Goal: Information Seeking & Learning: Find specific fact

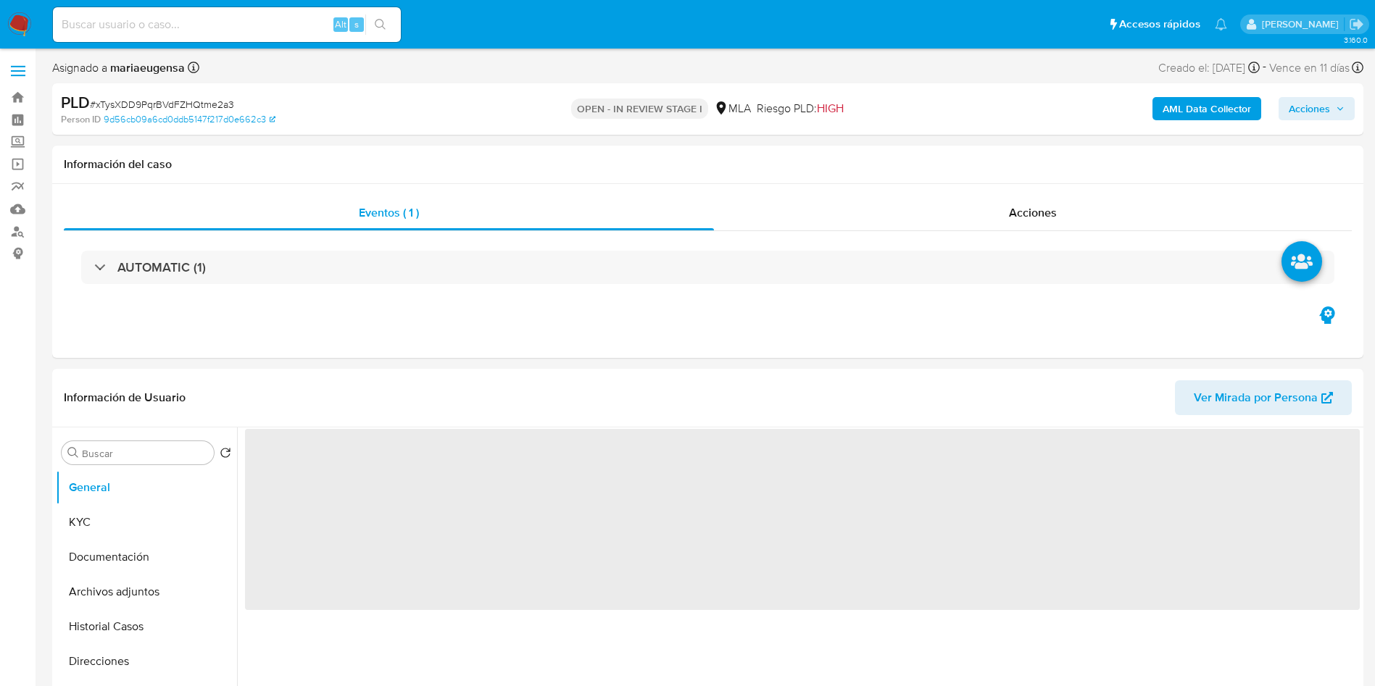
select select "10"
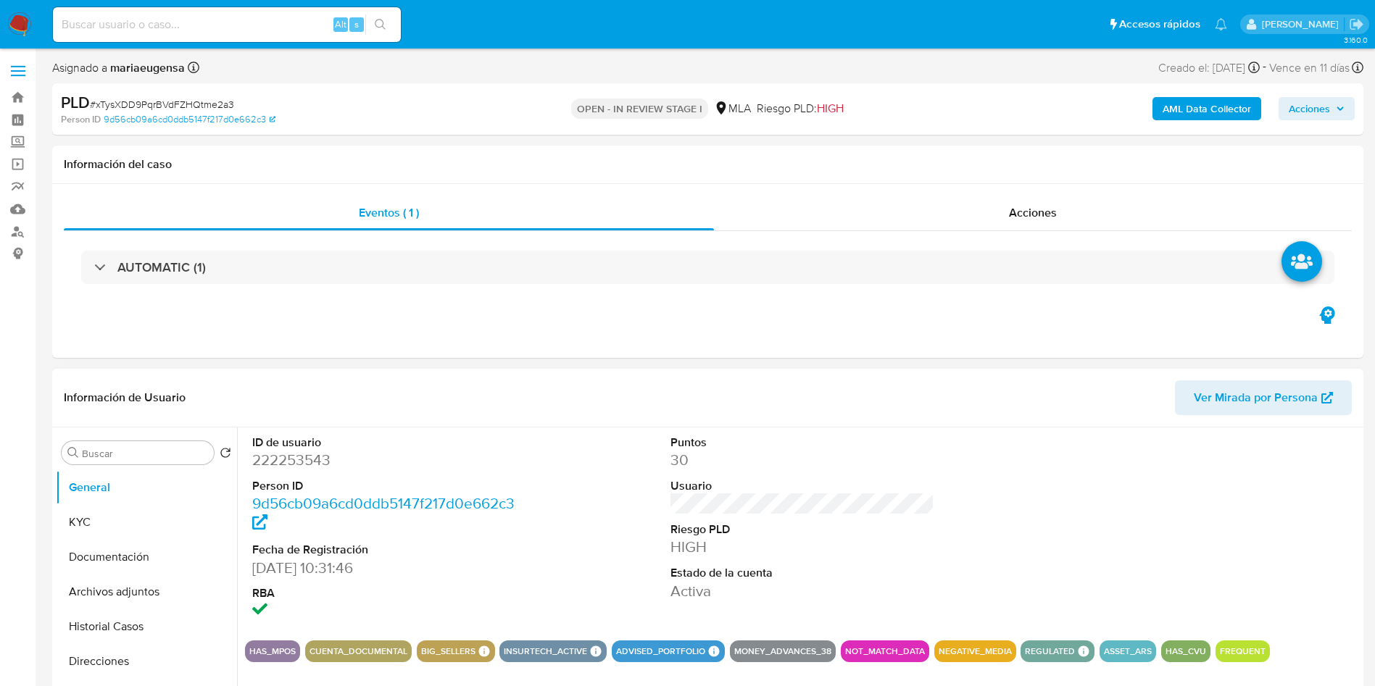
click at [294, 445] on dt "ID de usuario" at bounding box center [384, 443] width 265 height 16
click at [288, 459] on dd "222253543" at bounding box center [384, 460] width 265 height 20
copy dd "222253543"
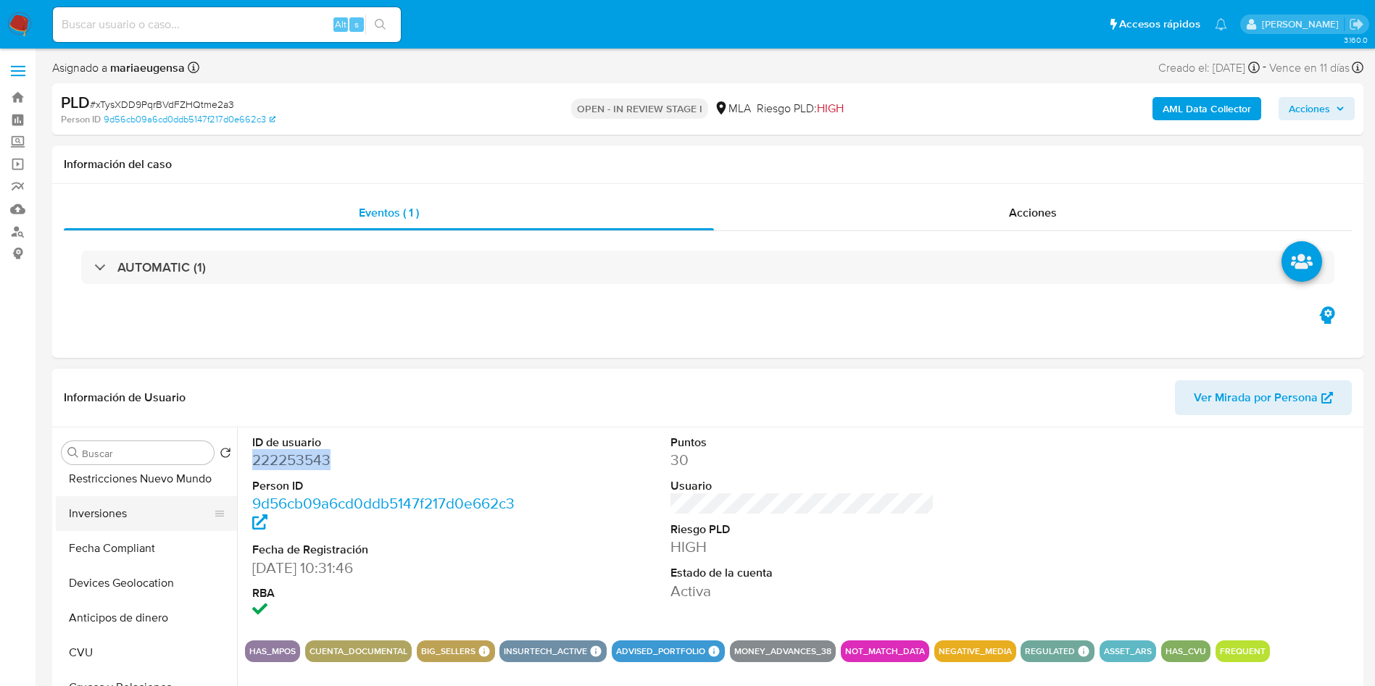
click at [128, 523] on button "Inversiones" at bounding box center [141, 513] width 170 height 35
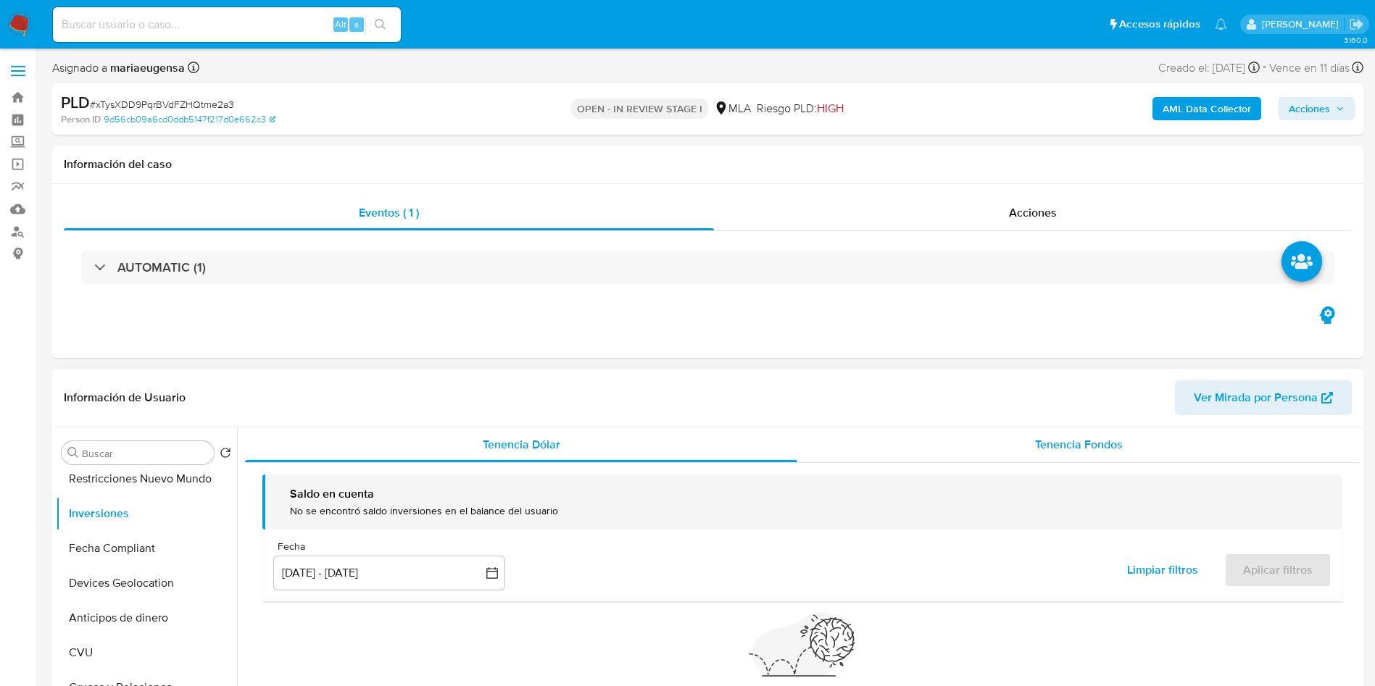
click at [1021, 440] on div "Tenencia Fondos" at bounding box center [1078, 445] width 562 height 35
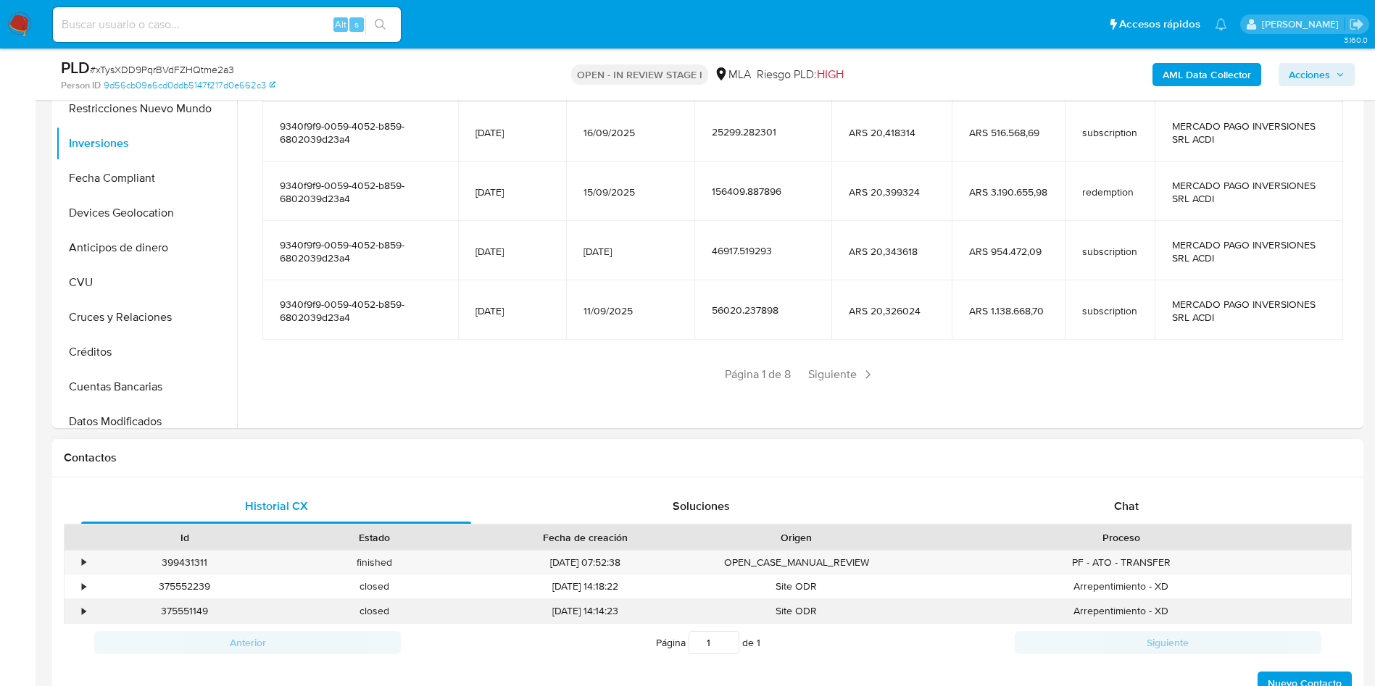
scroll to position [326, 0]
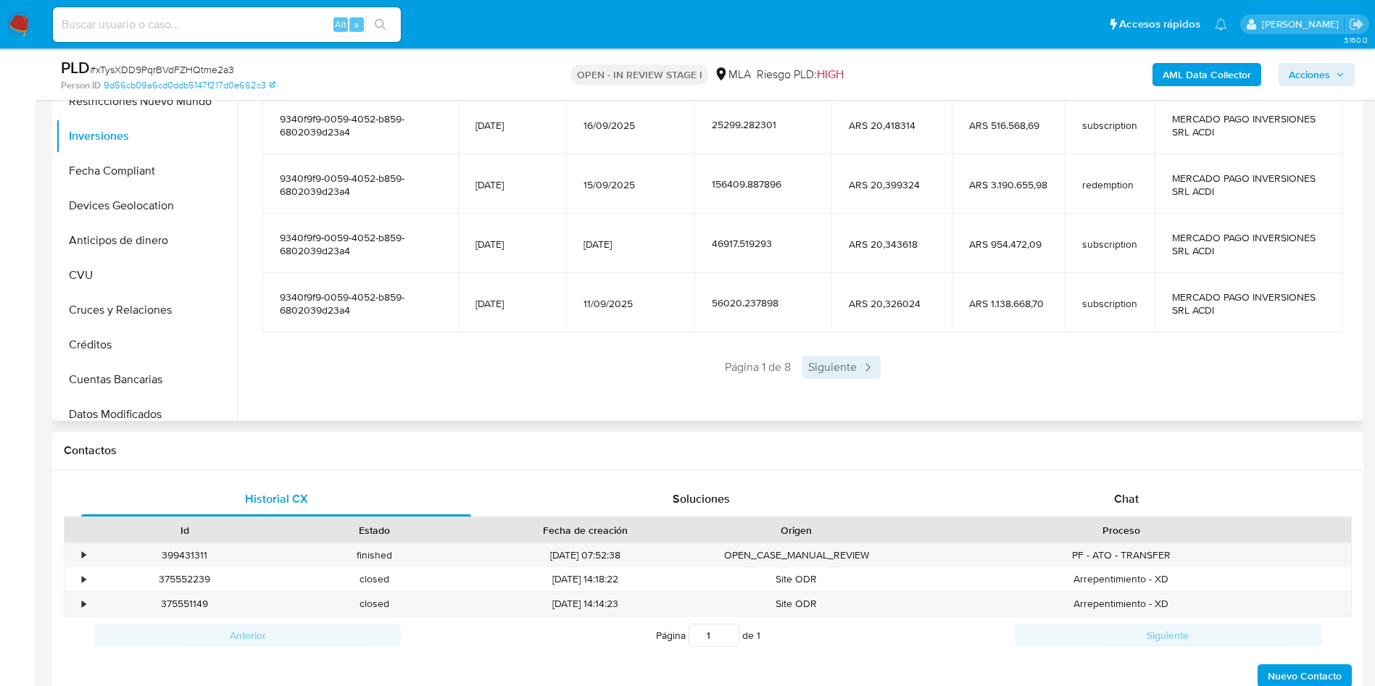
click at [828, 370] on span "Siguiente" at bounding box center [841, 367] width 78 height 23
click at [855, 361] on span "Siguiente" at bounding box center [884, 367] width 78 height 23
click at [858, 373] on span "Siguiente" at bounding box center [884, 367] width 78 height 23
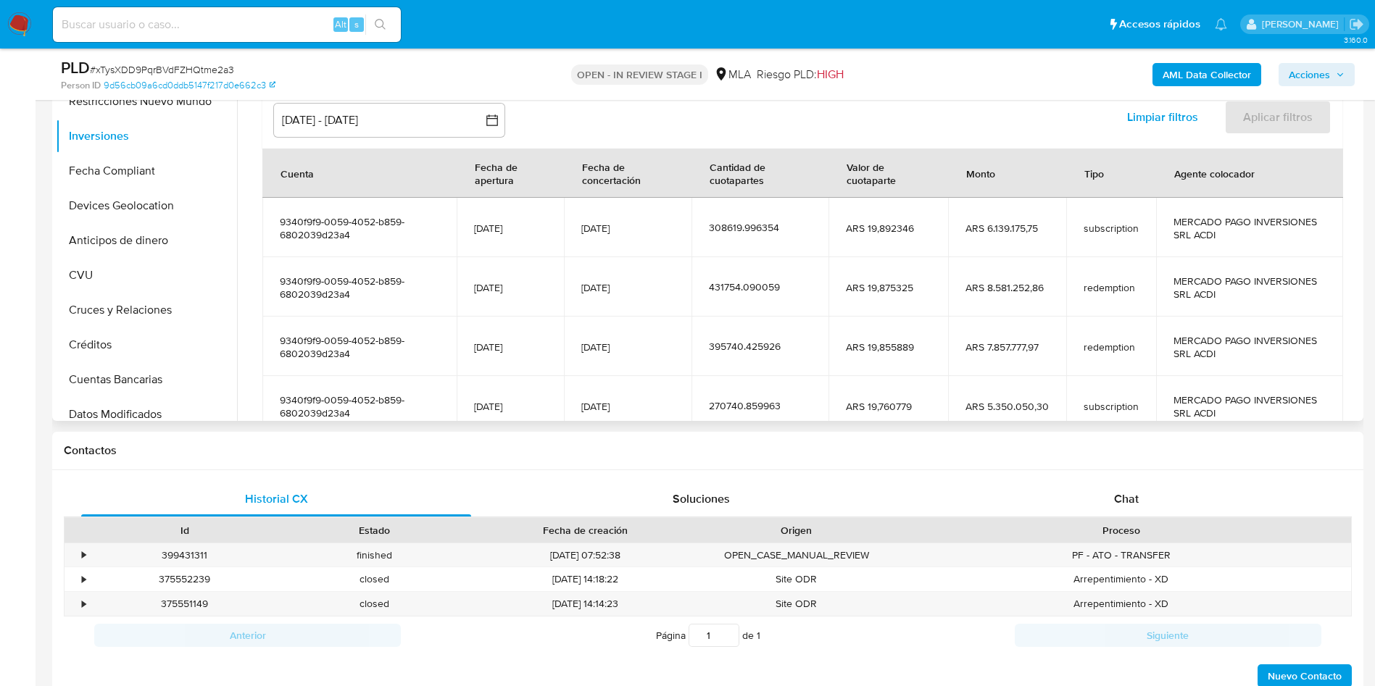
scroll to position [256, 0]
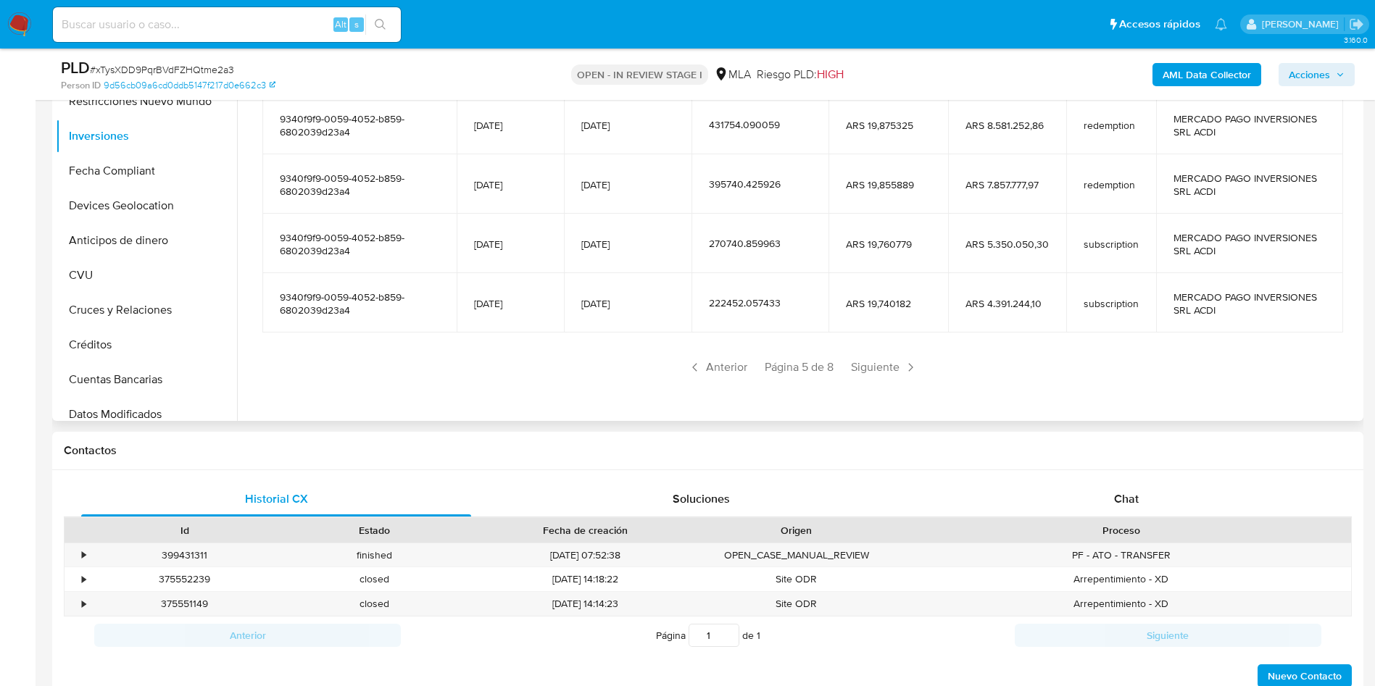
click at [858, 373] on span "Siguiente" at bounding box center [884, 367] width 78 height 23
click at [863, 369] on span "Siguiente" at bounding box center [883, 367] width 78 height 23
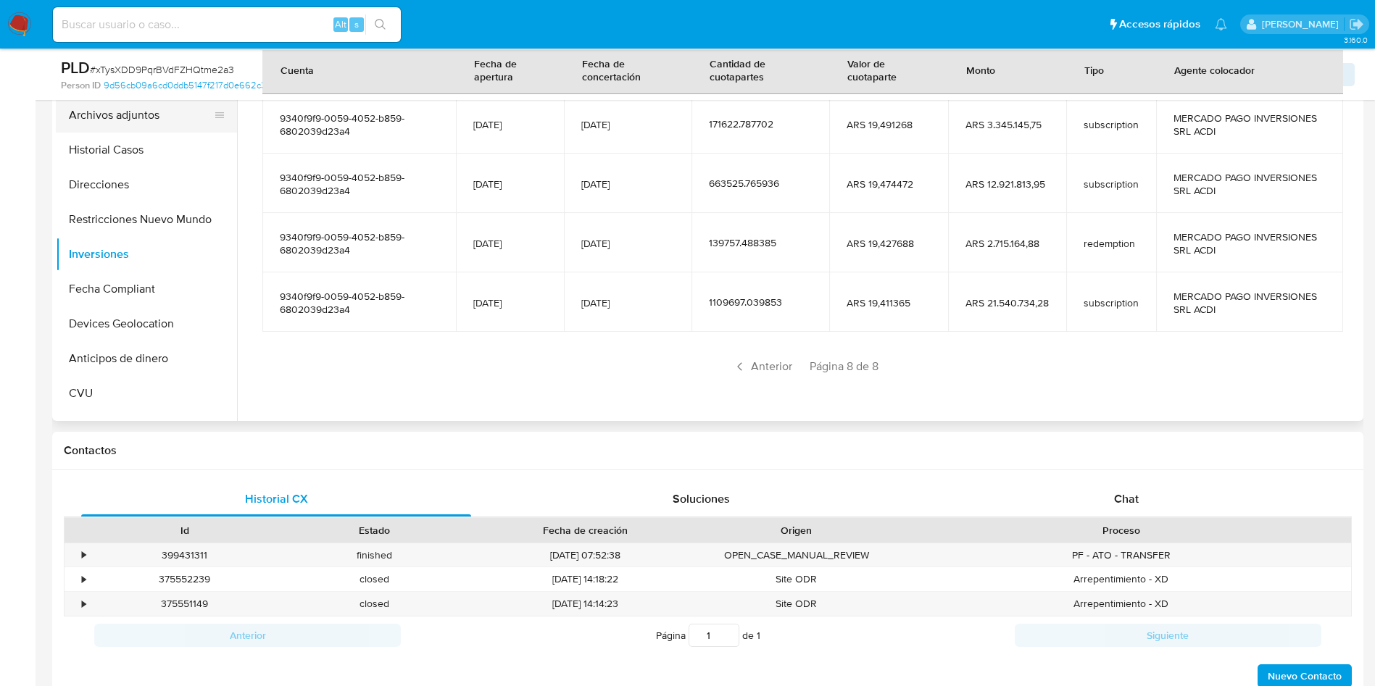
scroll to position [0, 0]
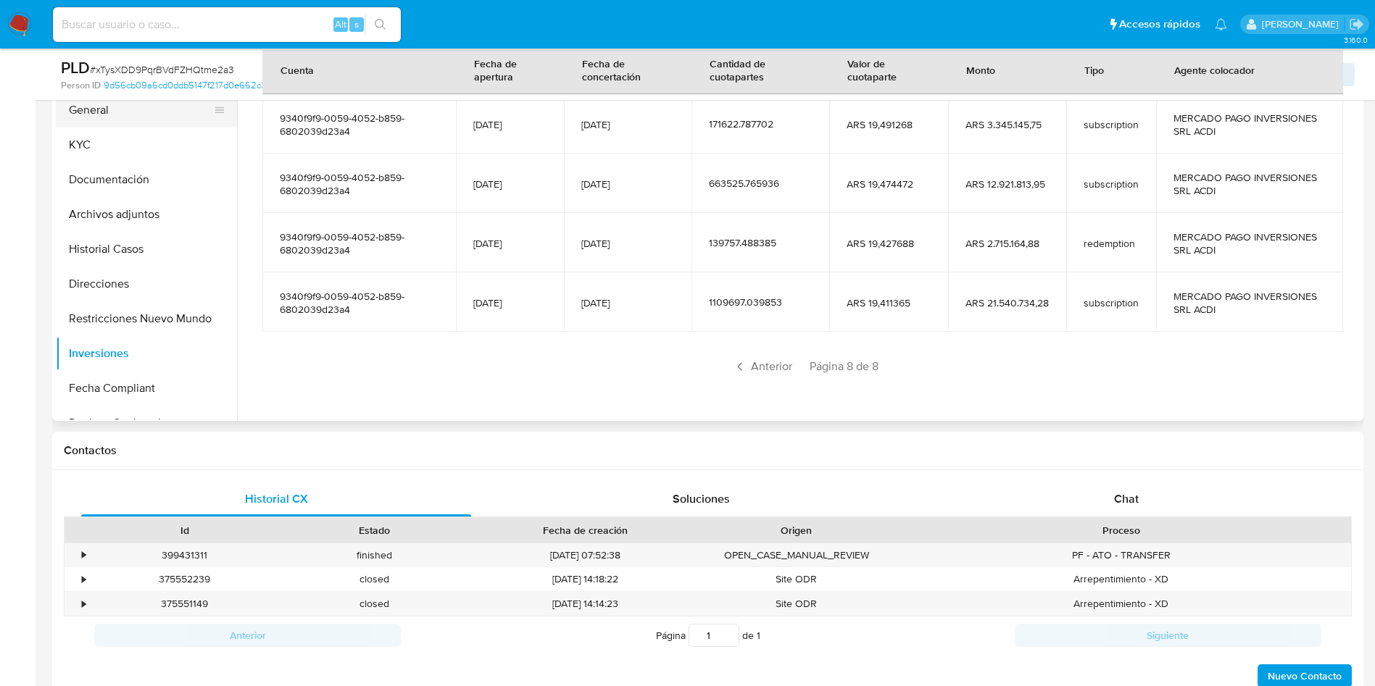
click at [131, 120] on button "General" at bounding box center [141, 110] width 170 height 35
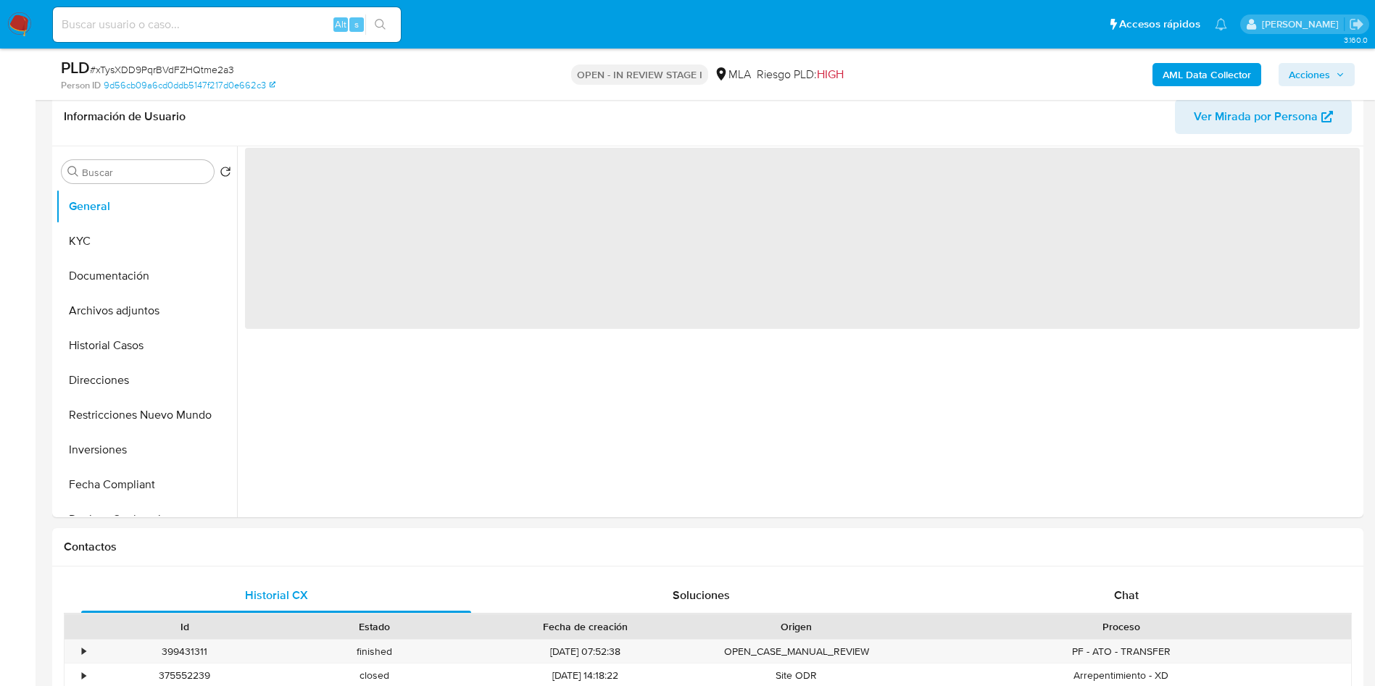
scroll to position [109, 0]
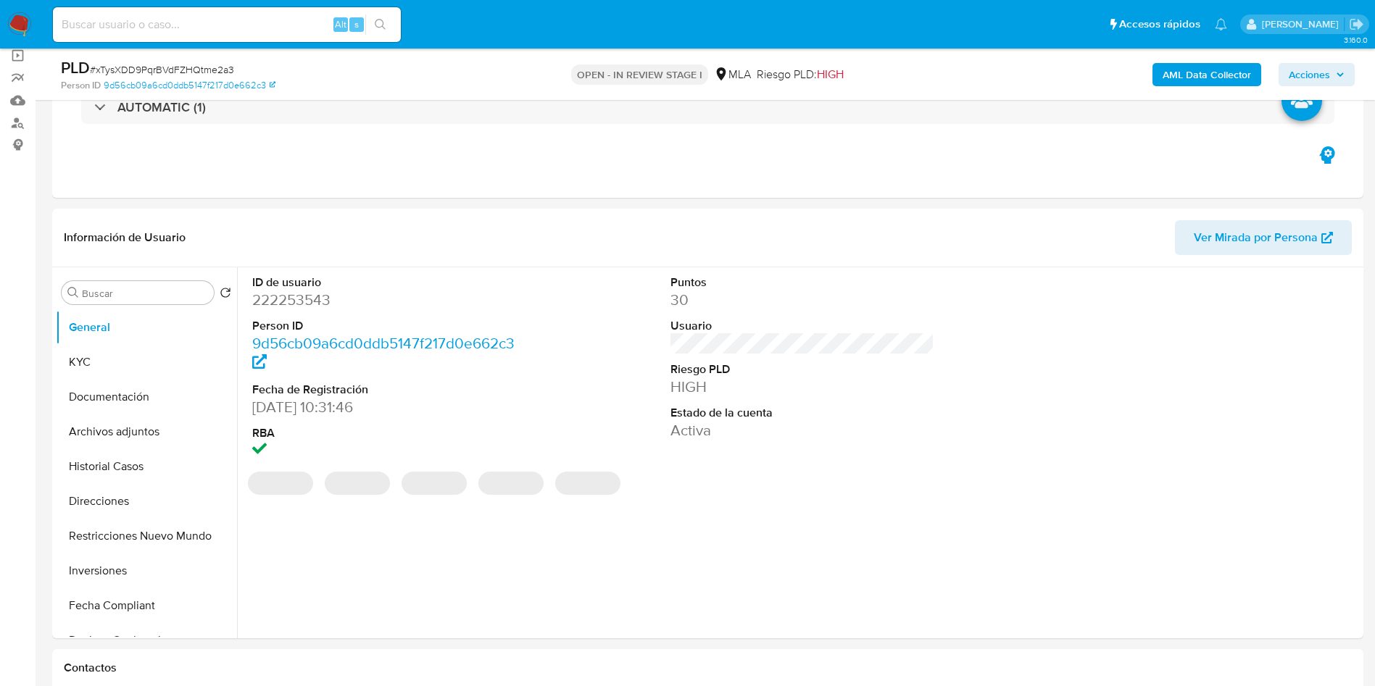
click at [290, 294] on dd "222253543" at bounding box center [384, 300] width 265 height 20
copy dd "222253543"
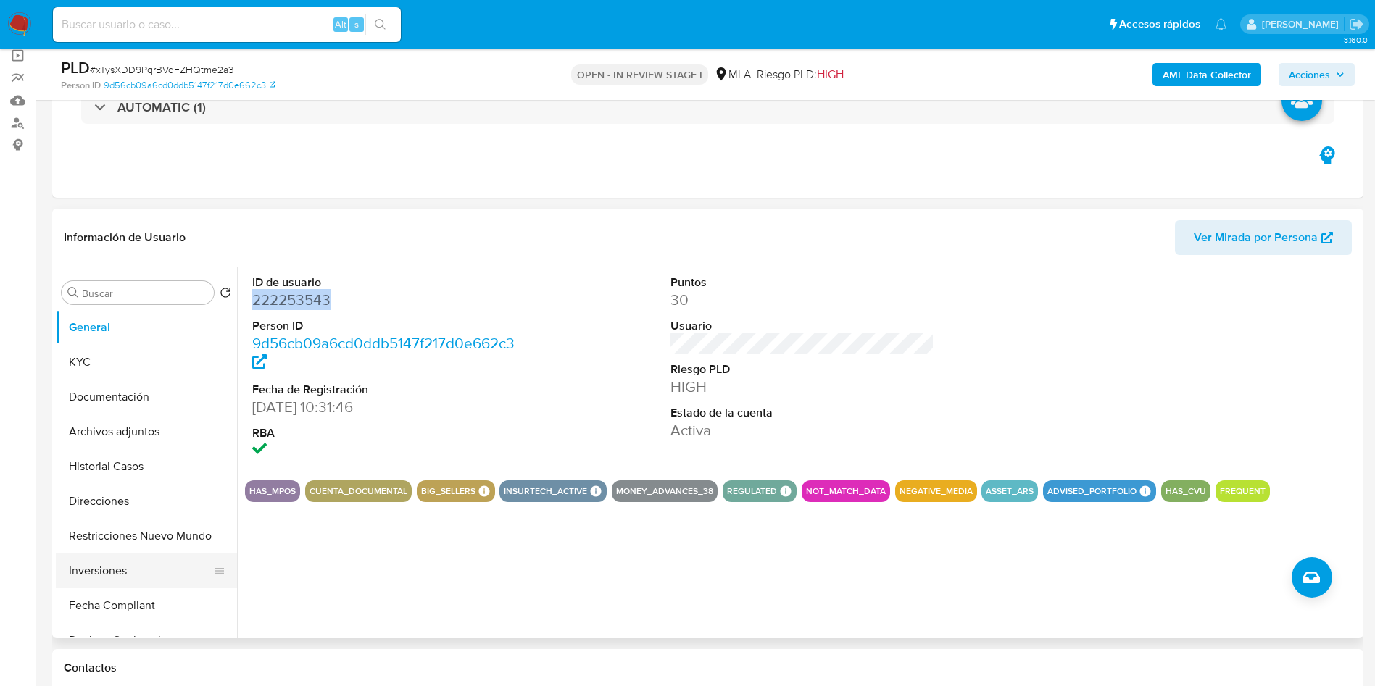
click at [124, 570] on button "Inversiones" at bounding box center [141, 571] width 170 height 35
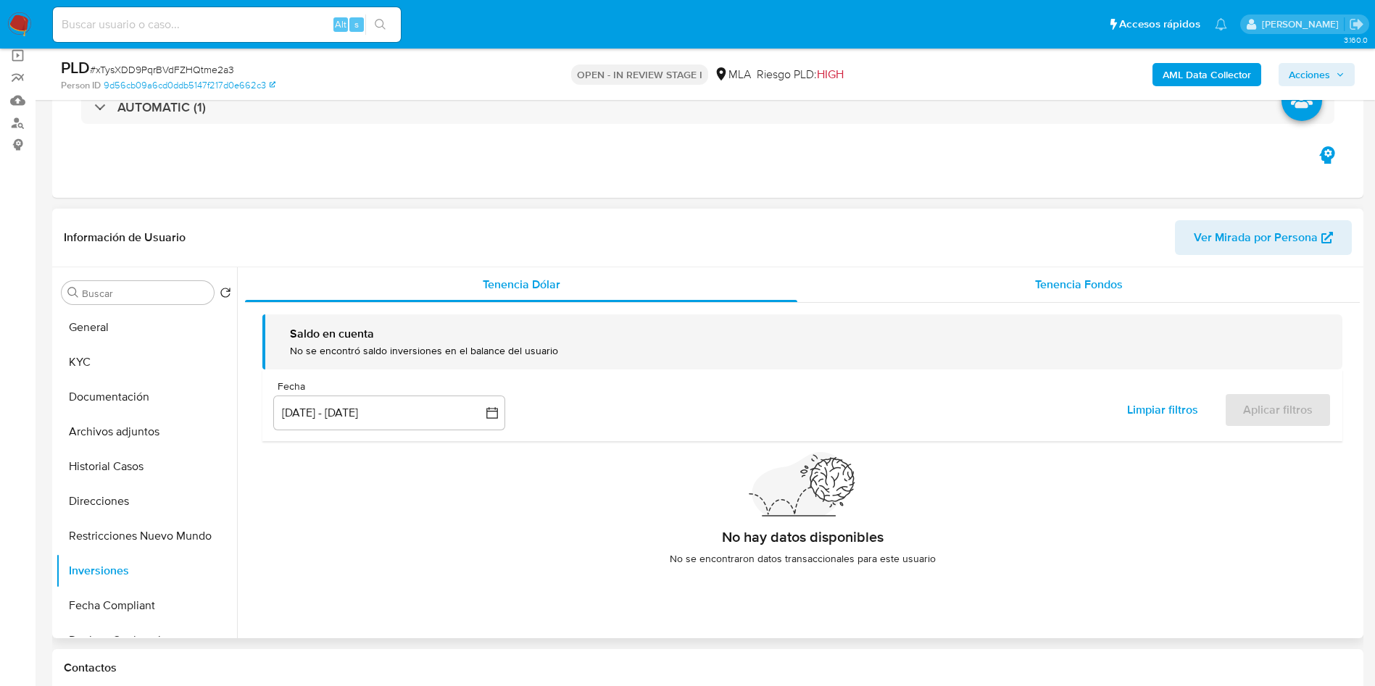
click at [1110, 269] on div "Tenencia Fondos" at bounding box center [1078, 284] width 562 height 35
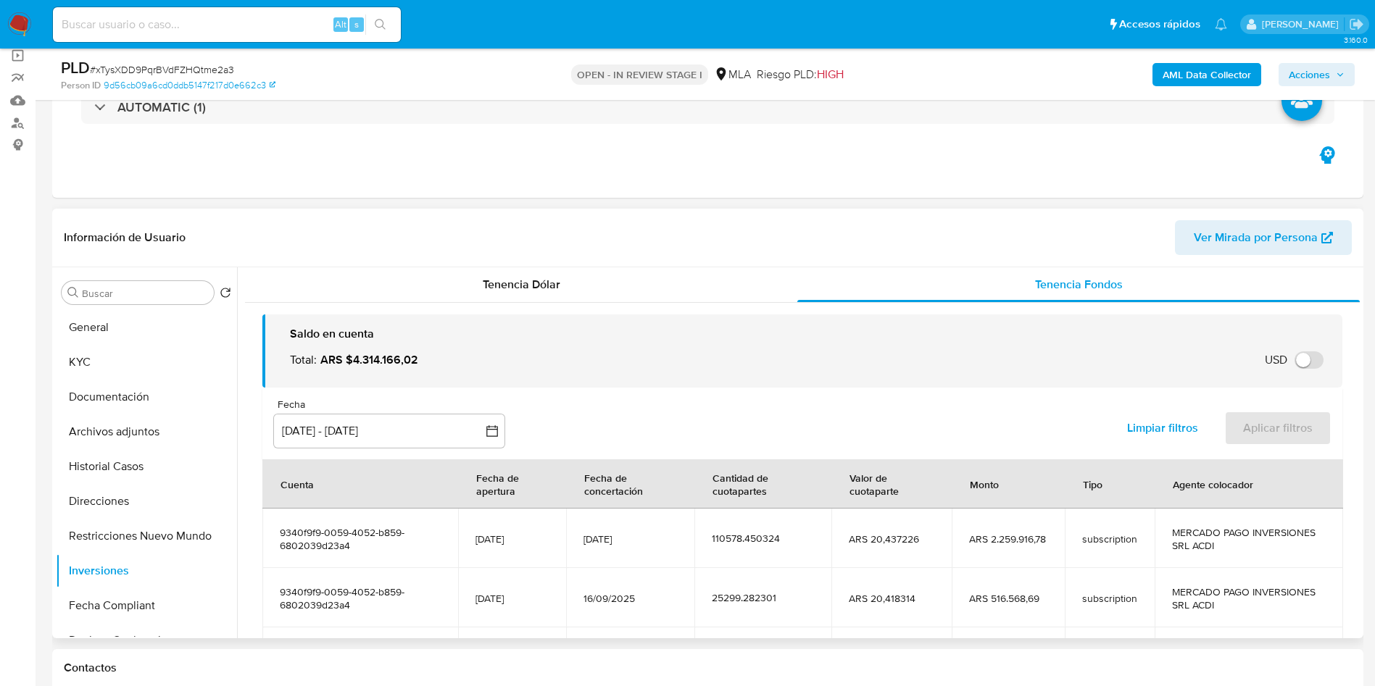
drag, startPoint x: 375, startPoint y: 542, endPoint x: 269, endPoint y: 523, distance: 107.6
click at [269, 523] on td "9340f9f9-0059-4052-b859-6802039d23a4" at bounding box center [360, 538] width 196 height 59
click at [162, 319] on button "General" at bounding box center [141, 327] width 170 height 35
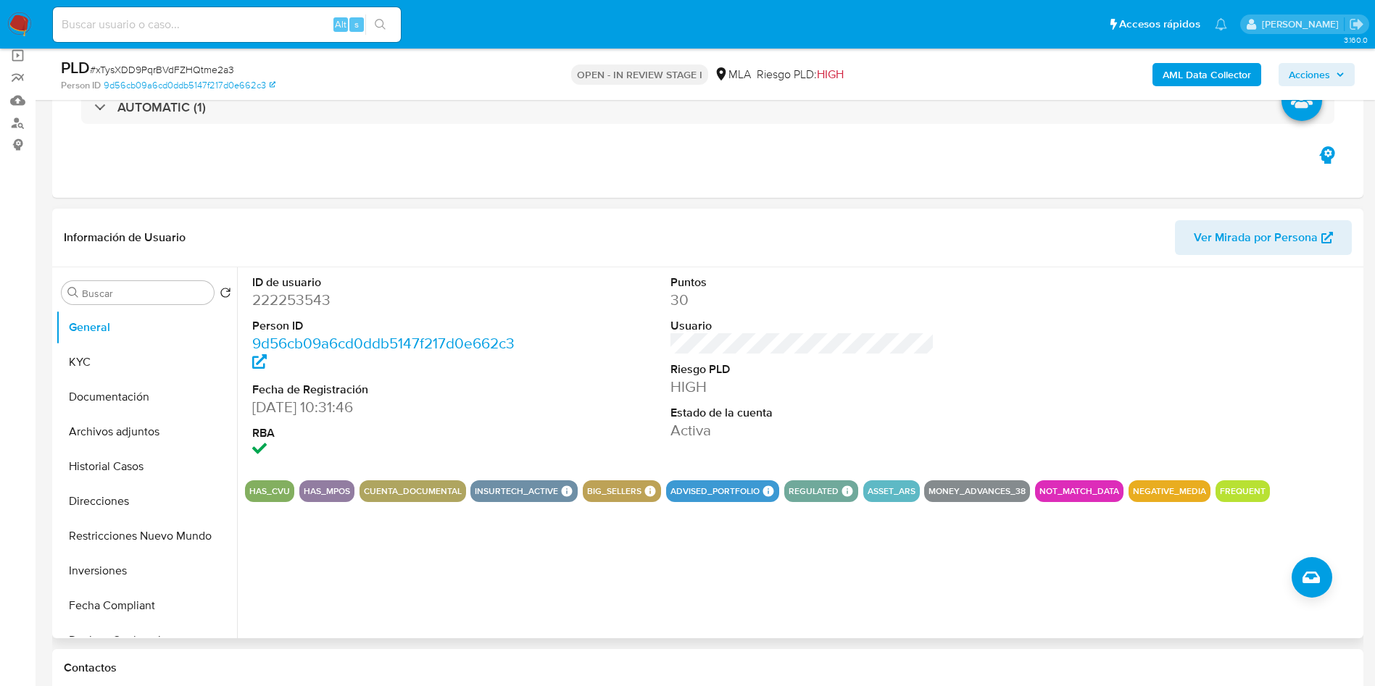
click at [508, 386] on dt "Fecha de Registración" at bounding box center [384, 390] width 265 height 16
click at [699, 362] on dt "Riesgo PLD" at bounding box center [802, 370] width 265 height 16
click at [145, 350] on button "KYC" at bounding box center [141, 362] width 170 height 35
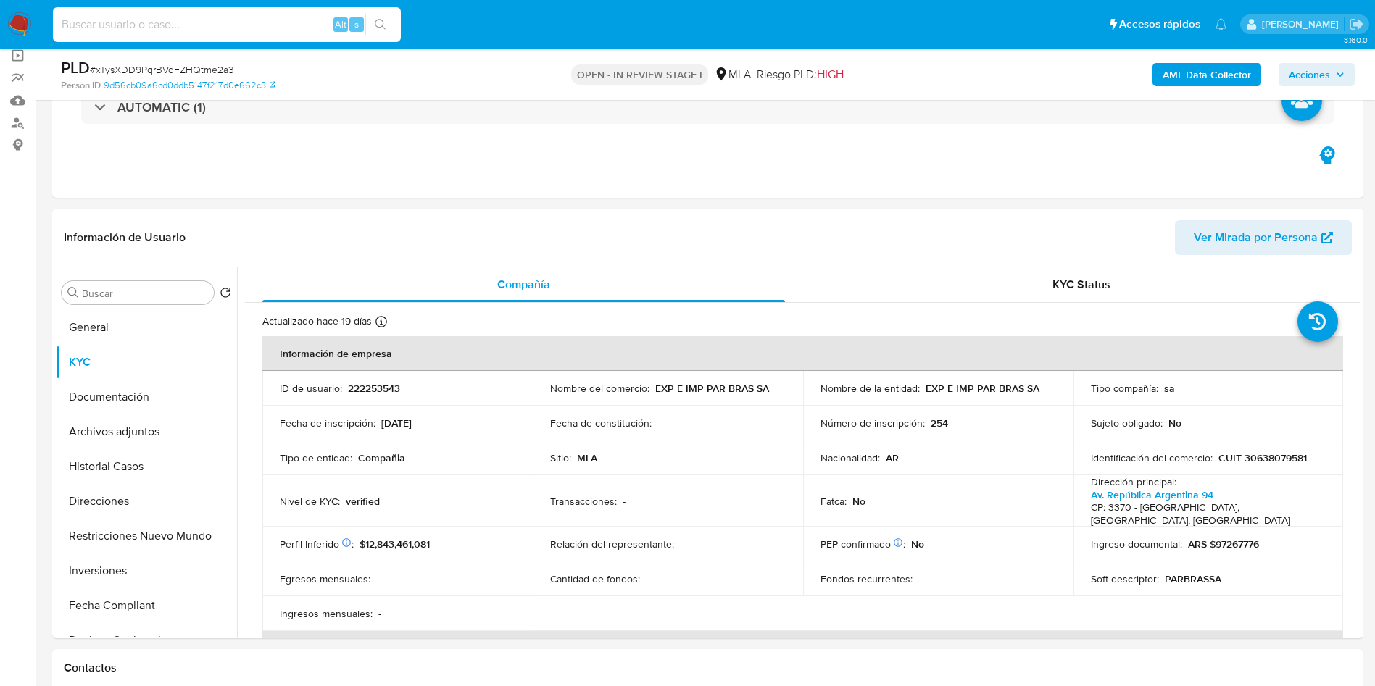
click at [270, 24] on input at bounding box center [227, 24] width 348 height 19
paste input "YAONBUGs02Hod6bHCv2WQFzk"
type input "YAONBUGs02Hod6bHCv2WQFzk"
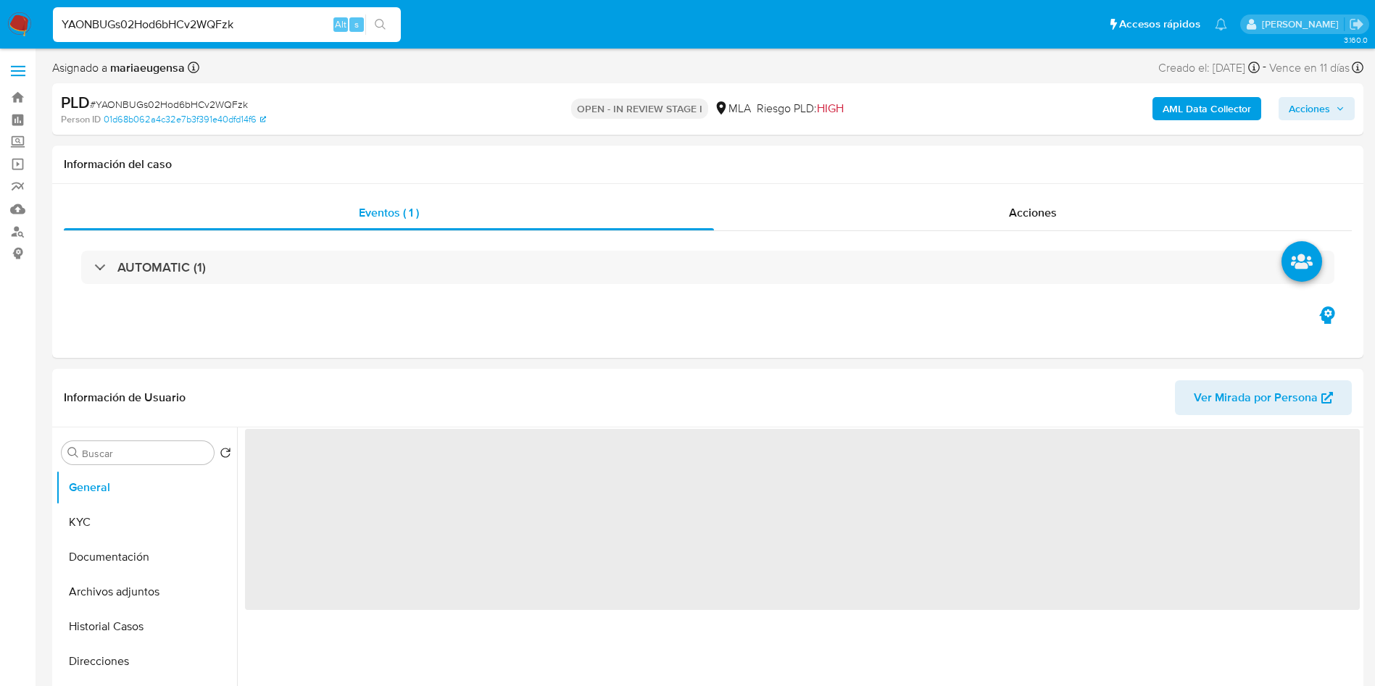
select select "10"
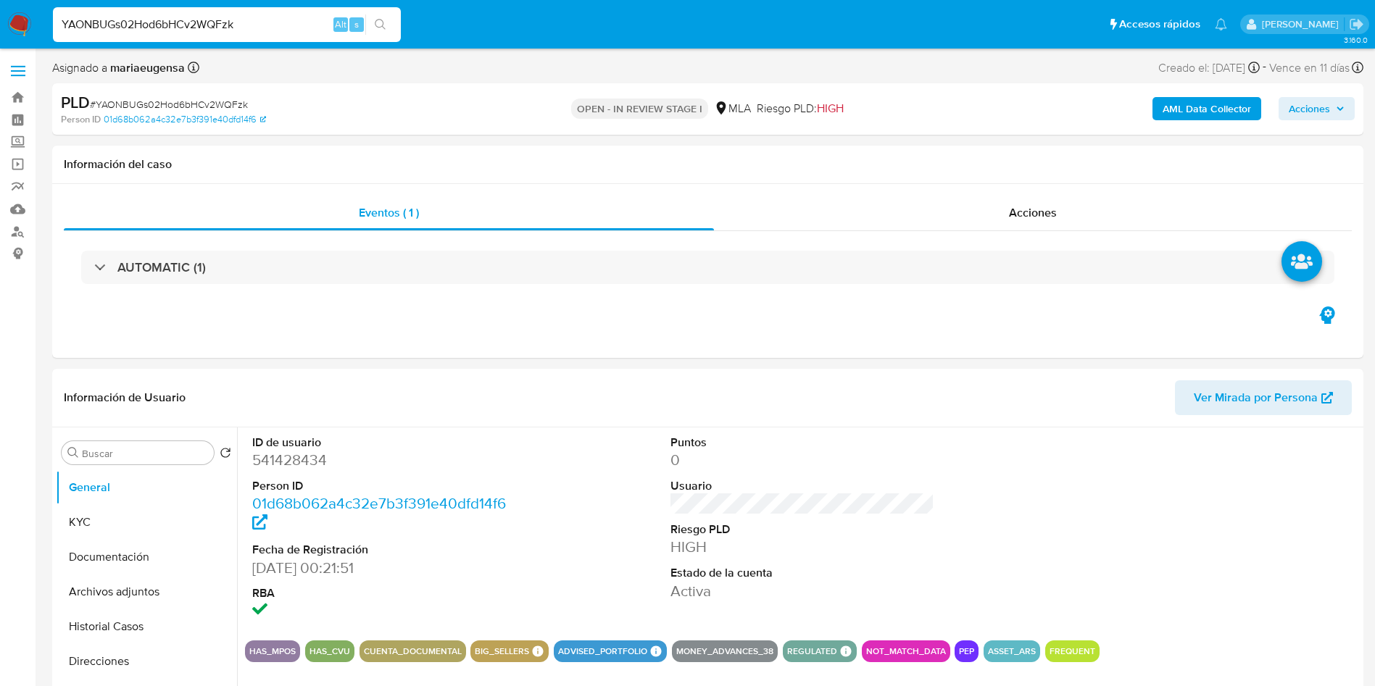
click at [181, 100] on span "# YAONBUGs02Hod6bHCv2WQFzk" at bounding box center [169, 104] width 158 height 14
copy span "YAONBUGs02Hod6bHCv2WQFzk"
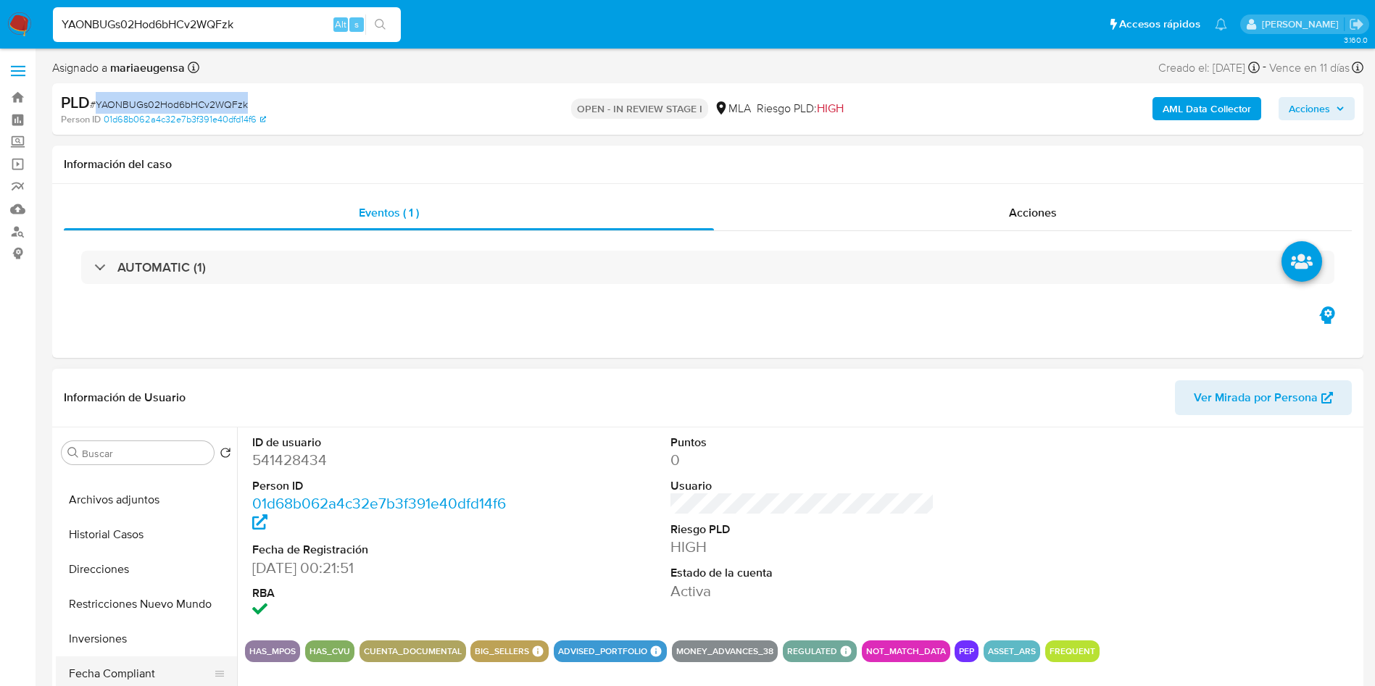
scroll to position [217, 0]
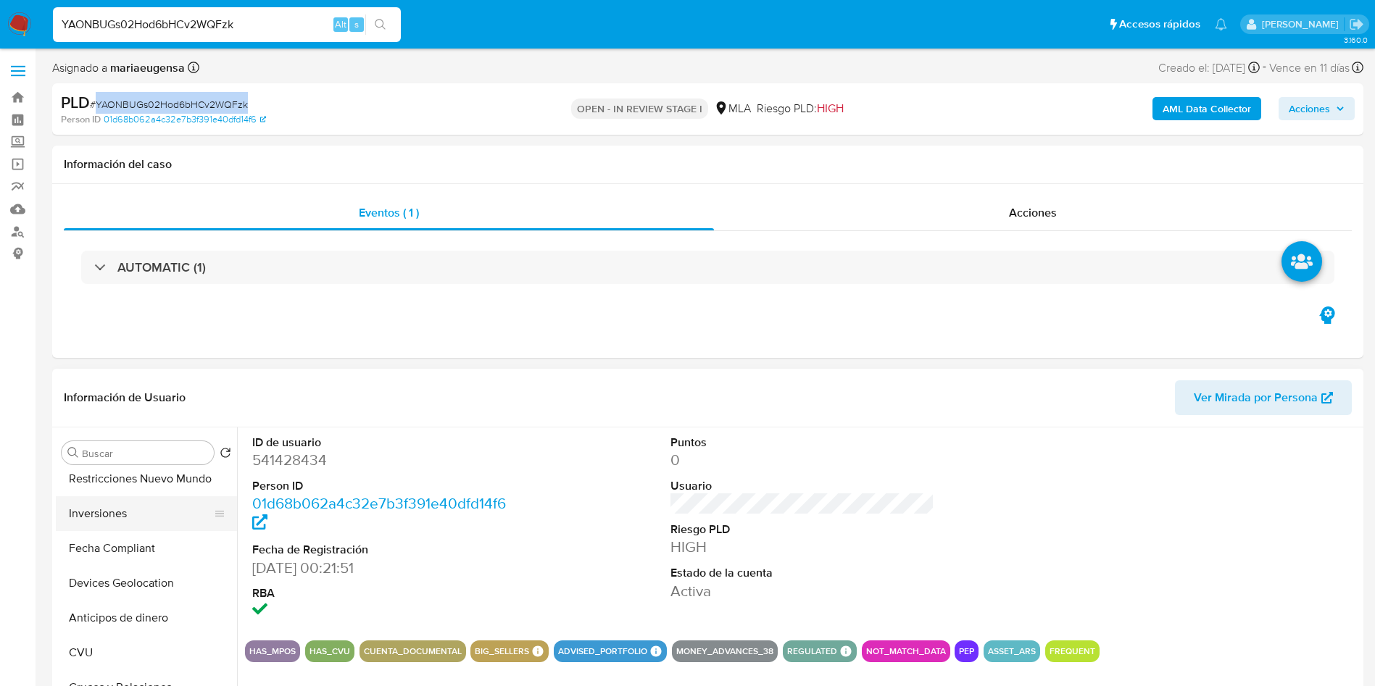
drag, startPoint x: 131, startPoint y: 508, endPoint x: 144, endPoint y: 508, distance: 13.0
click at [131, 507] on button "Inversiones" at bounding box center [141, 513] width 170 height 35
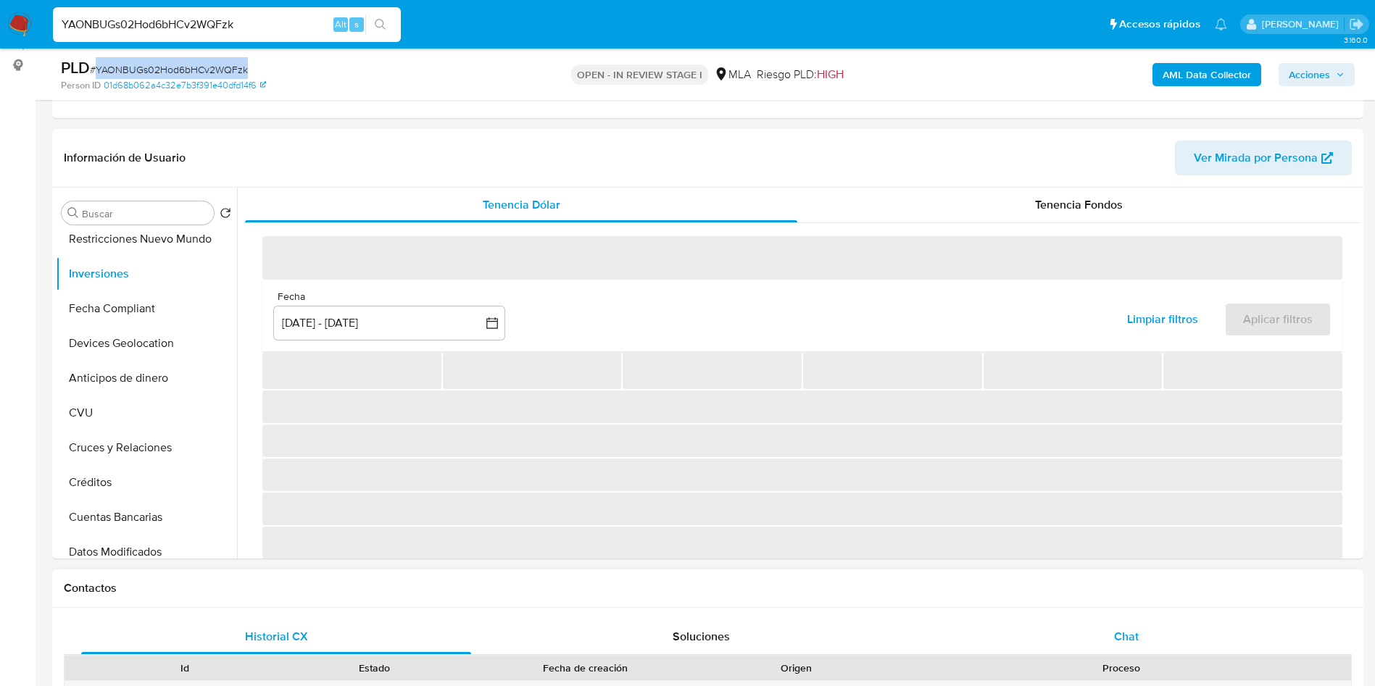
scroll to position [191, 0]
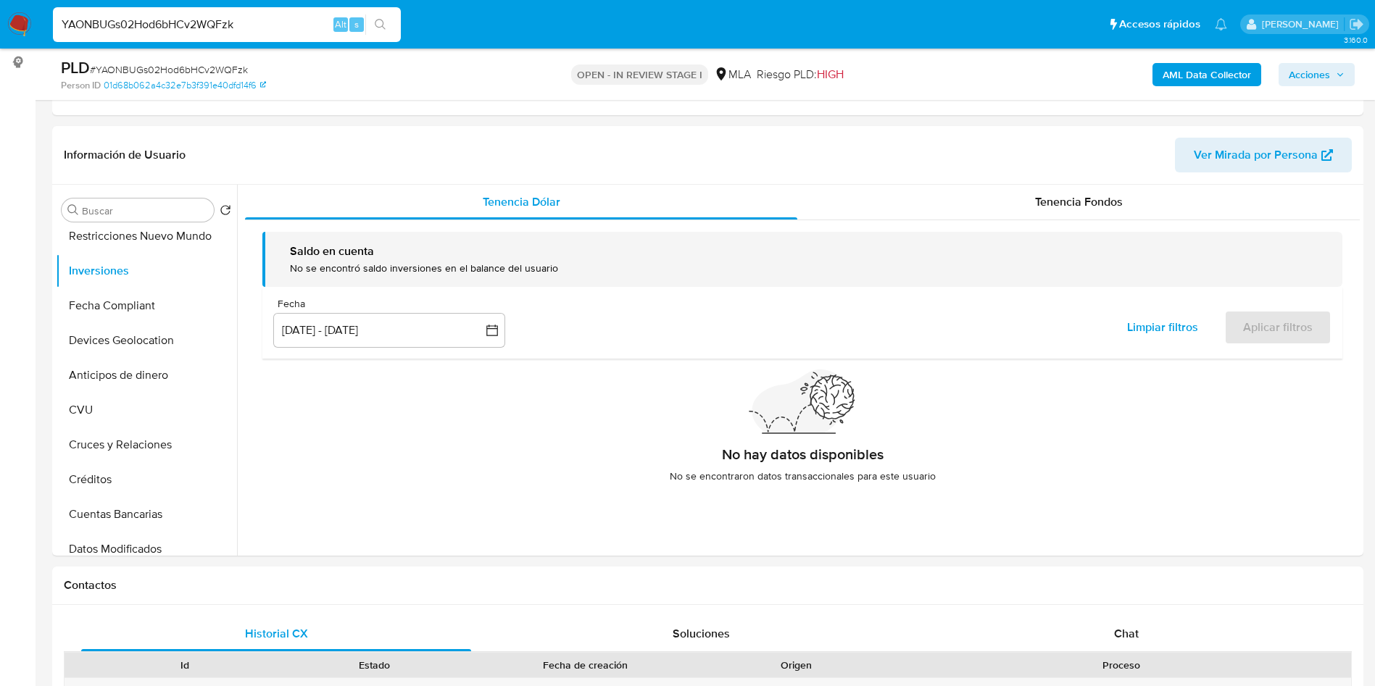
click at [269, 22] on input "YAONBUGs02Hod6bHCv2WQFzk" at bounding box center [227, 24] width 348 height 19
paste input "vsIZMYnFjl3J6CRXlAmF9JPj"
type input "vsIZMYnFjl3J6CRXlAmF9JPj"
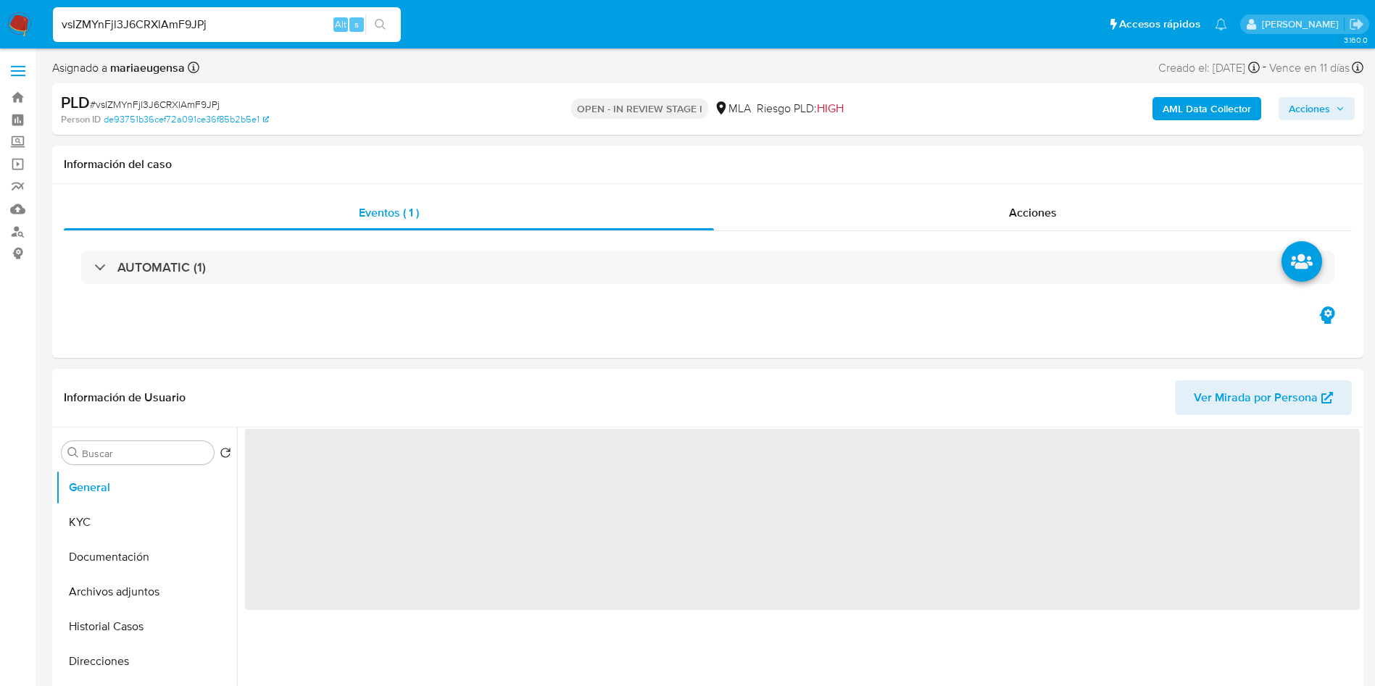
select select "10"
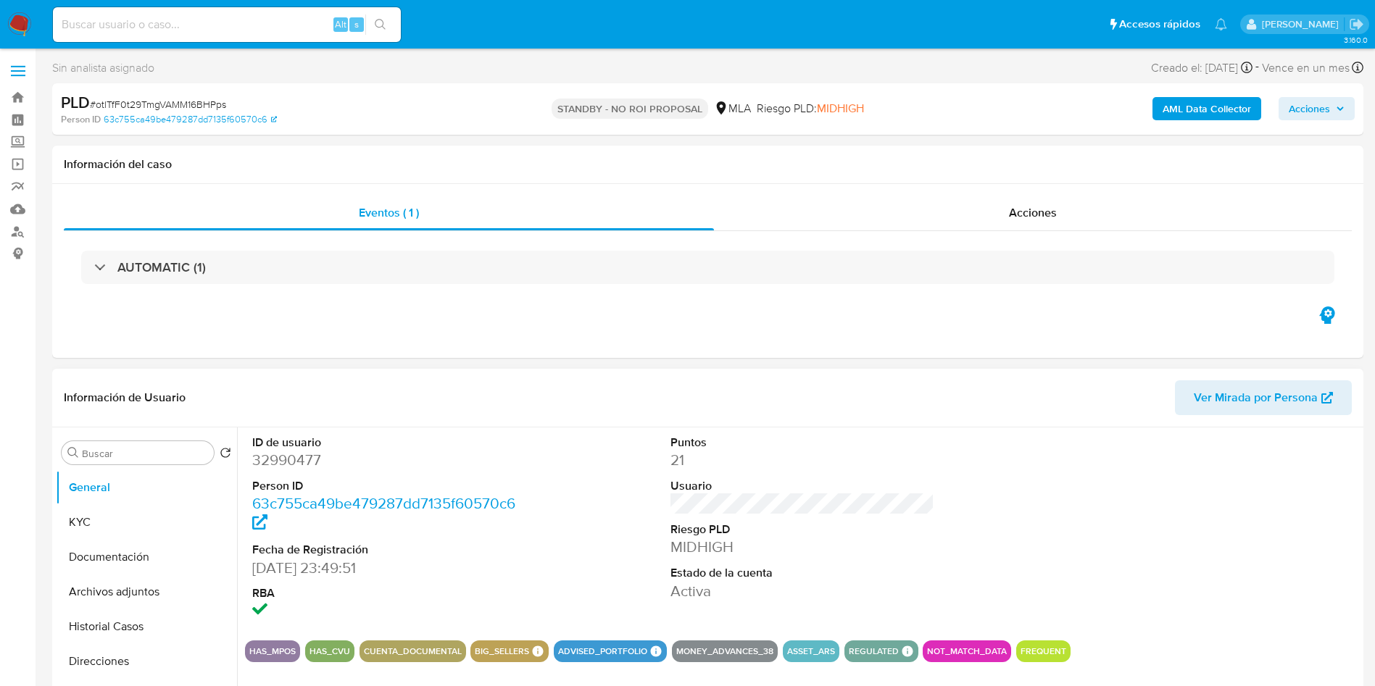
click at [278, 464] on dd "32990477" at bounding box center [384, 460] width 265 height 20
copy dd "32990477"
click at [263, 457] on dd "32990477" at bounding box center [384, 460] width 265 height 20
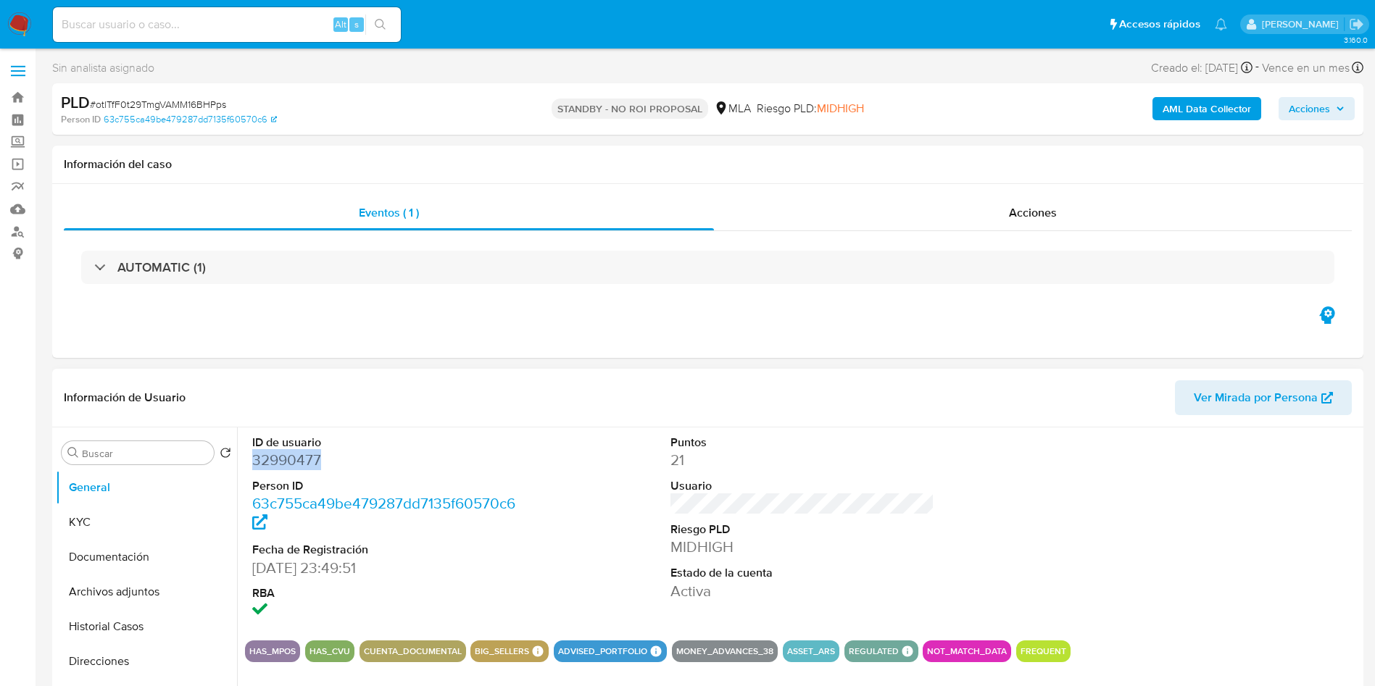
copy dd "32990477"
click at [121, 625] on button "Inversiones" at bounding box center [141, 622] width 170 height 35
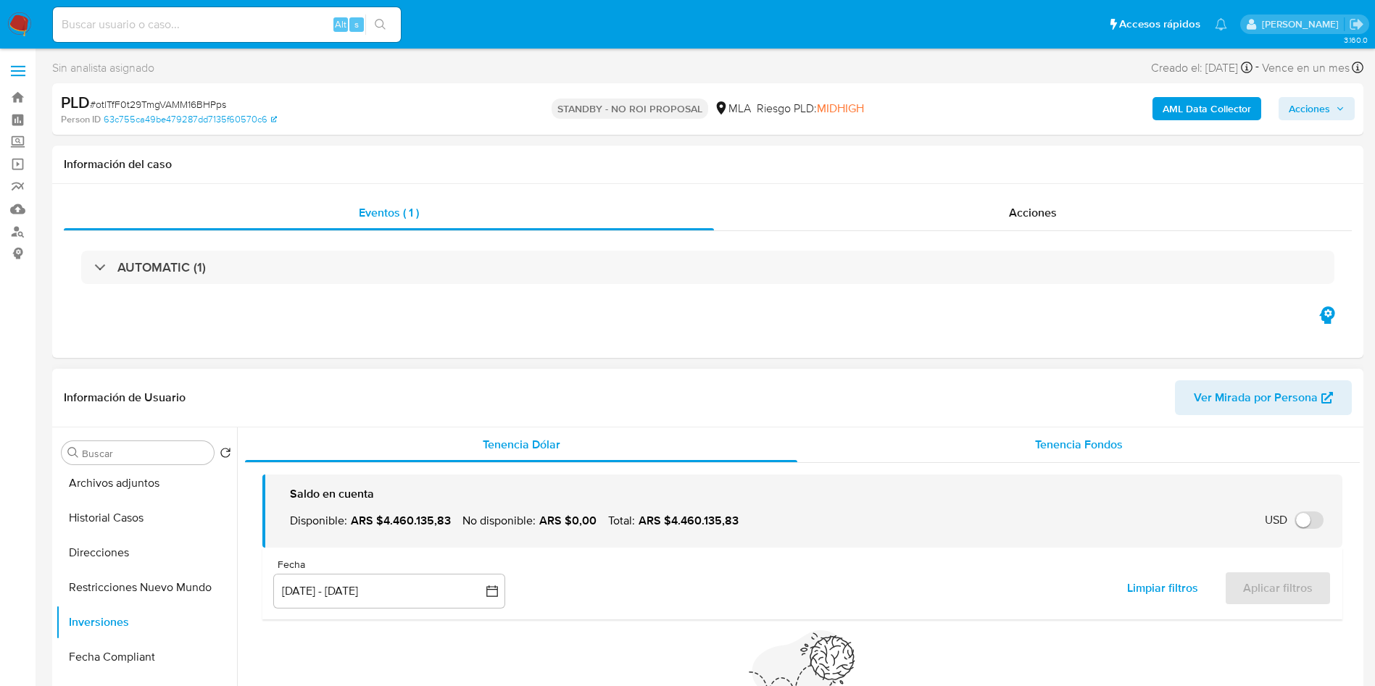
click at [1073, 440] on span "Tenencia Fondos" at bounding box center [1079, 444] width 88 height 17
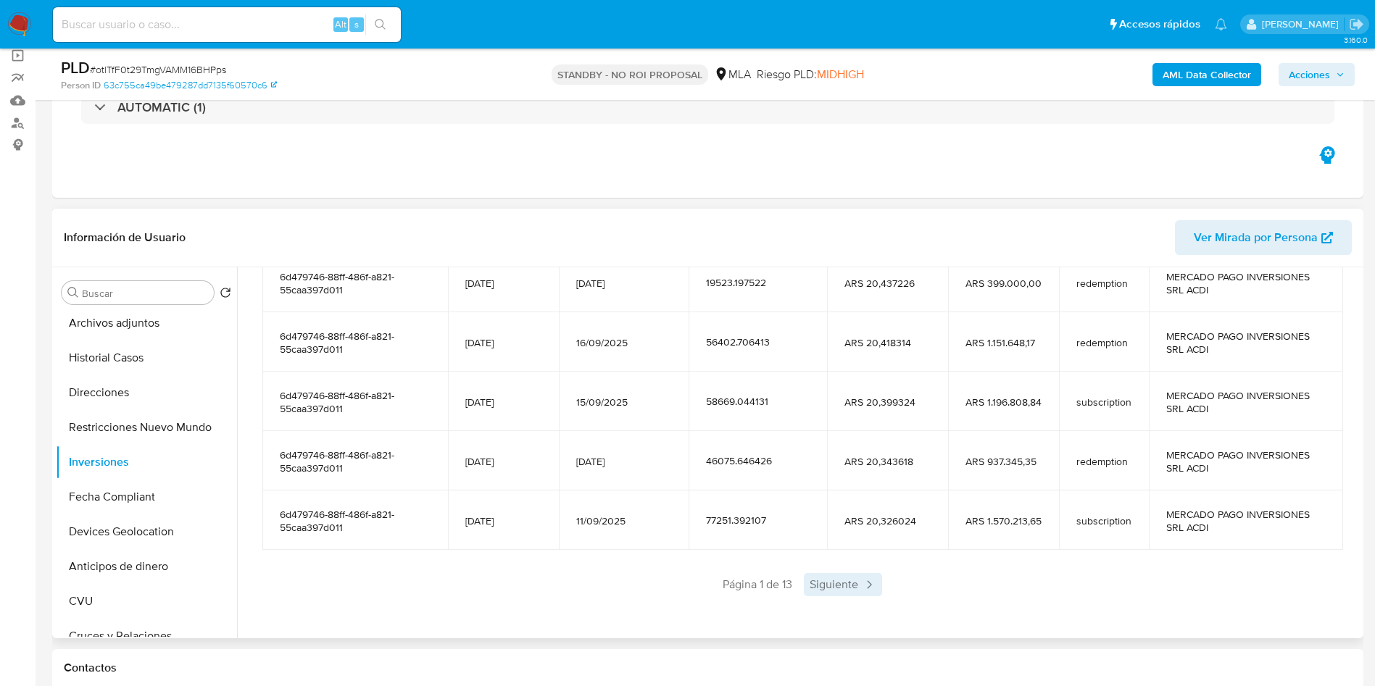
click at [862, 586] on icon at bounding box center [869, 585] width 14 height 14
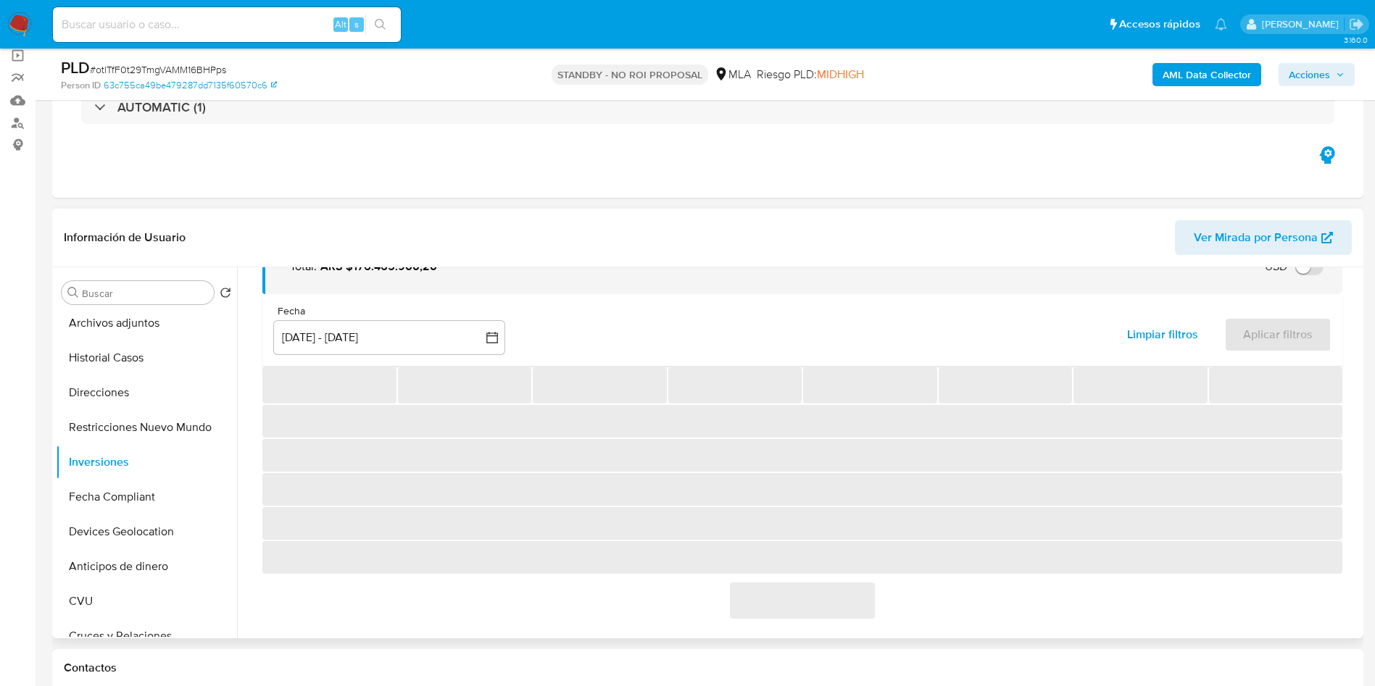
scroll to position [256, 0]
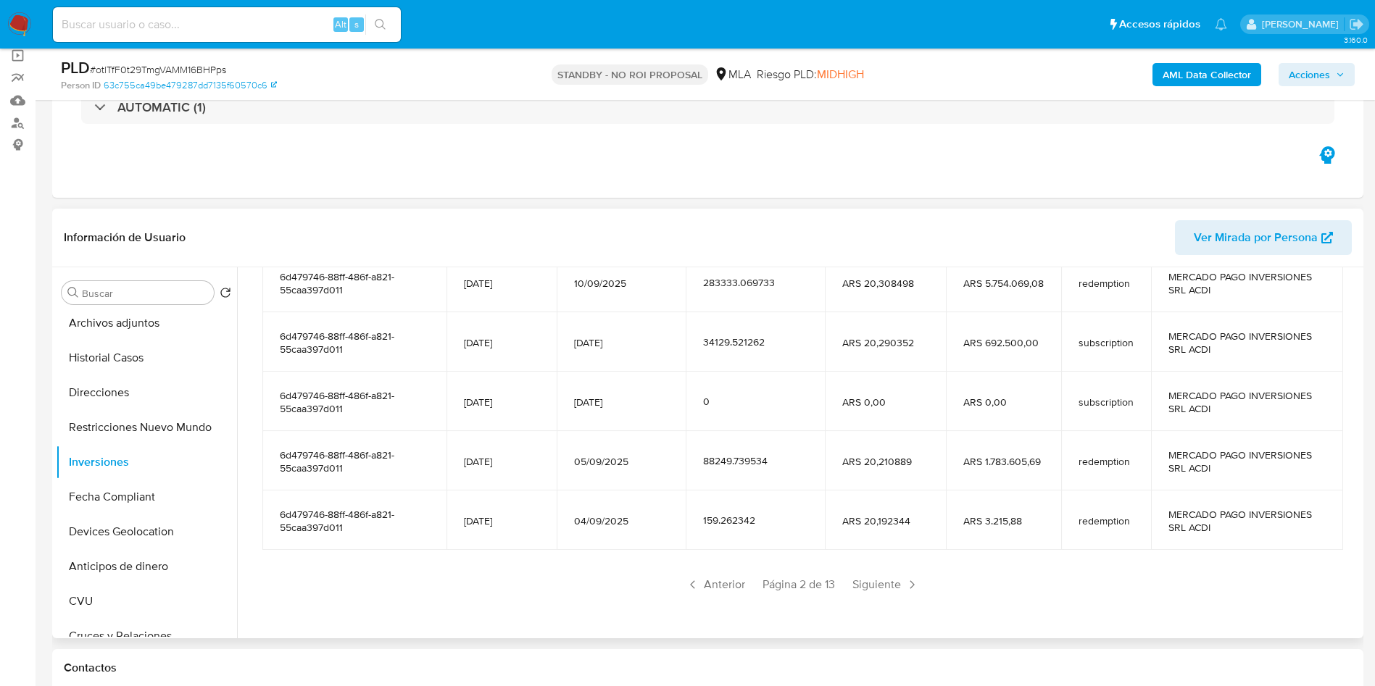
click at [871, 598] on div "Saldo en cuenta Total : ARS $176.465.900,20 USD Cambiar entre moneda local y US…" at bounding box center [802, 339] width 1115 height 585
click at [883, 575] on span "Siguiente" at bounding box center [885, 584] width 78 height 23
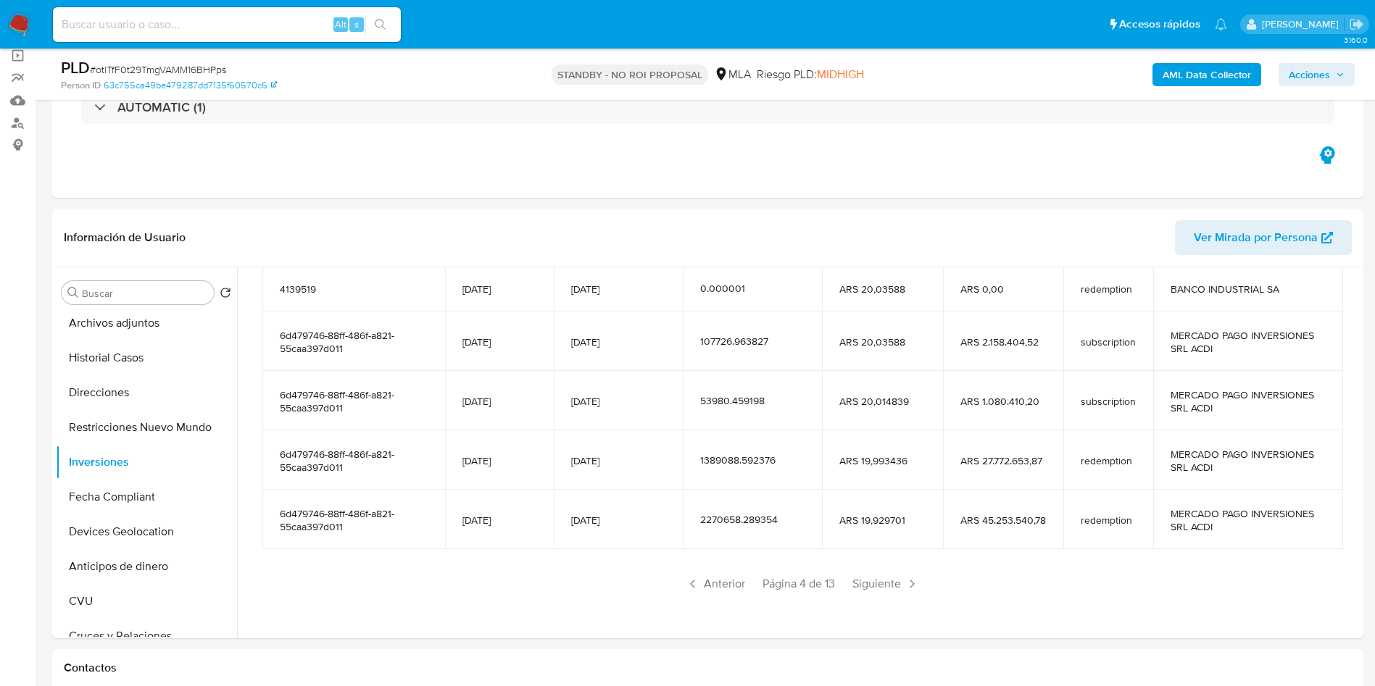
click at [883, 575] on span "Siguiente" at bounding box center [885, 584] width 78 height 23
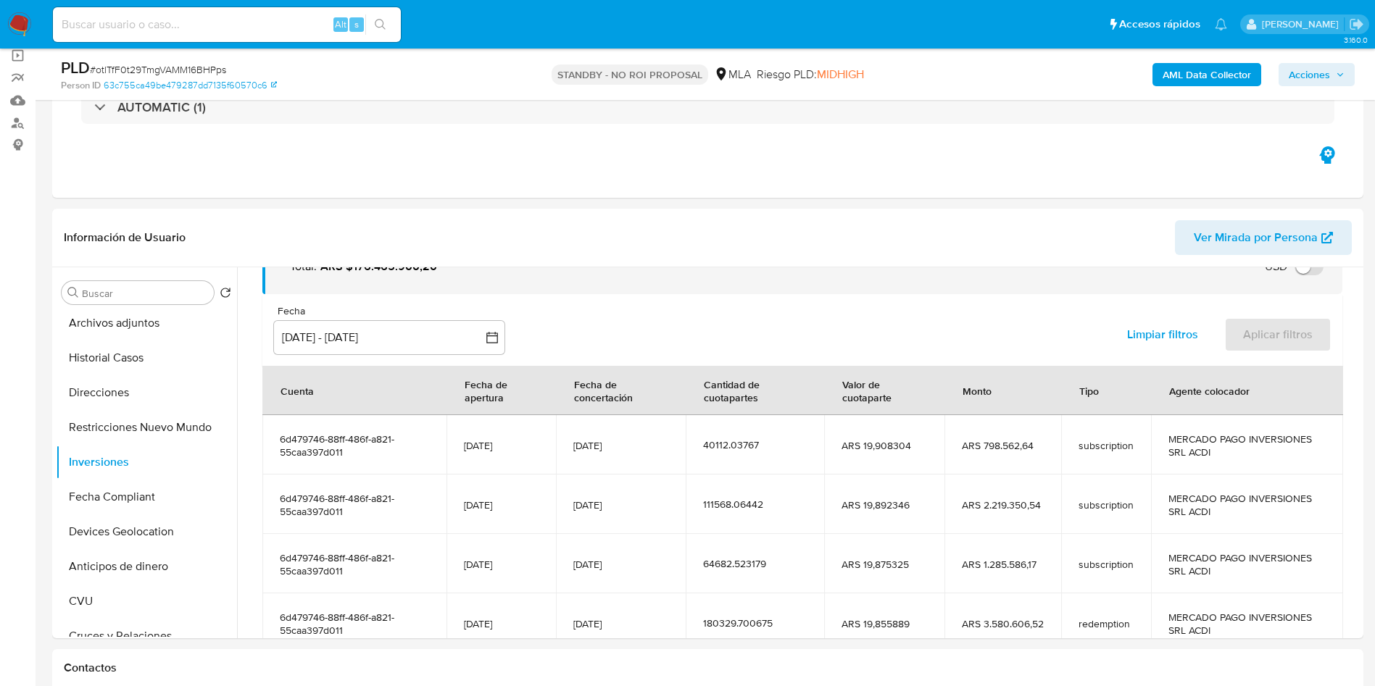
scroll to position [244, 0]
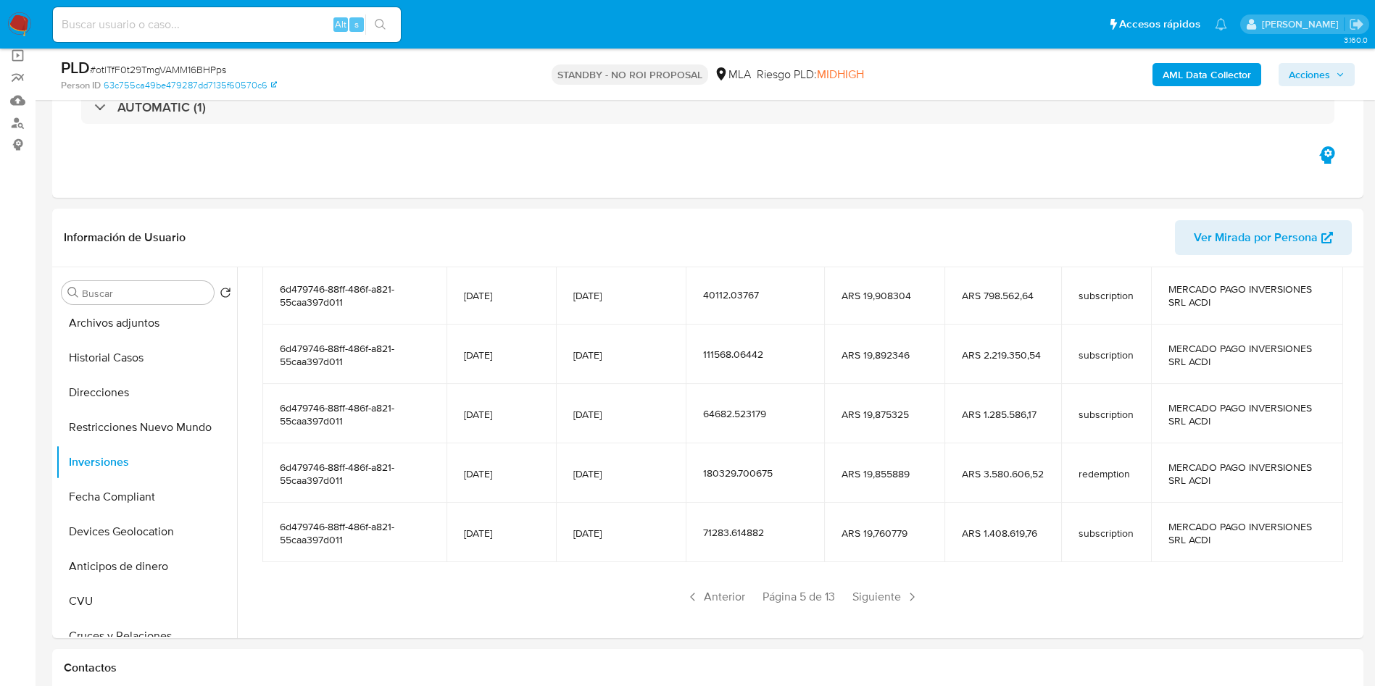
click at [883, 574] on section "Cuenta Fecha de apertura Fecha de concertación Cantidad de cuotapartes Valor de…" at bounding box center [802, 412] width 1080 height 393
click at [889, 601] on span "Siguiente" at bounding box center [885, 597] width 78 height 23
click at [889, 600] on span "Siguiente" at bounding box center [885, 597] width 78 height 23
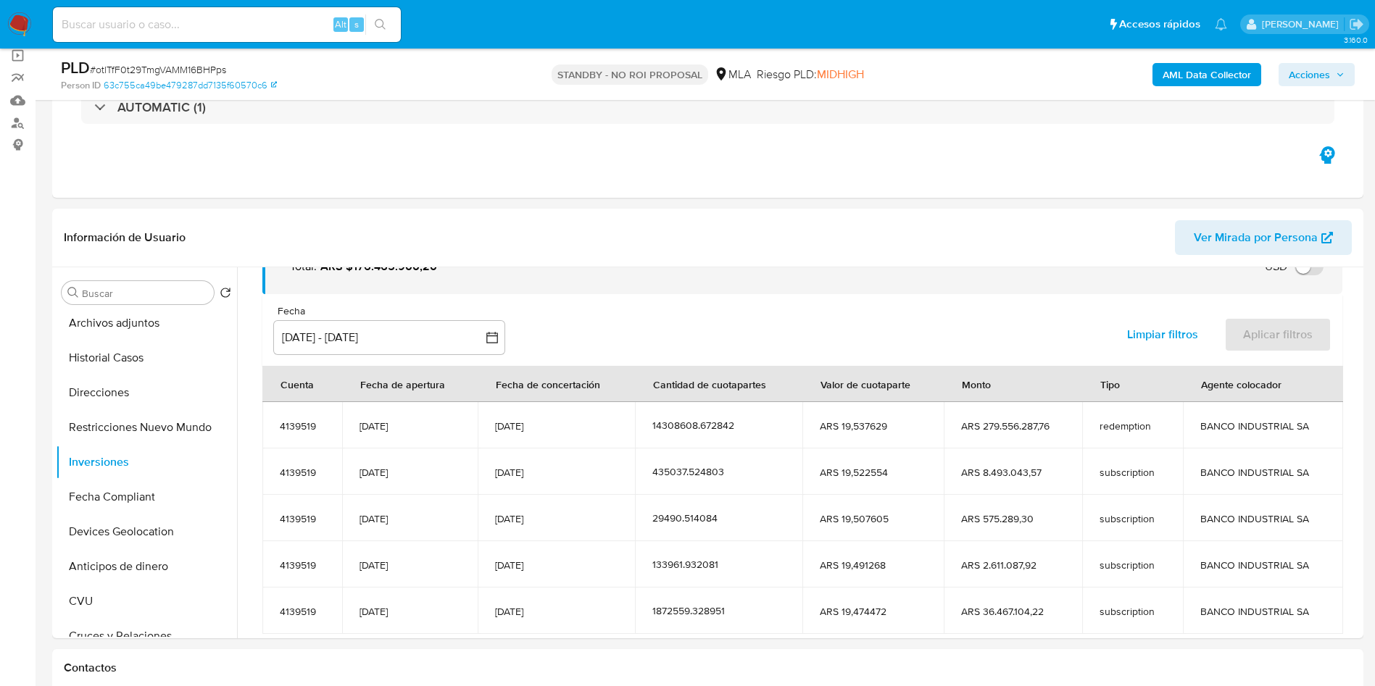
scroll to position [178, 0]
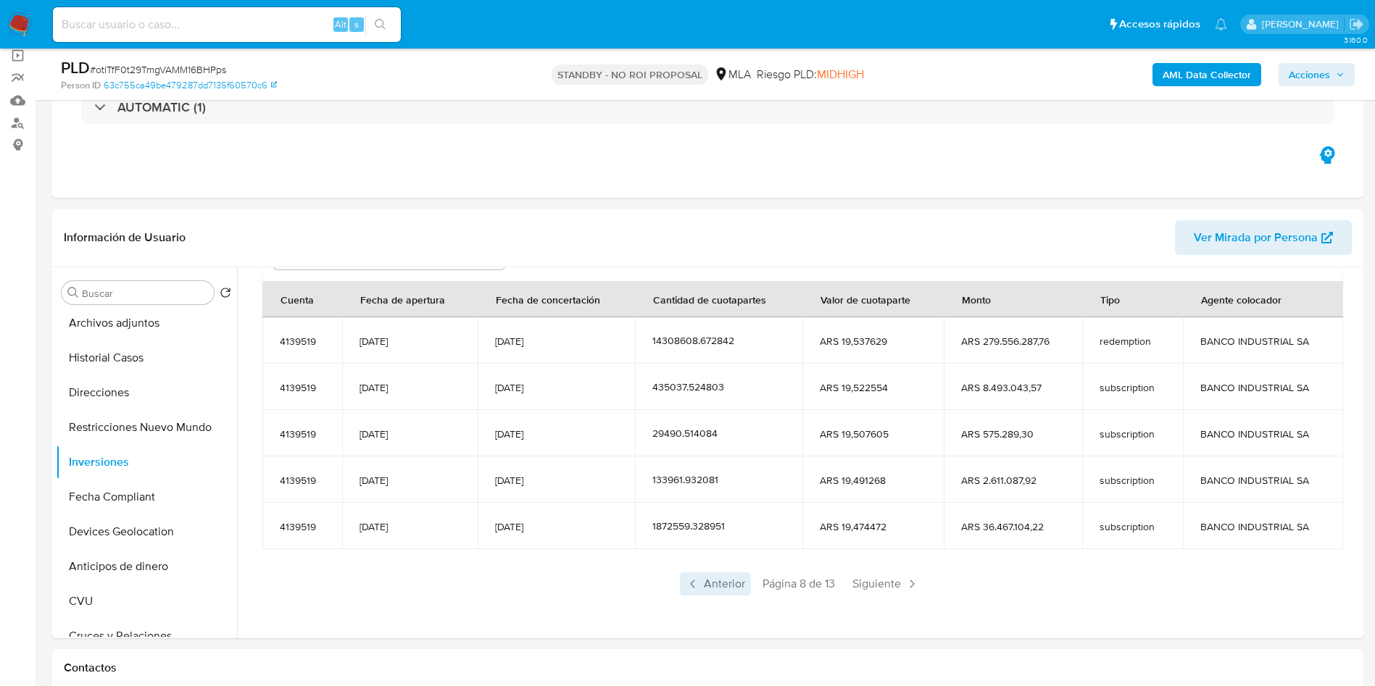
click at [730, 585] on span "Anterior" at bounding box center [715, 584] width 71 height 23
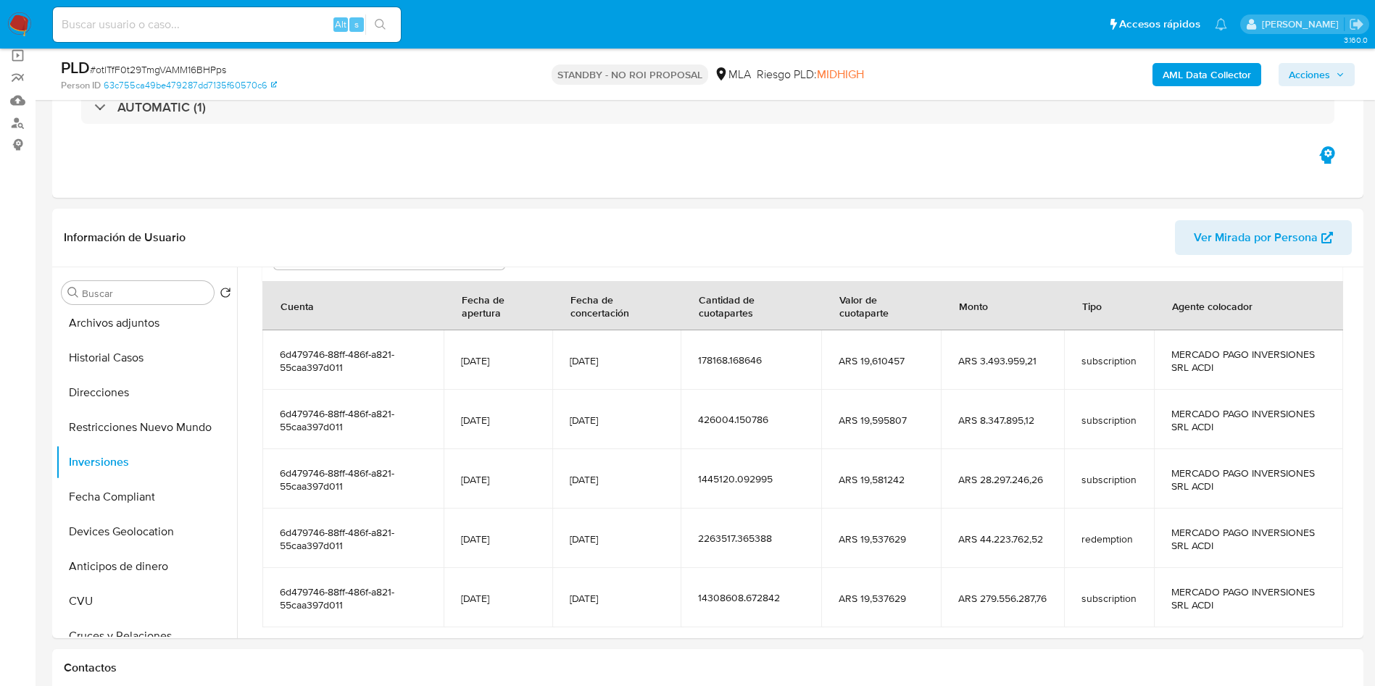
scroll to position [256, 0]
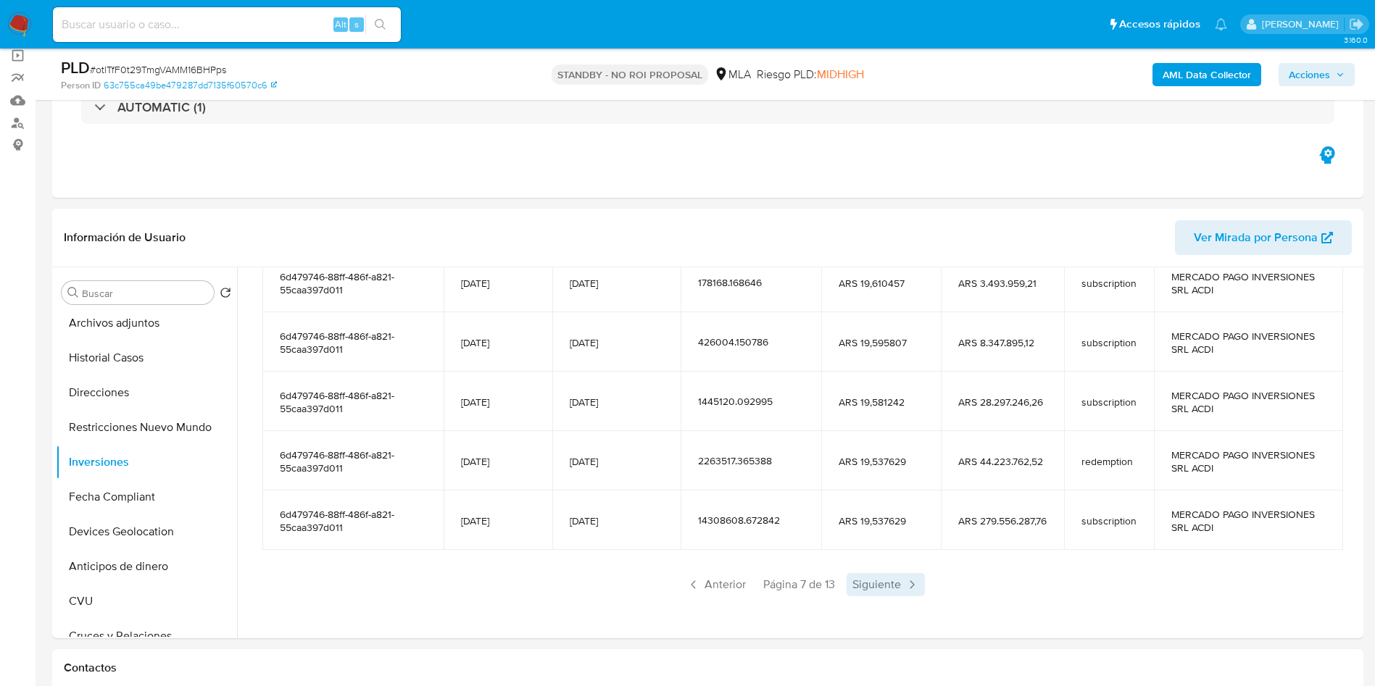
click at [876, 591] on span "Siguiente" at bounding box center [885, 584] width 78 height 23
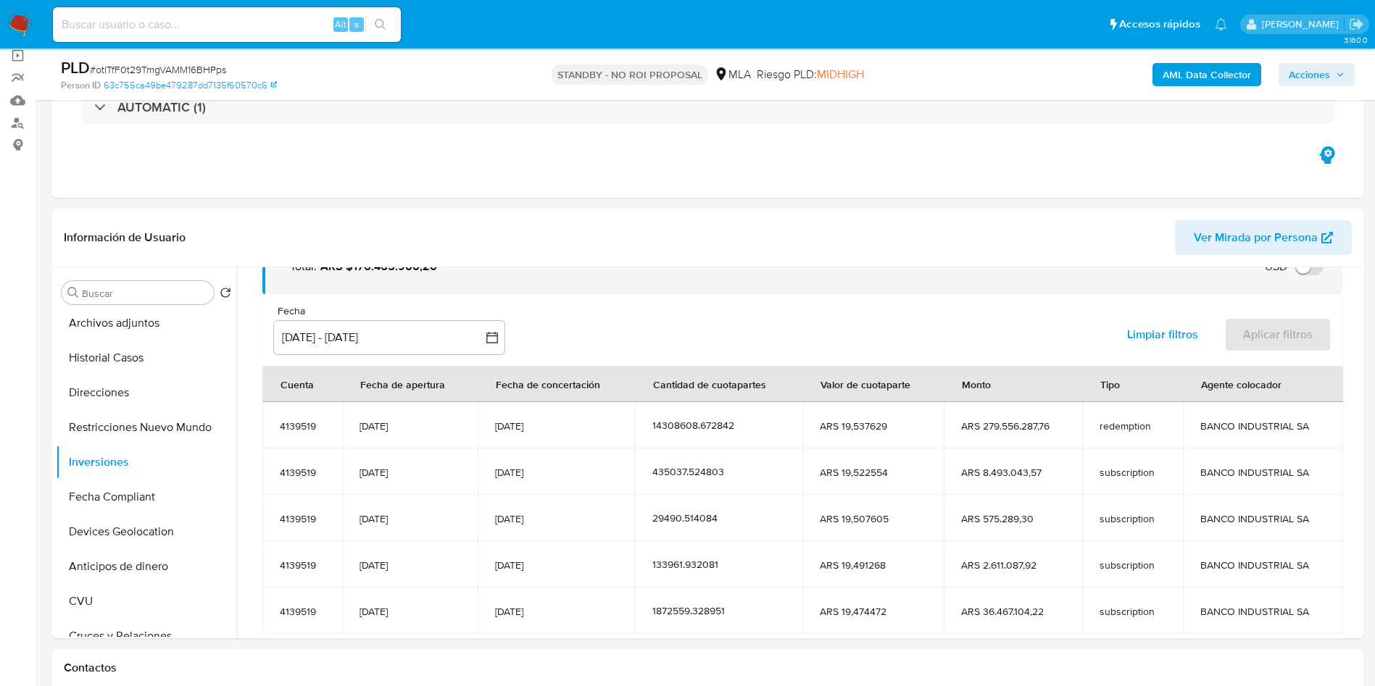
scroll to position [178, 0]
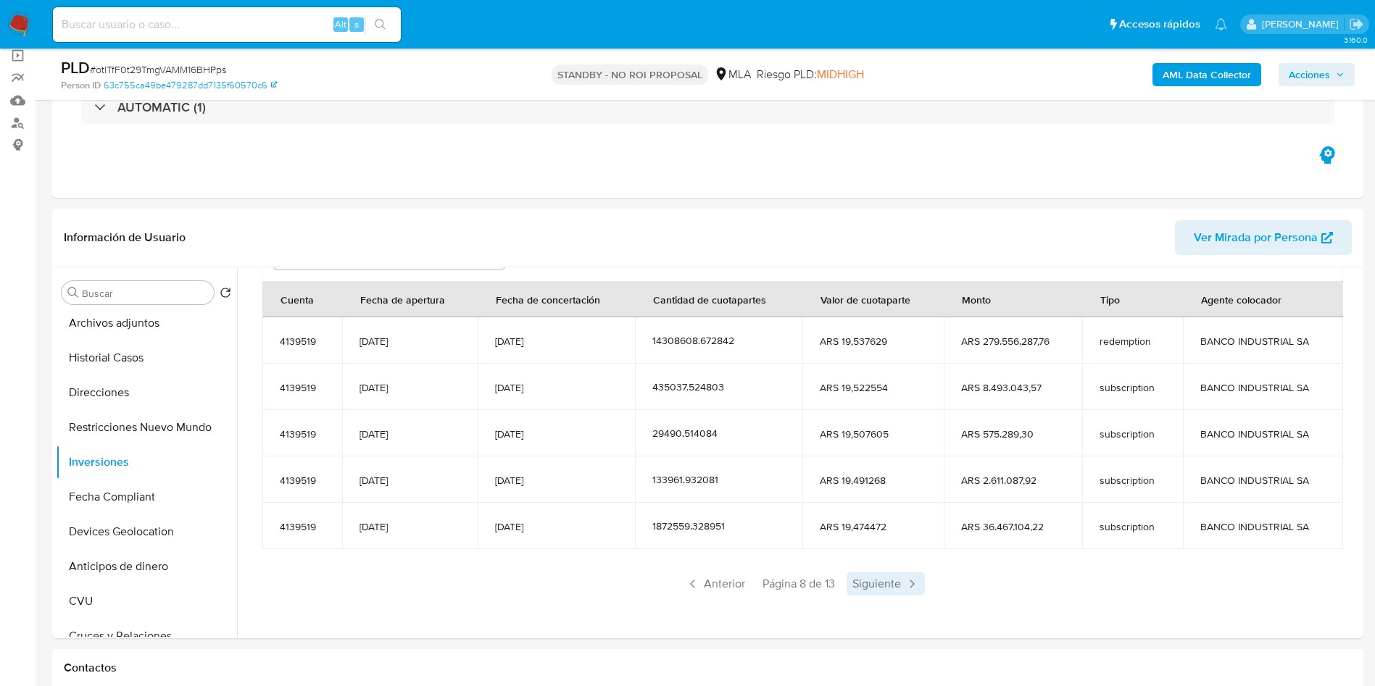
click at [883, 594] on span "Siguiente" at bounding box center [885, 584] width 78 height 23
click at [714, 586] on span "Anterior" at bounding box center [715, 584] width 71 height 23
click at [868, 599] on div "Saldo en cuenta Total : ARS $176.465.900,20 USD Cambiar entre moneda local y US…" at bounding box center [802, 378] width 1115 height 507
click at [871, 594] on span "Siguiente" at bounding box center [885, 584] width 78 height 23
click at [730, 588] on span "Anterior" at bounding box center [715, 584] width 71 height 23
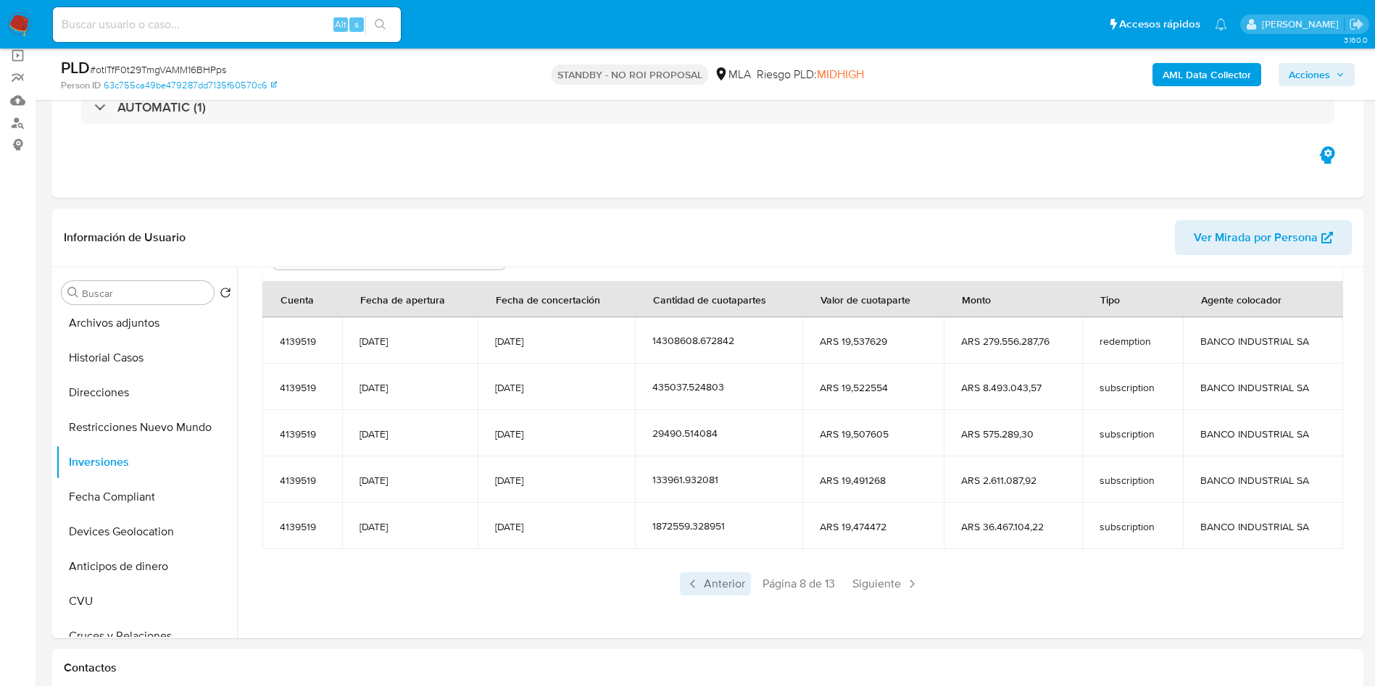
click at [729, 588] on span "Anterior" at bounding box center [715, 584] width 71 height 23
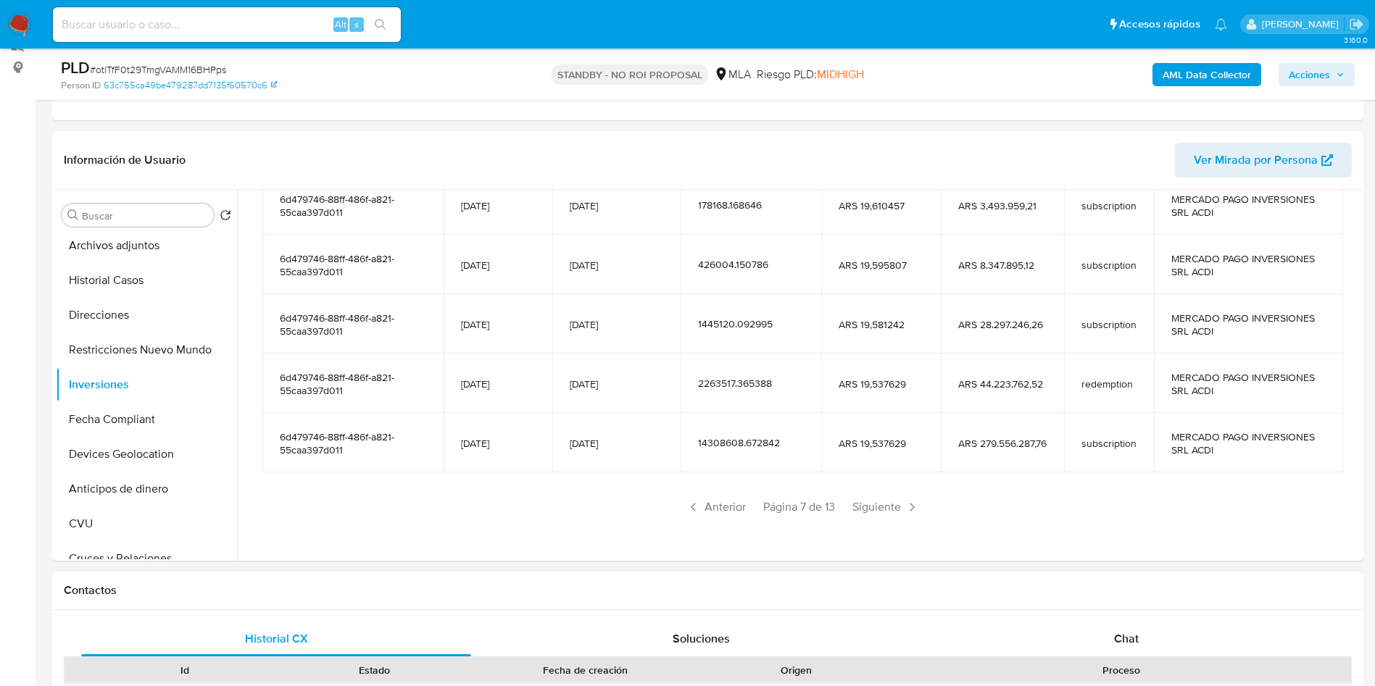
scroll to position [217, 0]
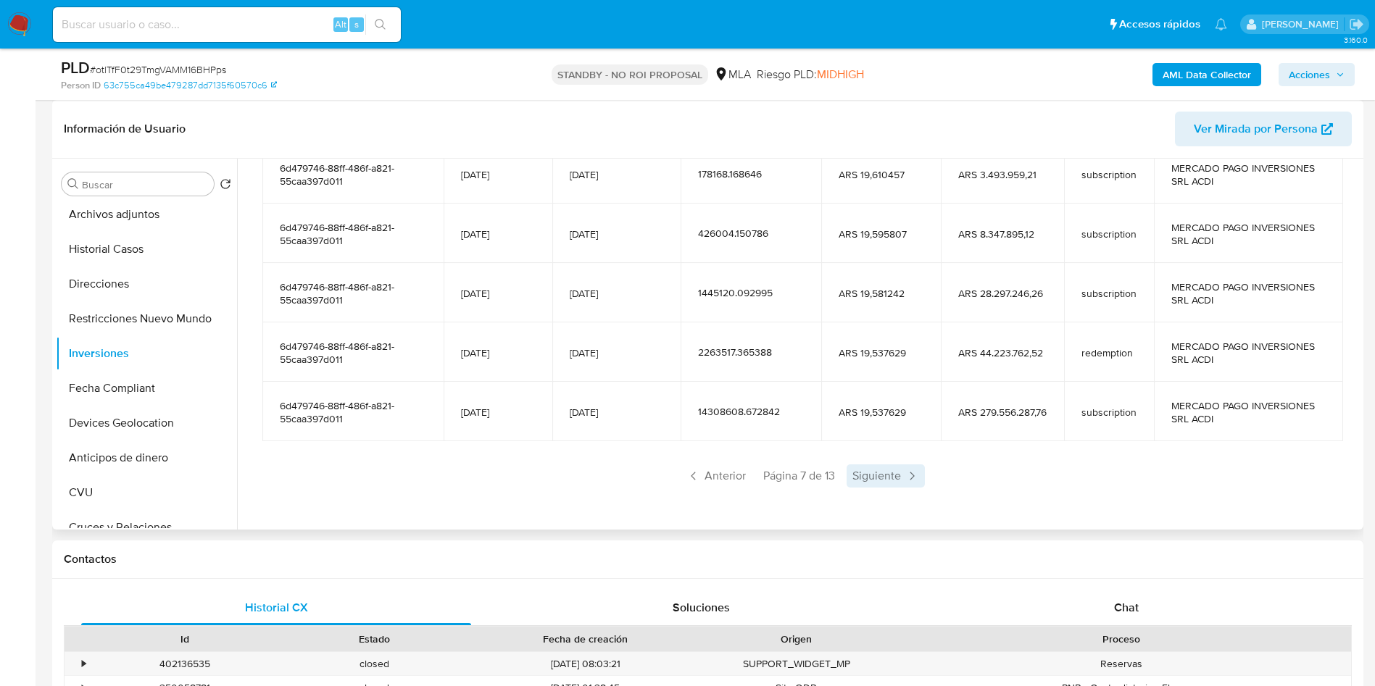
click at [890, 478] on span "Siguiente" at bounding box center [885, 476] width 78 height 23
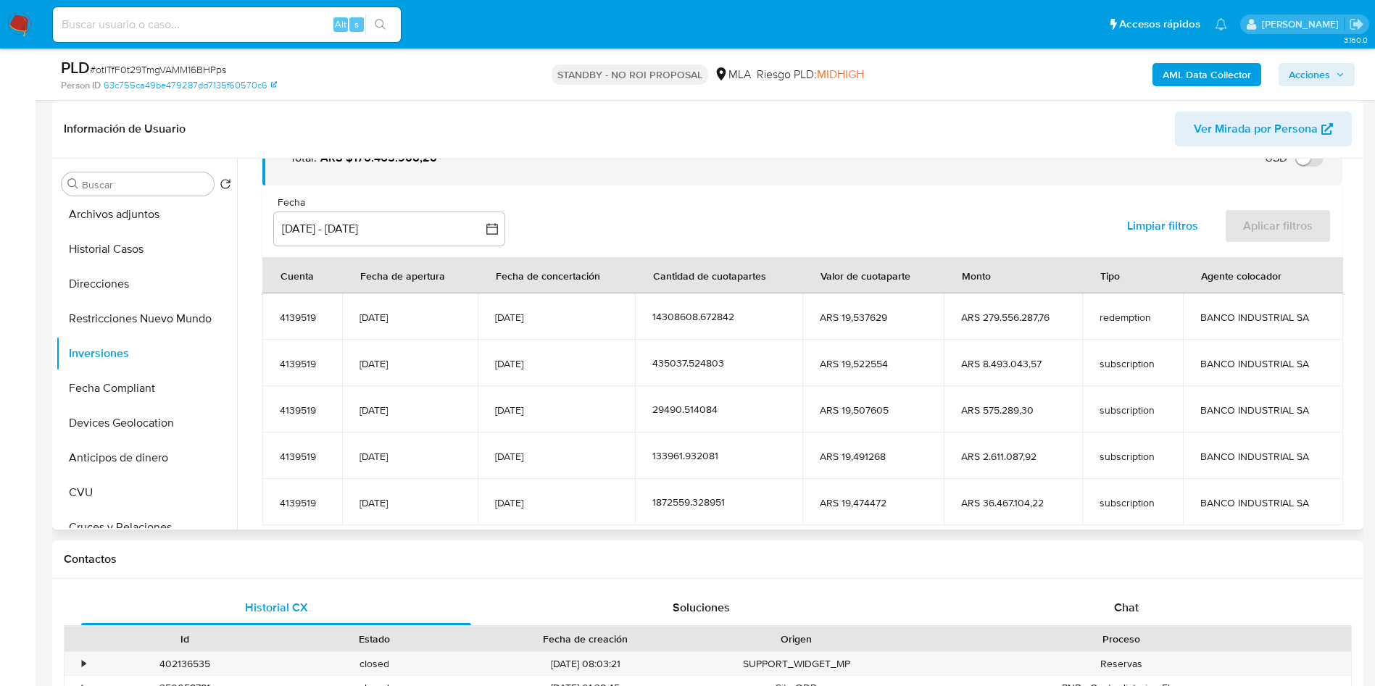
scroll to position [178, 0]
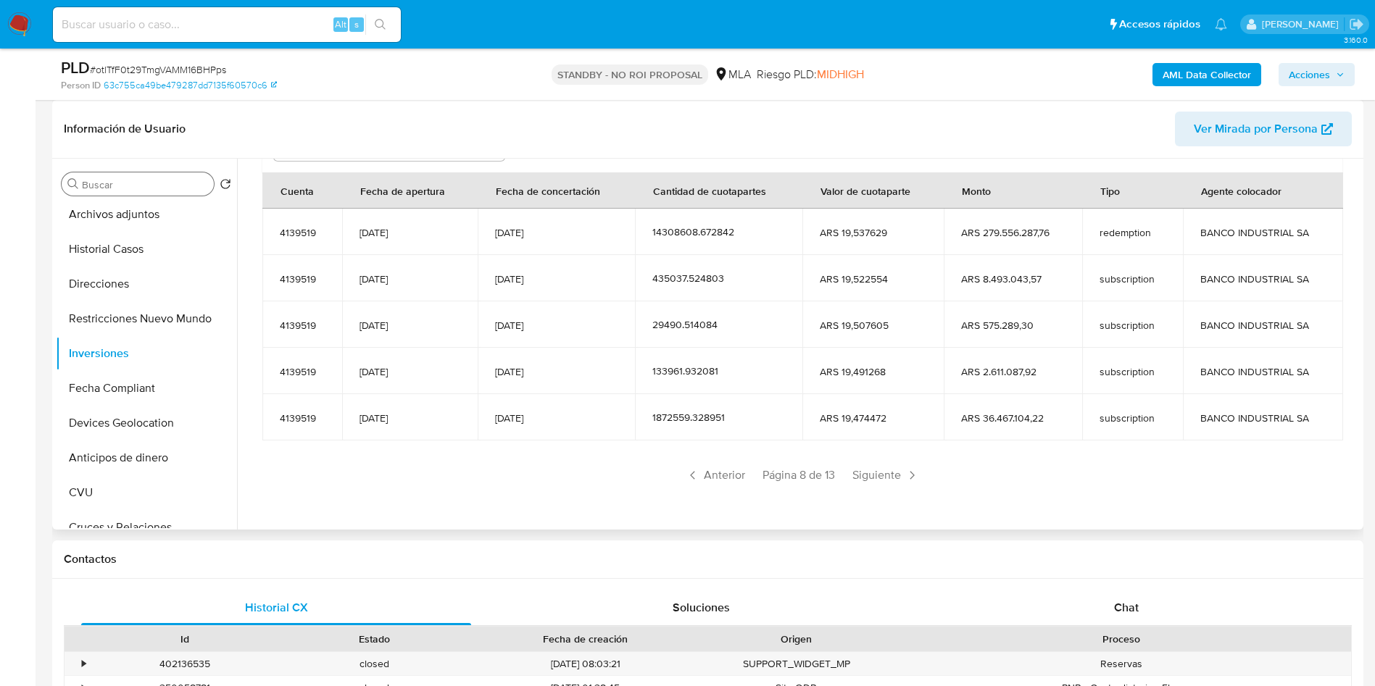
click at [128, 176] on div "Buscar" at bounding box center [138, 183] width 152 height 23
click at [128, 182] on input "Buscar" at bounding box center [145, 184] width 126 height 13
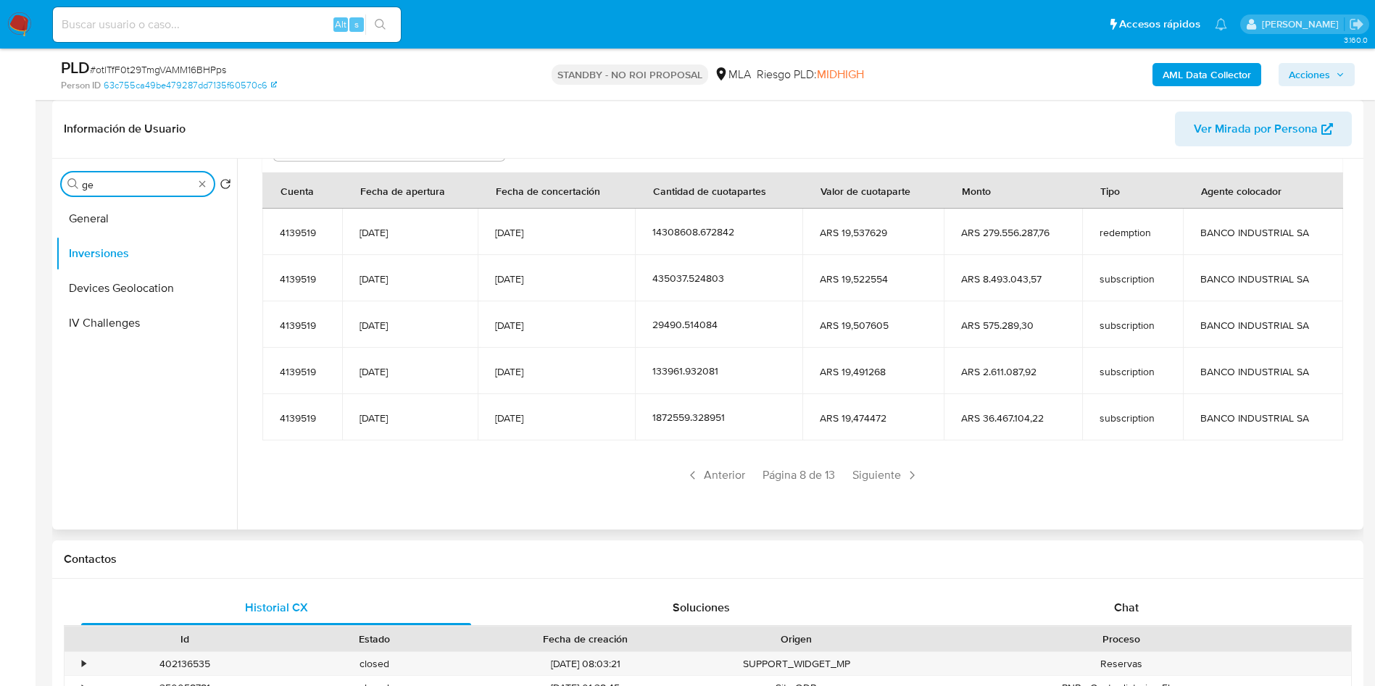
scroll to position [0, 0]
type input "gene"
click at [122, 212] on button "General" at bounding box center [141, 218] width 170 height 35
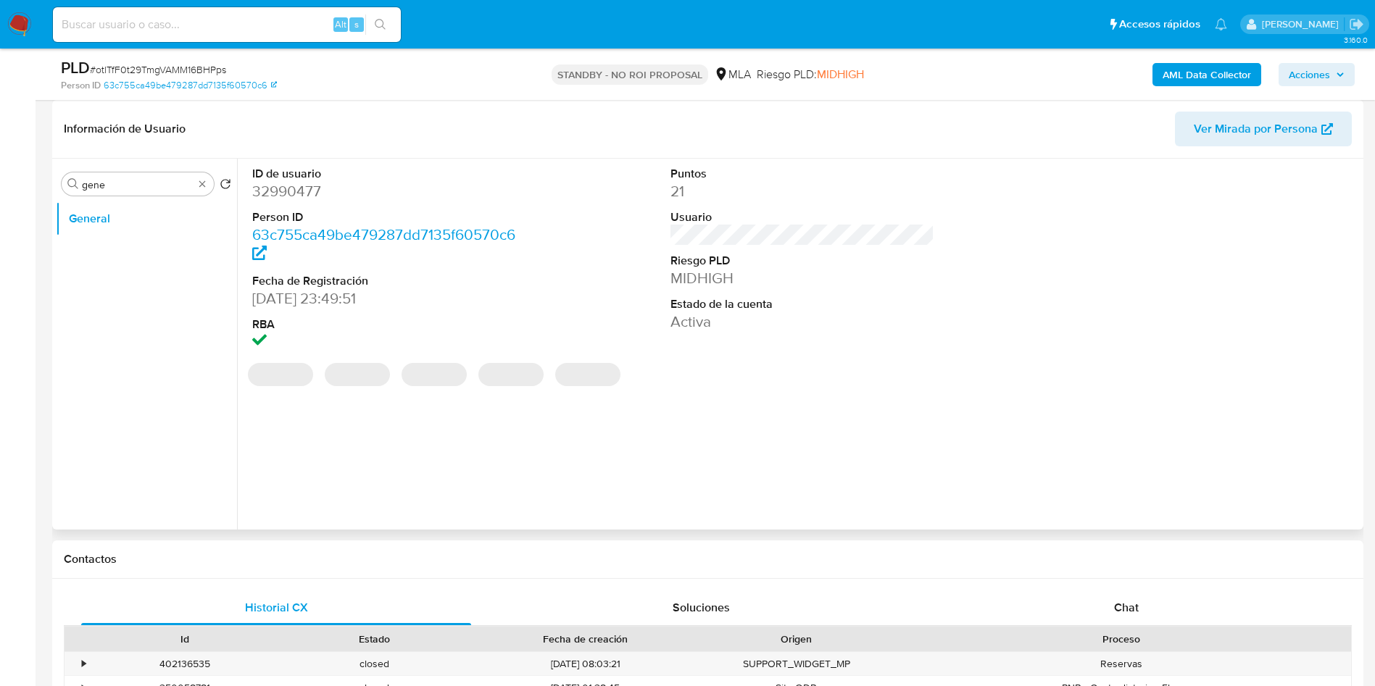
click at [298, 202] on dl "ID de usuario 32990477 Person ID 63c755ca49be479287dd7135f60570c6 Fecha de Regi…" at bounding box center [384, 259] width 265 height 187
click at [291, 186] on dd "32990477" at bounding box center [384, 191] width 265 height 20
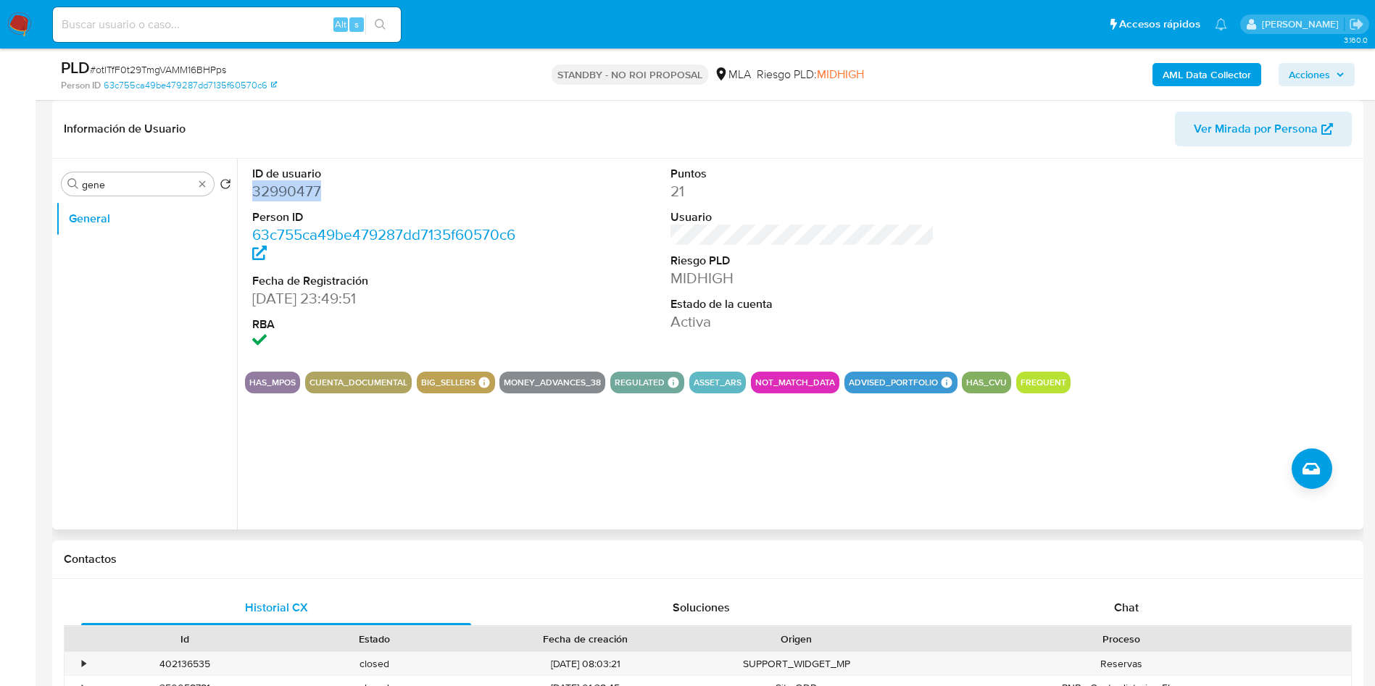
click at [291, 186] on dd "32990477" at bounding box center [384, 191] width 265 height 20
copy dd "32990477"
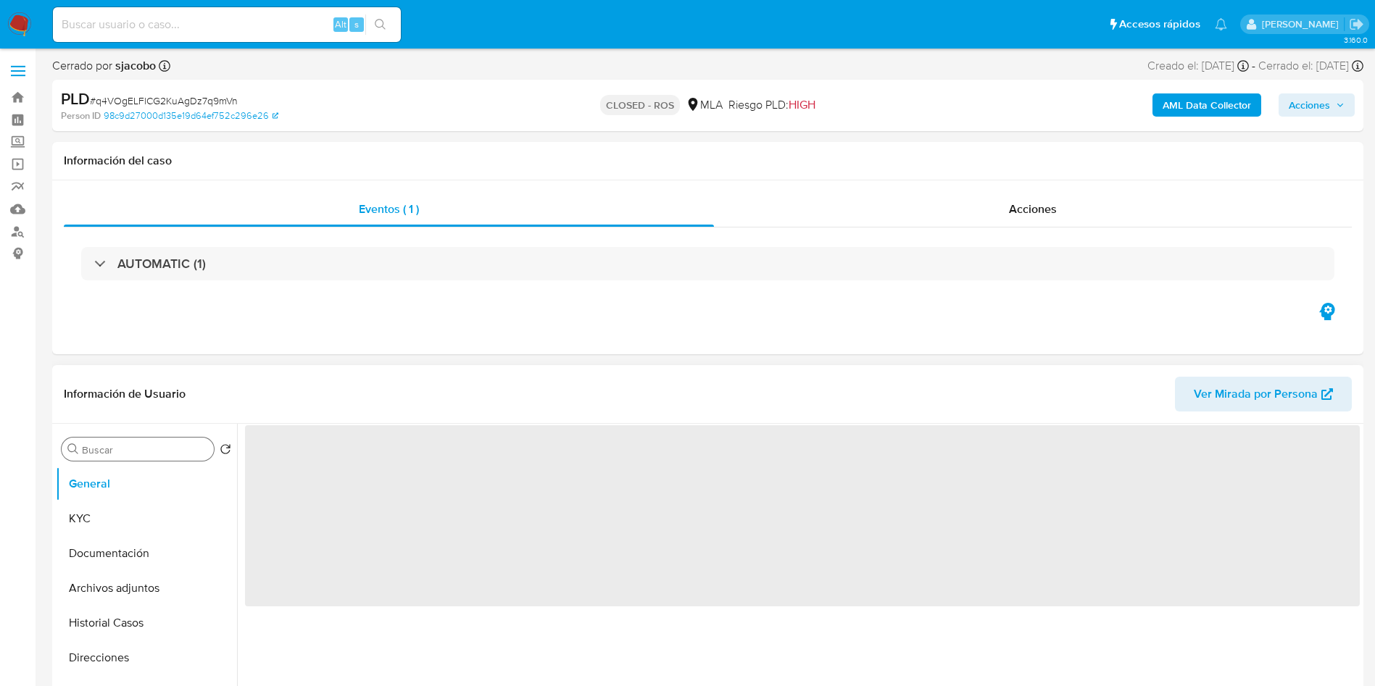
select select "10"
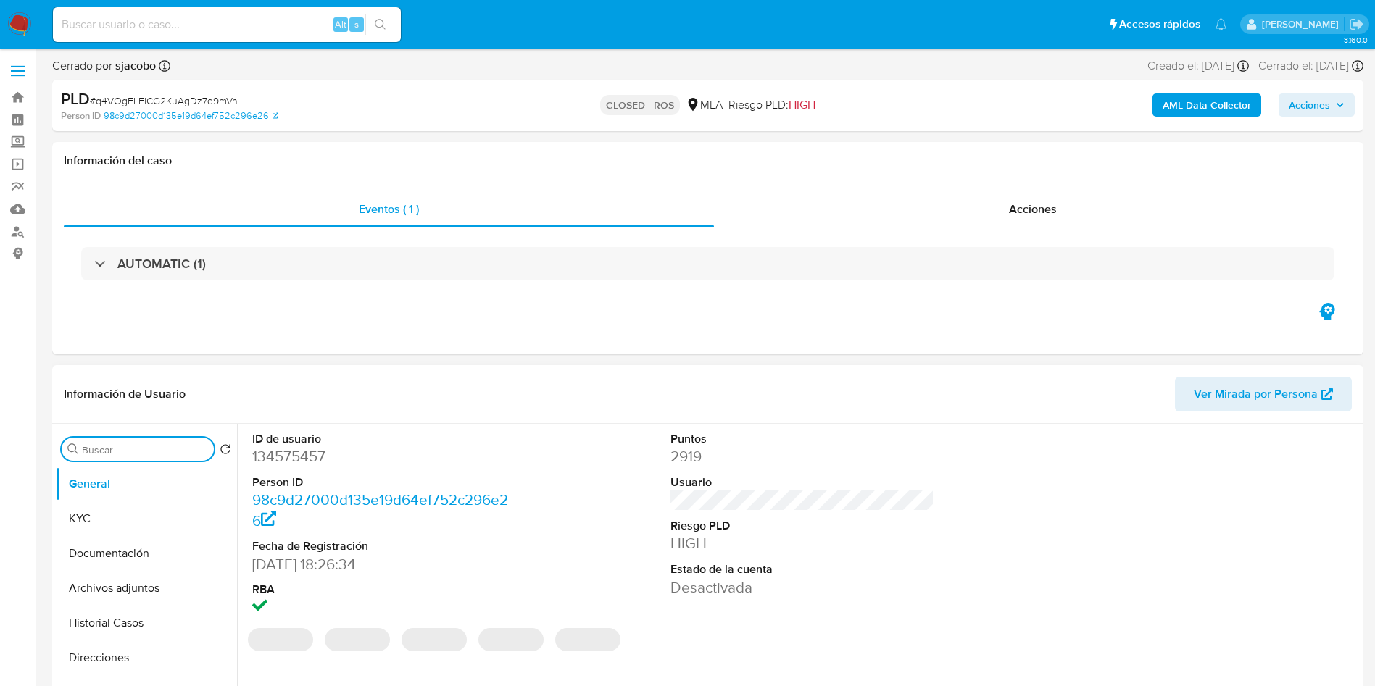
click at [135, 446] on input "Buscar" at bounding box center [145, 450] width 126 height 13
type input "arc"
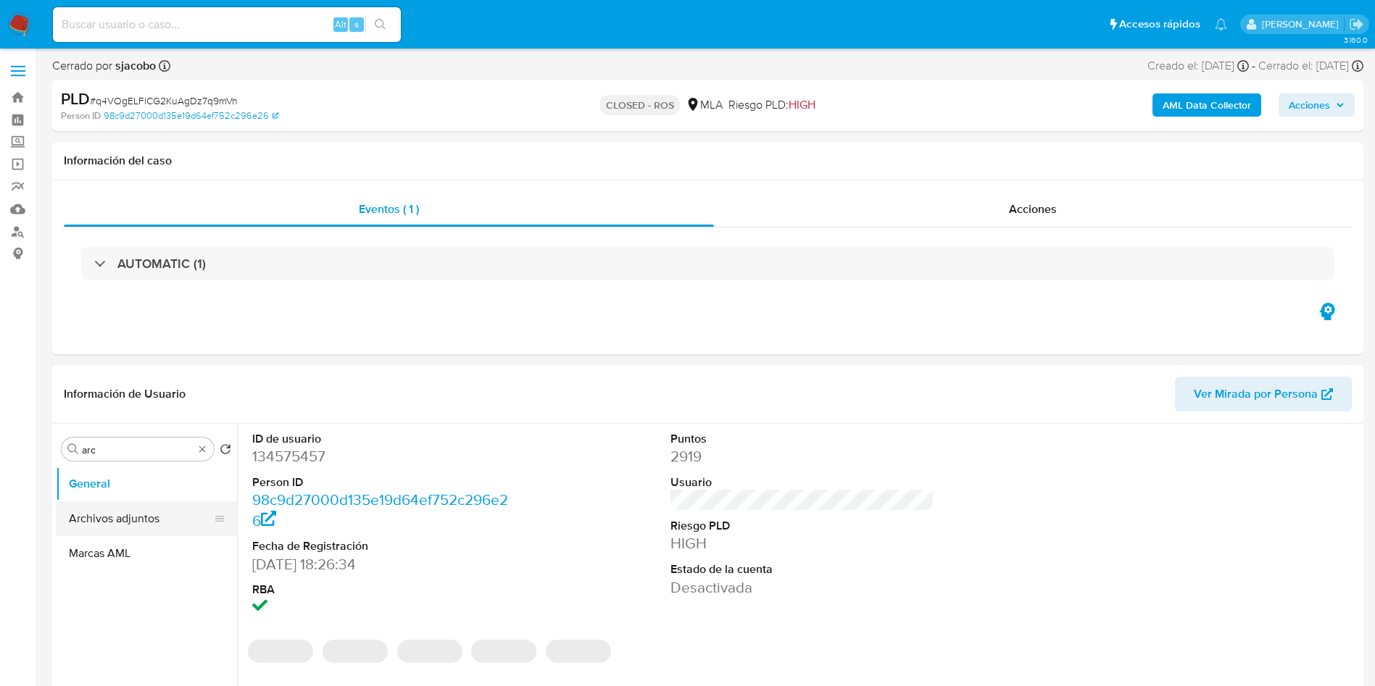
click at [115, 523] on button "Archivos adjuntos" at bounding box center [141, 519] width 170 height 35
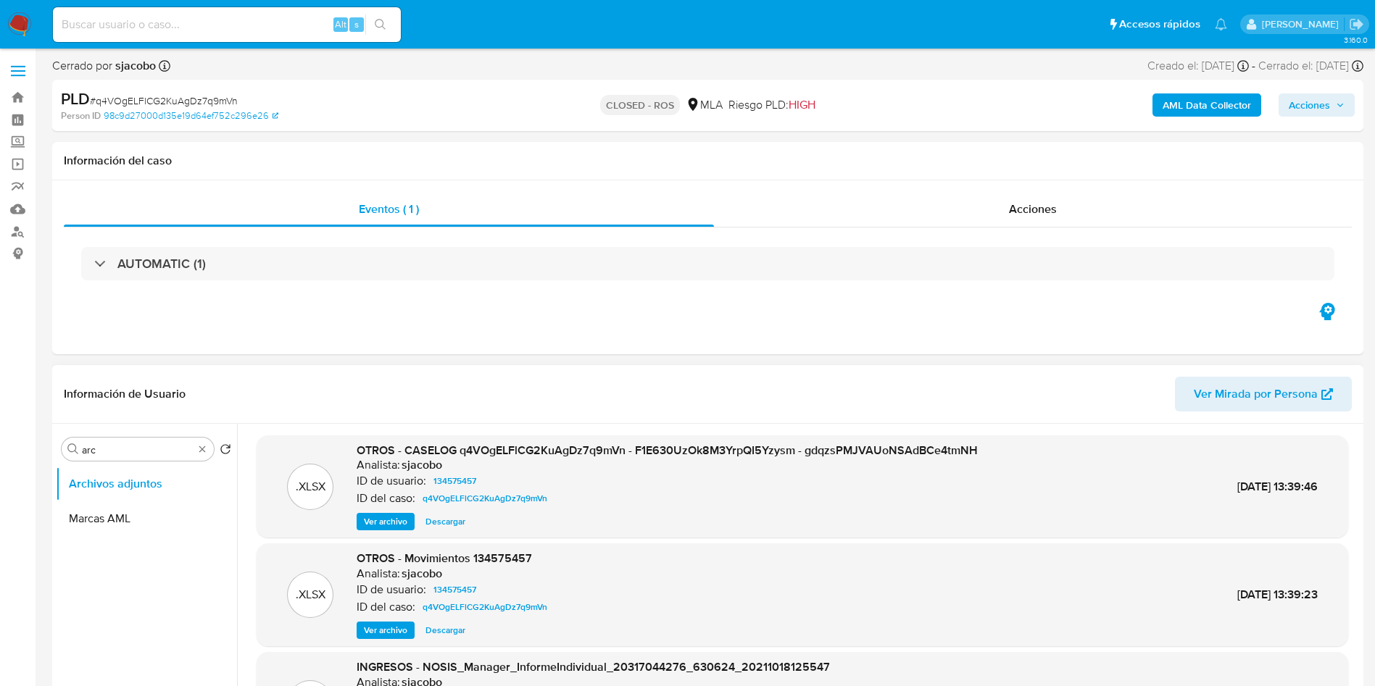
click at [446, 511] on div "OTROS - CASELOG q4VOgELFlCG2KuAgDz7q9mVn - F1E630UzOk8M3YrpQI5Yzysm - gdqzsPMJV…" at bounding box center [667, 487] width 621 height 88
click at [446, 515] on span "Descargar" at bounding box center [445, 522] width 40 height 14
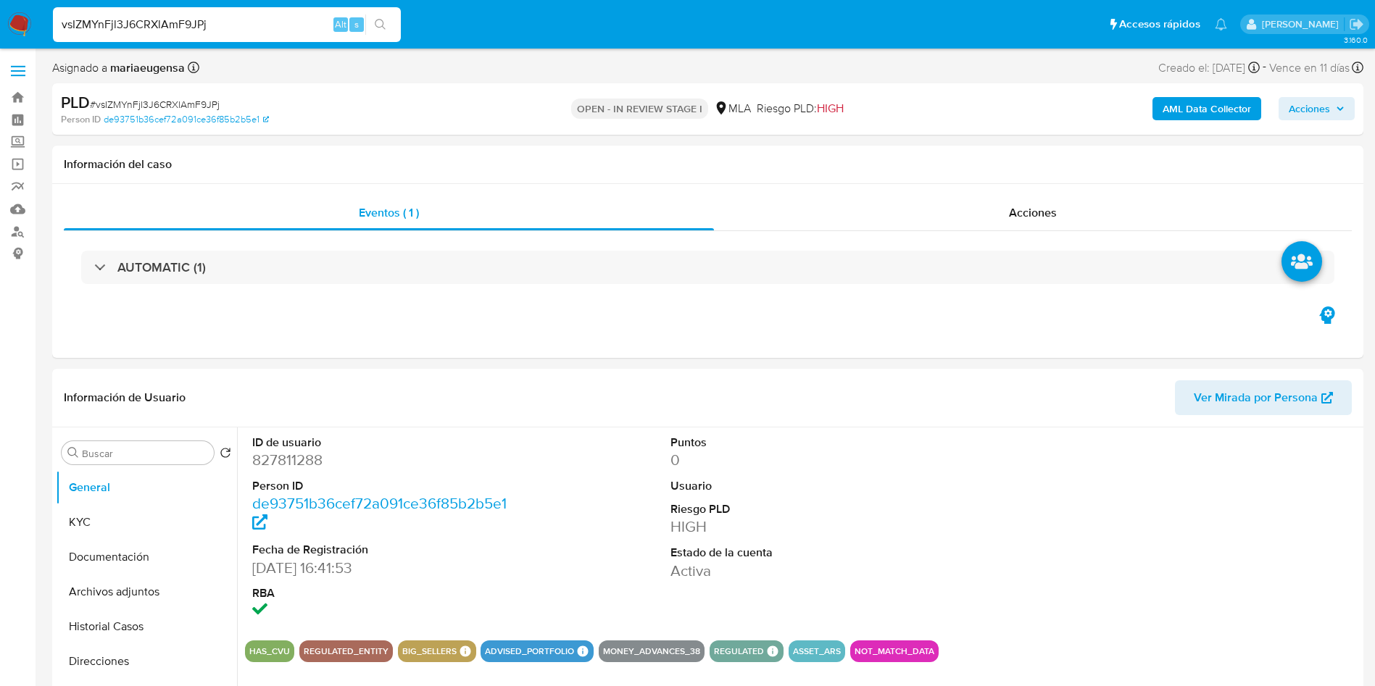
select select "10"
click at [290, 20] on input "vsIZMYnFjl3J6CRXlAmF9JPj" at bounding box center [227, 24] width 348 height 19
click at [290, 19] on input "vsIZMYnFjl3J6CRXlAmF9JPj" at bounding box center [227, 24] width 348 height 19
paste input "Vgt9IVhmeUmEA0ReQJAgVDEx"
type input "Vgt9IVhmeUmEA0ReQJAgVDEx"
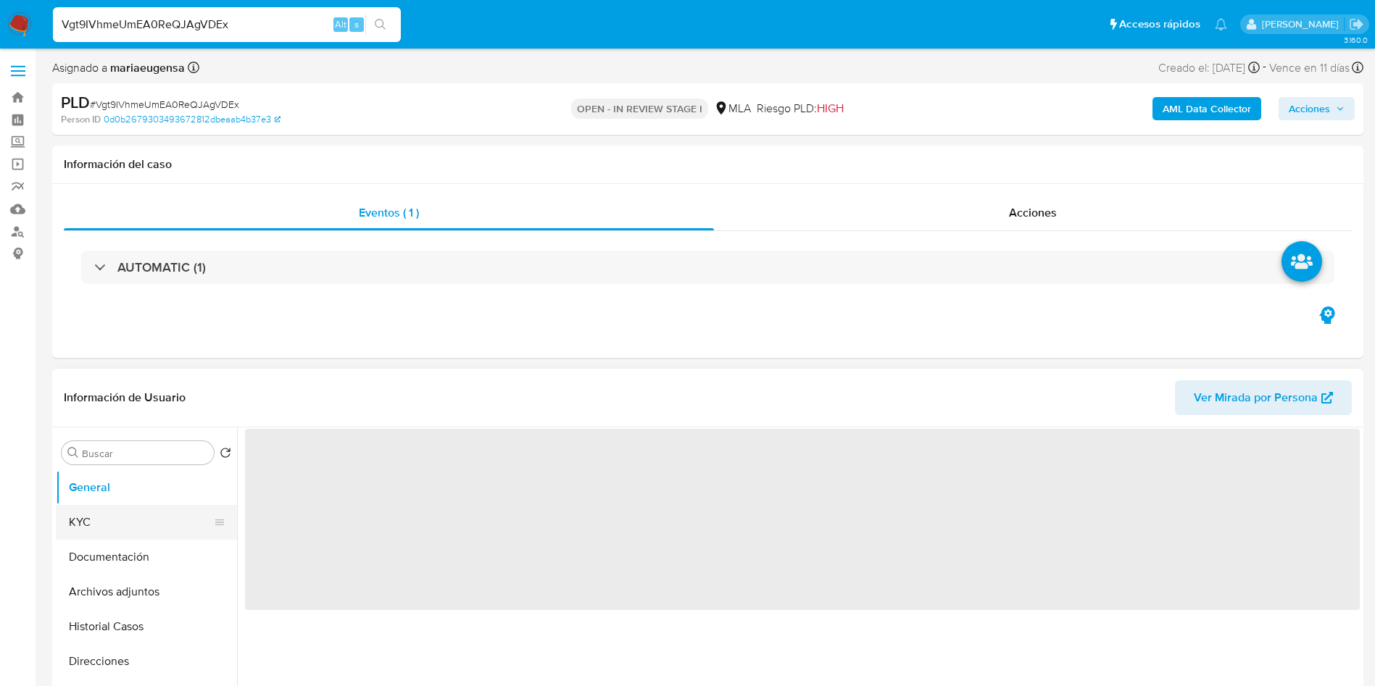
select select "10"
click at [136, 525] on button "KYC" at bounding box center [141, 522] width 170 height 35
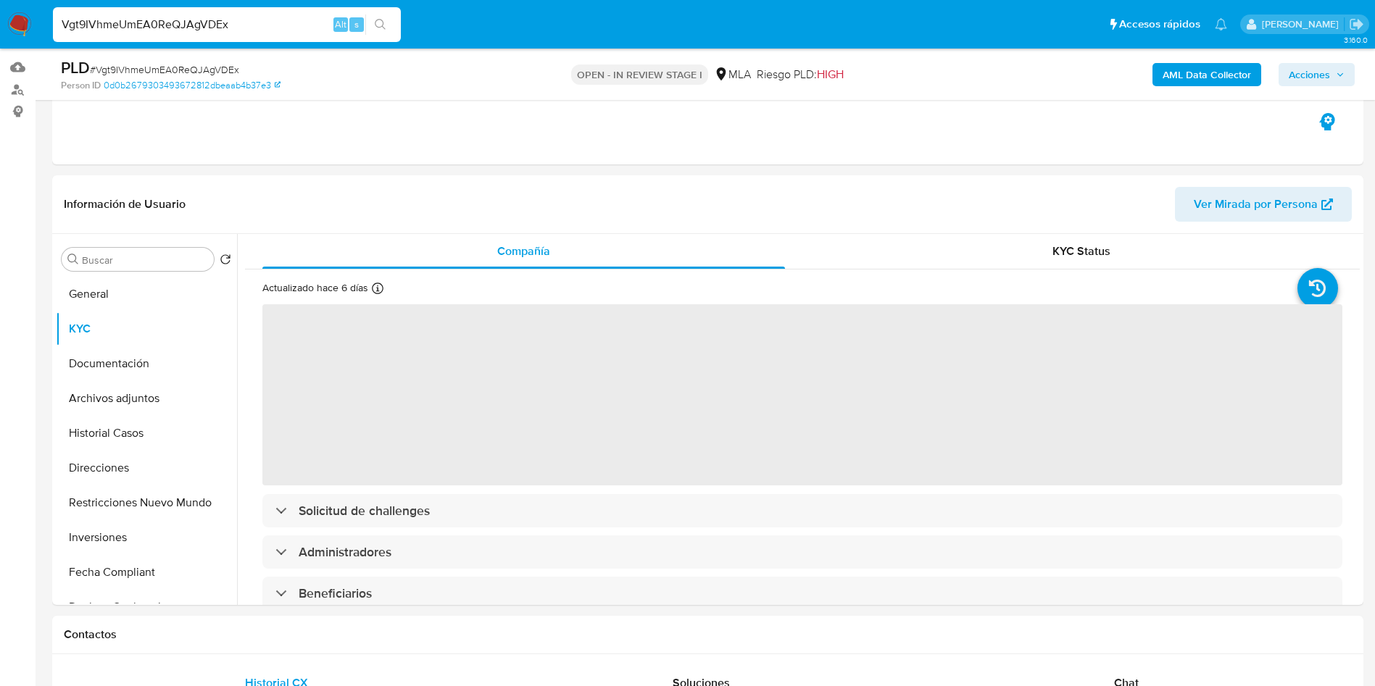
scroll to position [168, 0]
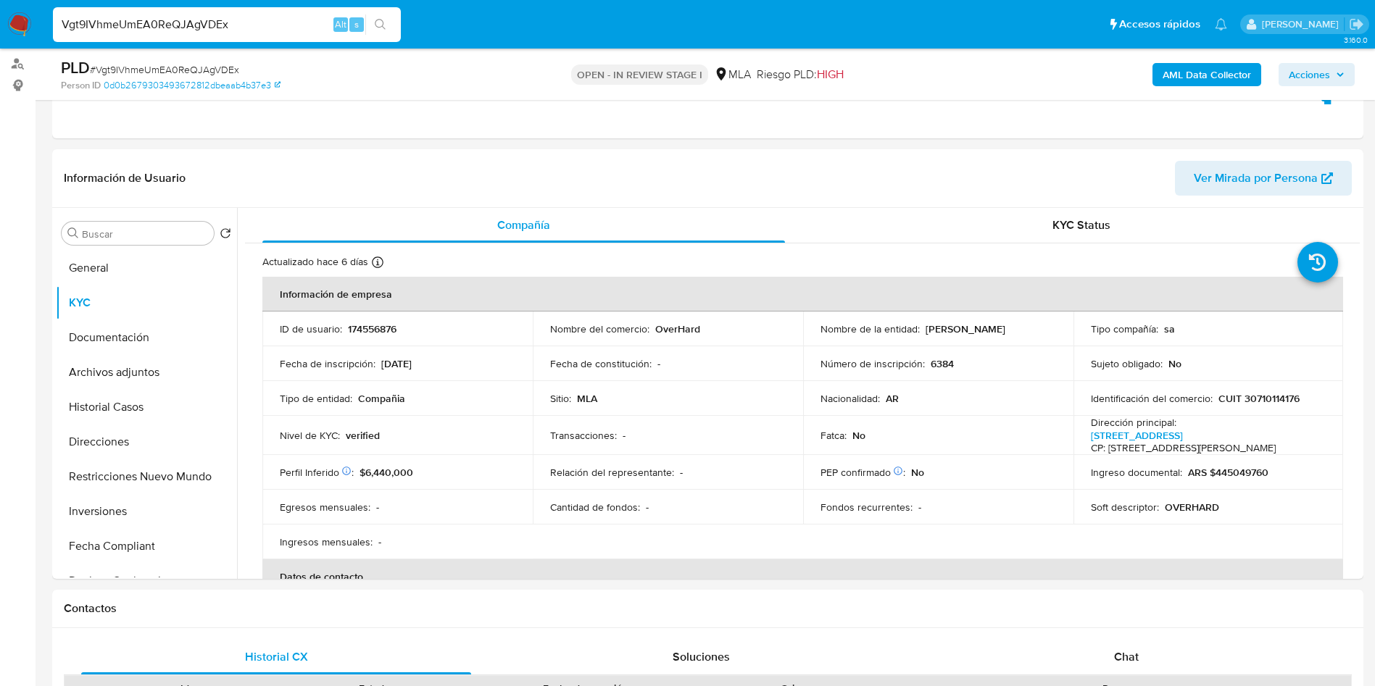
click at [256, 27] on input "Vgt9IVhmeUmEA0ReQJAgVDEx" at bounding box center [227, 24] width 348 height 19
click at [256, 26] on input "Vgt9IVhmeUmEA0ReQJAgVDEx" at bounding box center [227, 24] width 348 height 19
paste input "Pp7qlxFJEsCsCnAiXcZTgZKf"
type input "Pp7qlxFJEsCsCnAiXcZTgZKf"
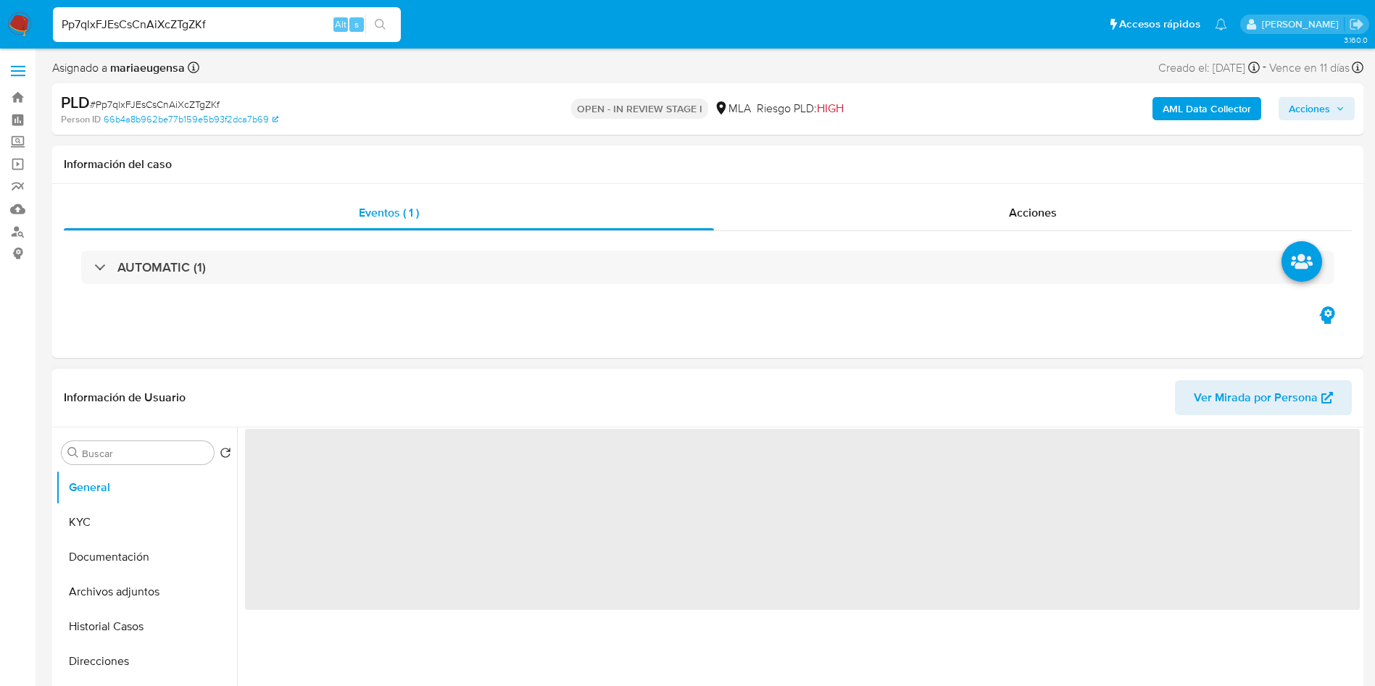
select select "10"
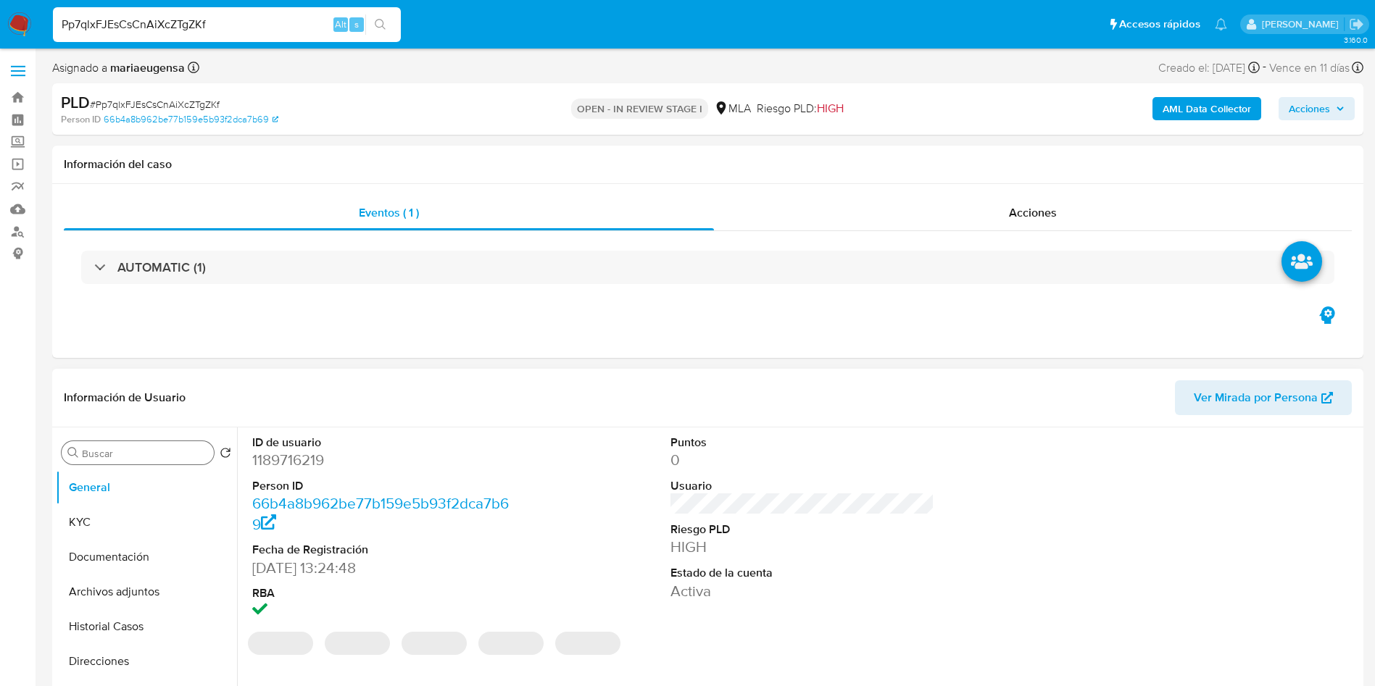
click at [165, 452] on input "Buscar" at bounding box center [145, 453] width 126 height 13
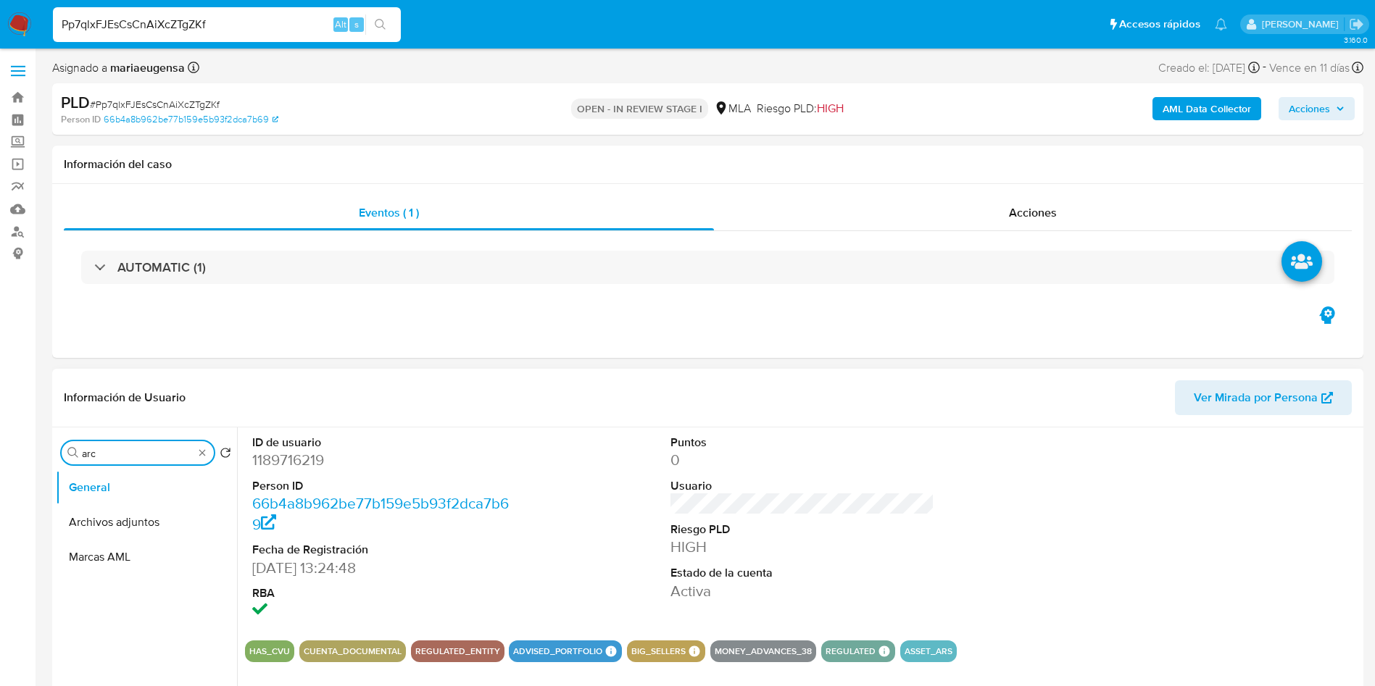
type input "arc"
click at [159, 454] on input "arc" at bounding box center [138, 453] width 112 height 13
click at [153, 533] on button "KYC" at bounding box center [141, 522] width 170 height 35
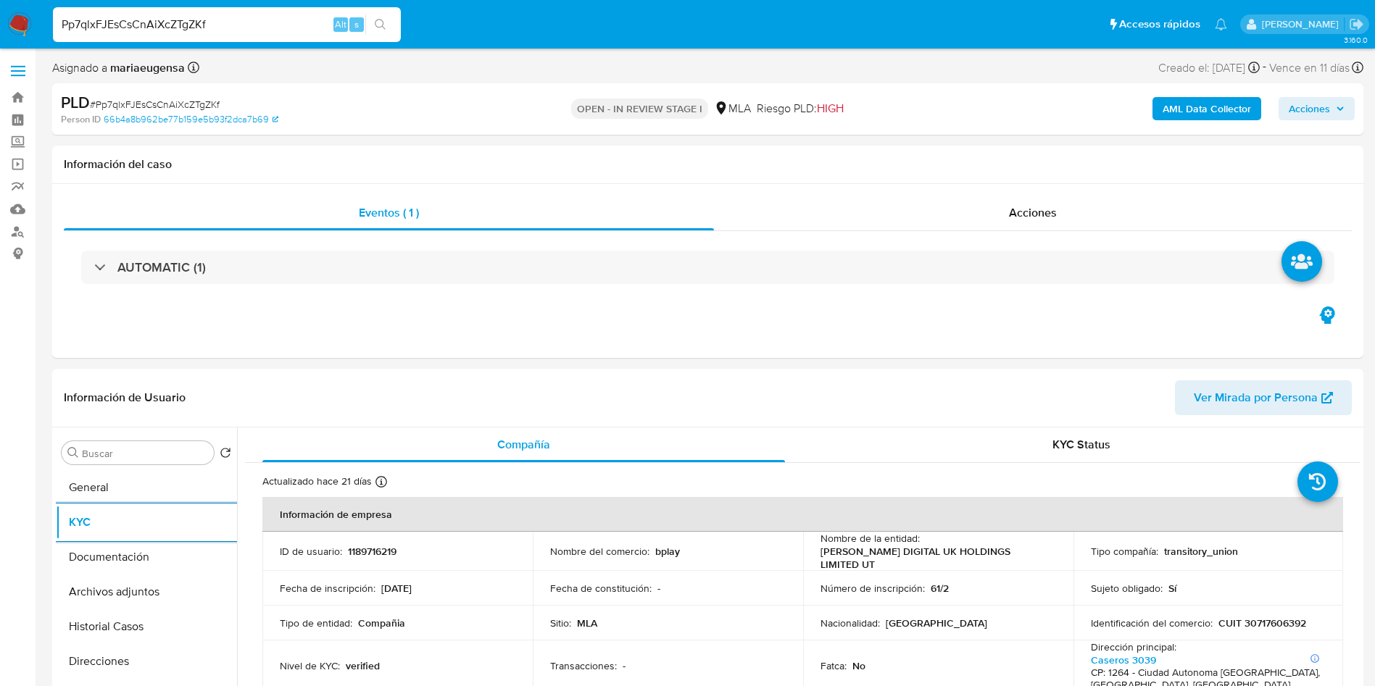
click at [249, 26] on input "Pp7qlxFJEsCsCnAiXcZTgZKf" at bounding box center [227, 24] width 348 height 19
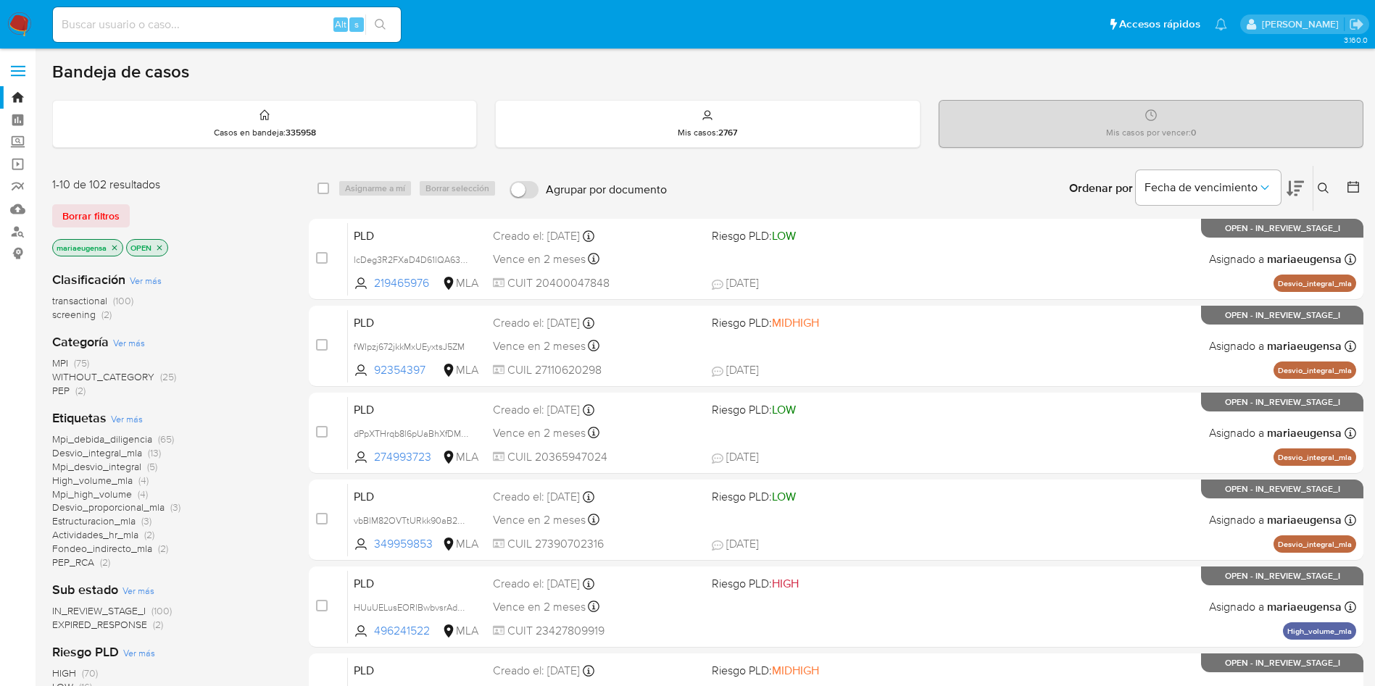
drag, startPoint x: 1323, startPoint y: 191, endPoint x: 1300, endPoint y: 215, distance: 33.3
click at [1322, 191] on icon at bounding box center [1324, 189] width 12 height 12
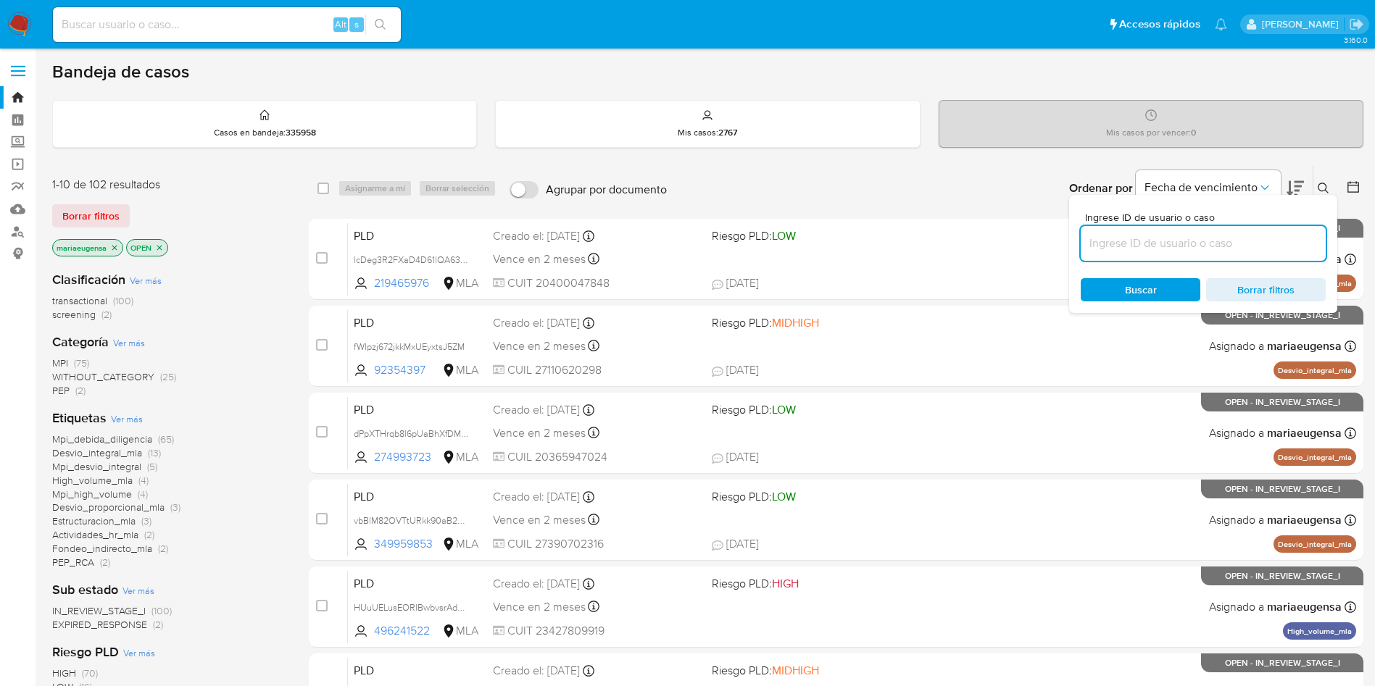
click at [1281, 244] on input at bounding box center [1203, 243] width 245 height 19
type input "Uiob1MDY7Ba1WKx4m9EEt63P"
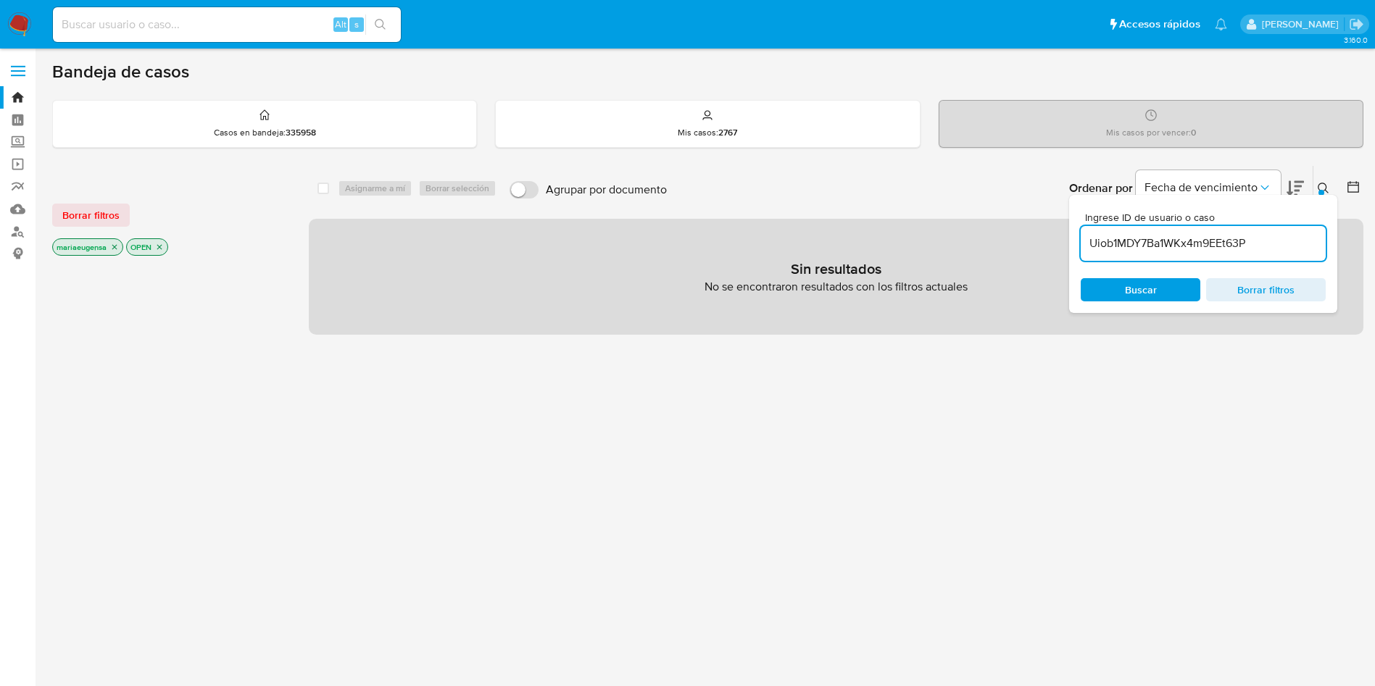
click at [278, 26] on input at bounding box center [227, 24] width 348 height 19
paste input "Uiob1MDY7Ba1WKx4m9EEt63P"
type input "Uiob1MDY7Ba1WKx4m9EEt63P"
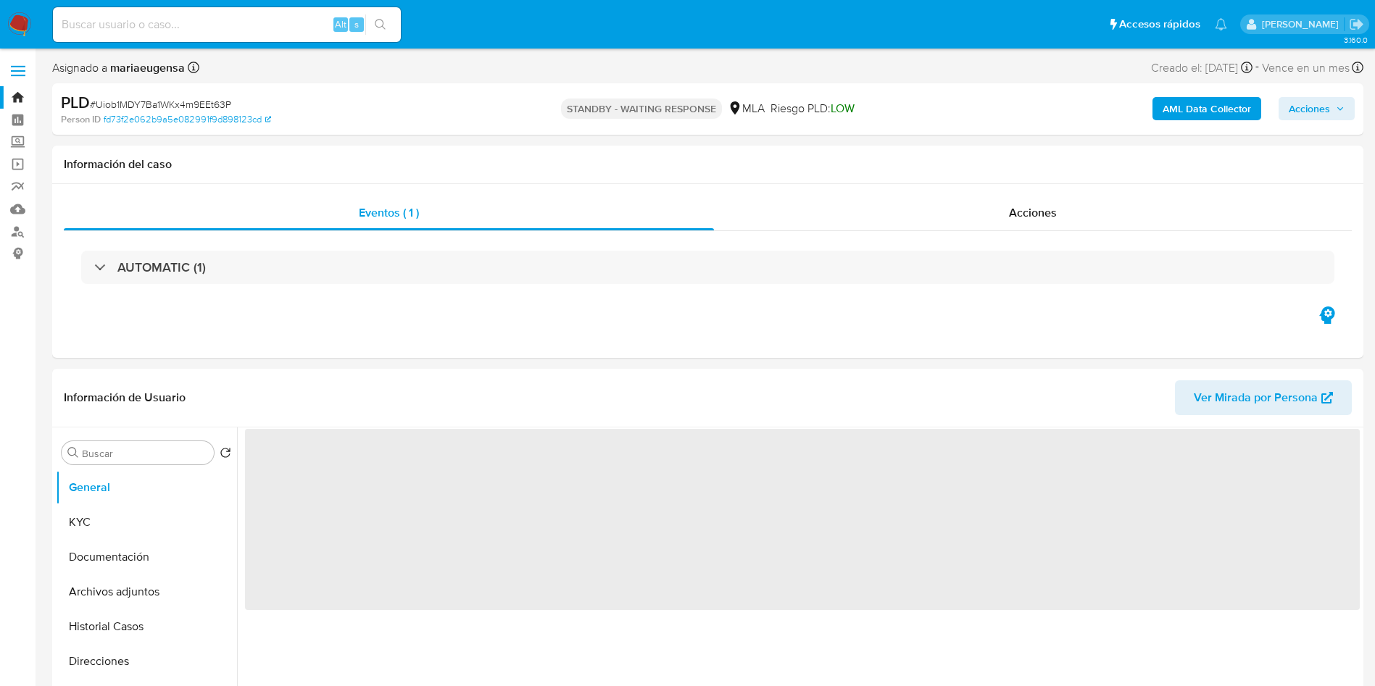
select select "10"
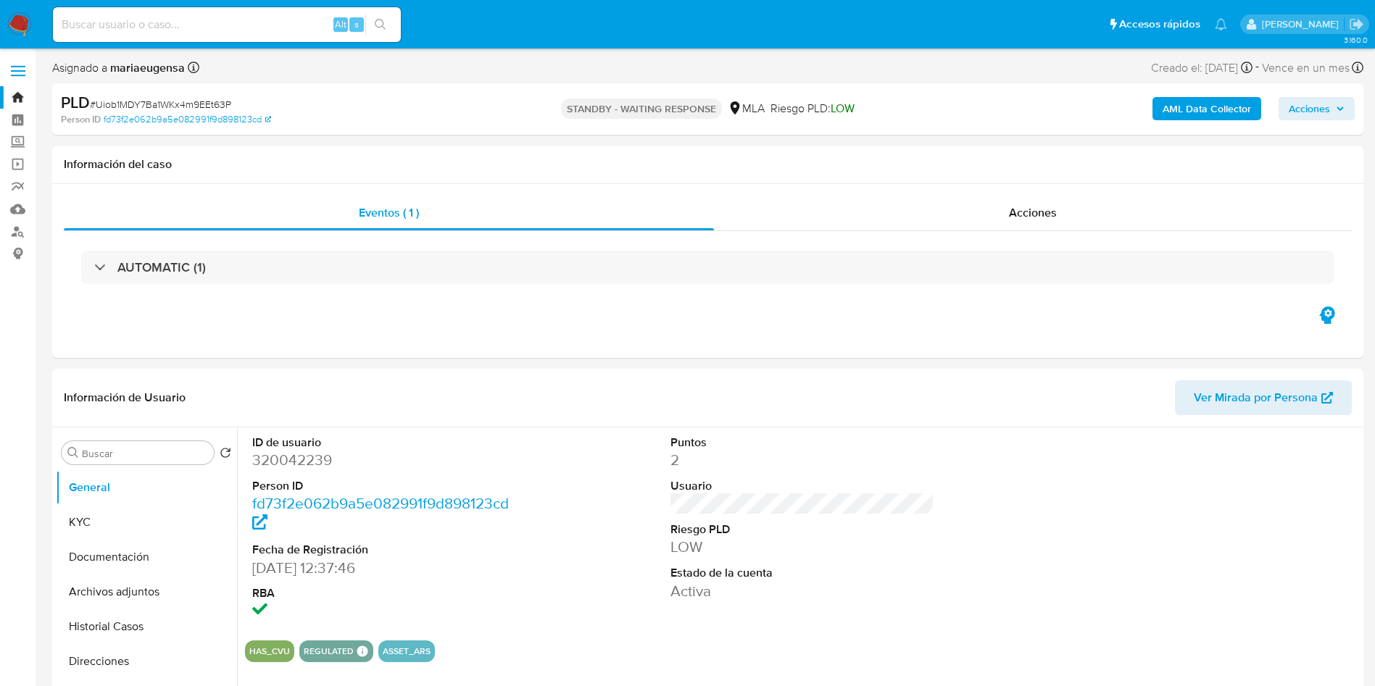
click at [220, 23] on input at bounding box center [227, 24] width 348 height 19
paste input "gumfuOttB5ilAXA7RmjosTlm"
type input "gumfuOttB5ilAXA7RmjosTlm"
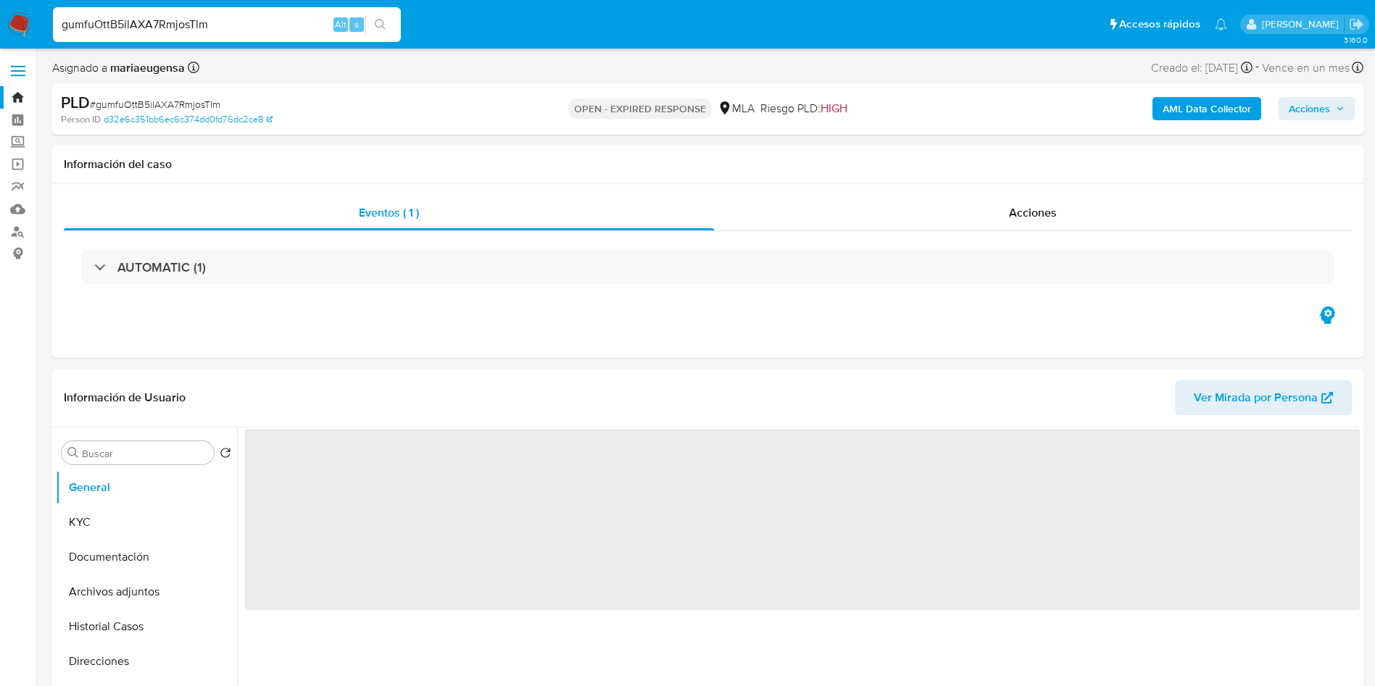
select select "10"
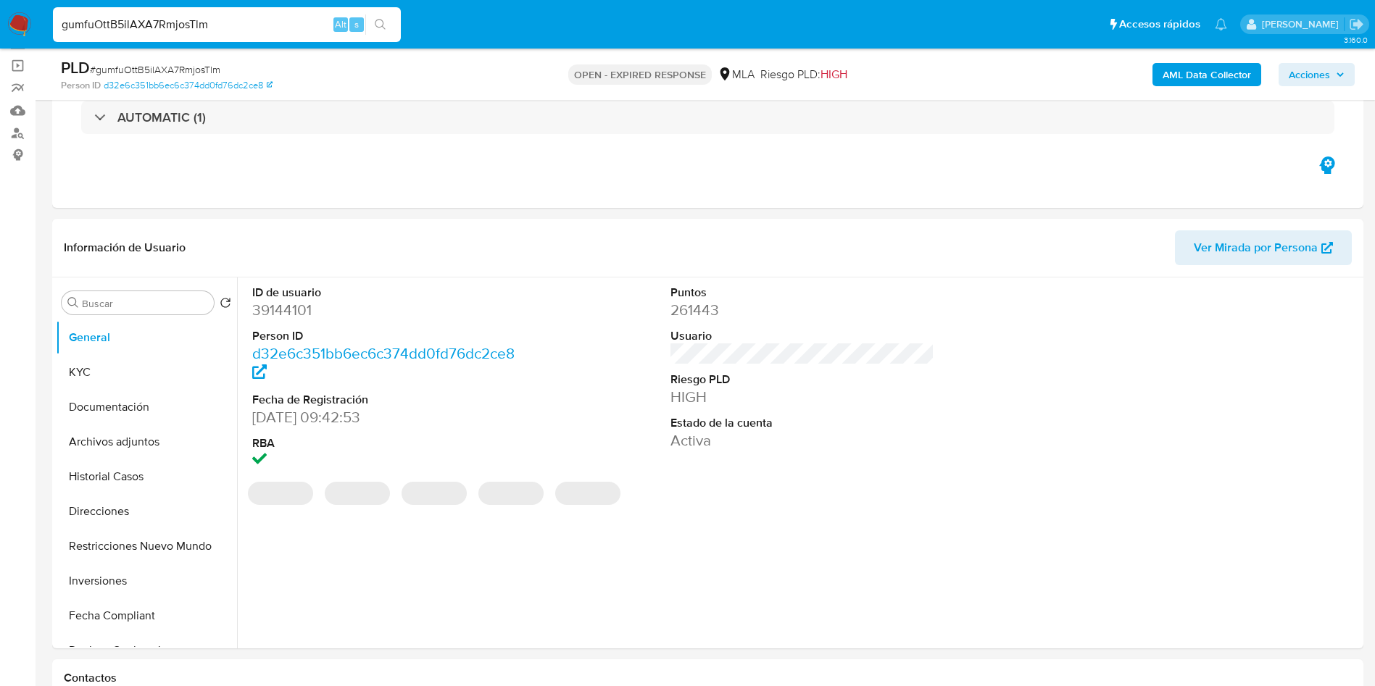
scroll to position [117, 0]
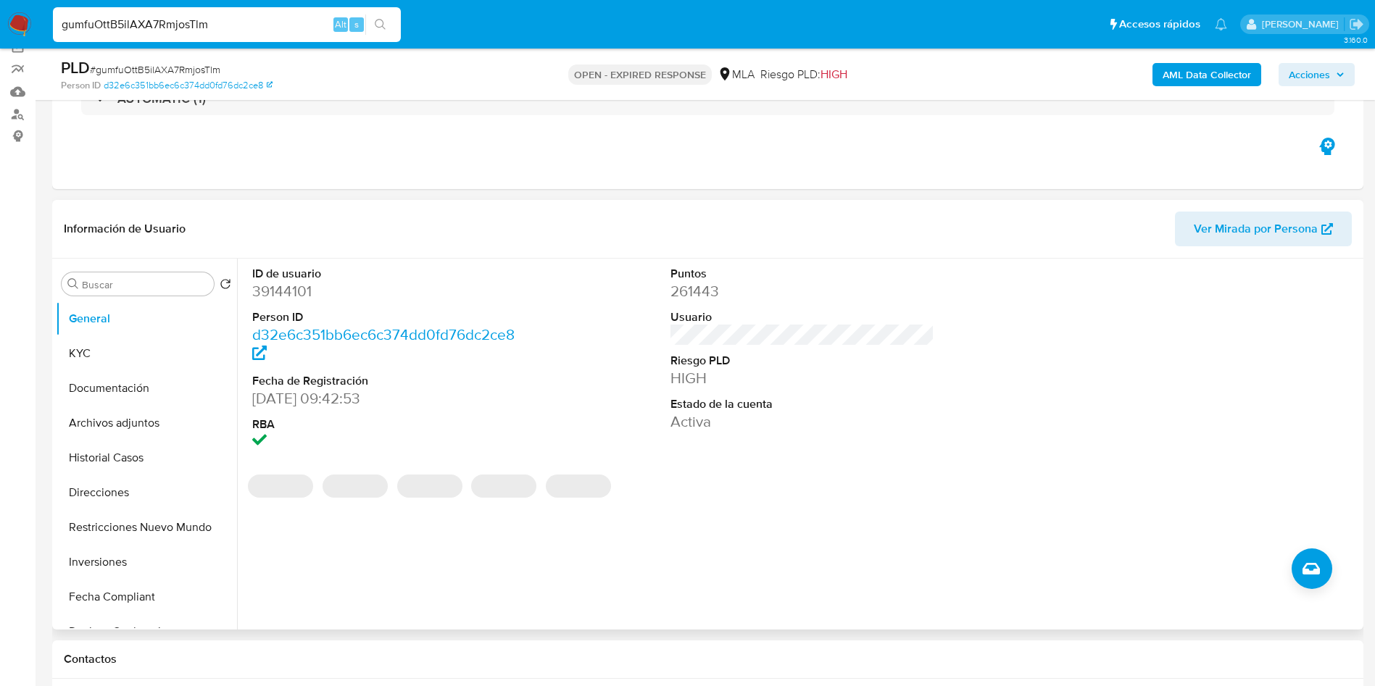
click at [300, 283] on dd "39144101" at bounding box center [384, 291] width 265 height 20
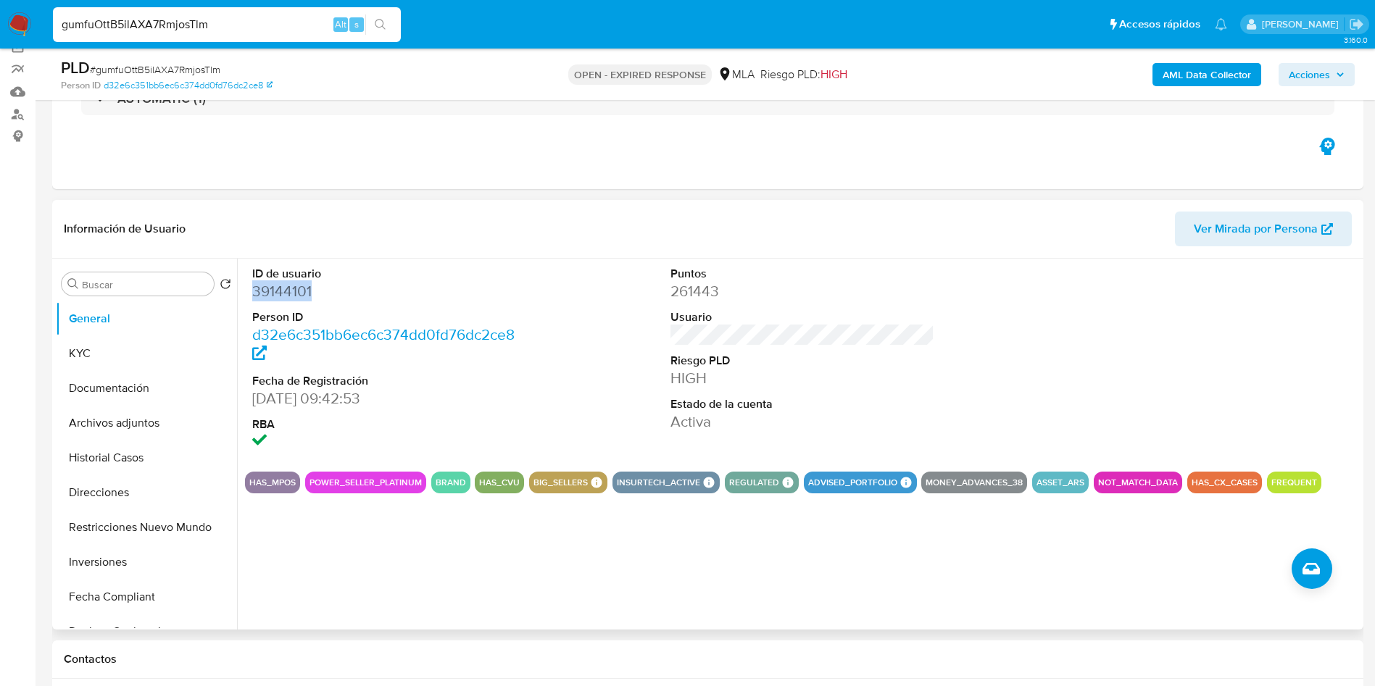
copy dd "39144101"
click at [192, 32] on input "gumfuOttB5ilAXA7RmjosTlm" at bounding box center [227, 24] width 348 height 19
click at [192, 31] on input "gumfuOttB5ilAXA7RmjosTlm" at bounding box center [227, 24] width 348 height 19
paste input "YvGmtgENBMInviwYthGtDUuP"
type input "YvGmtgENBMInviwYthGtDUuP"
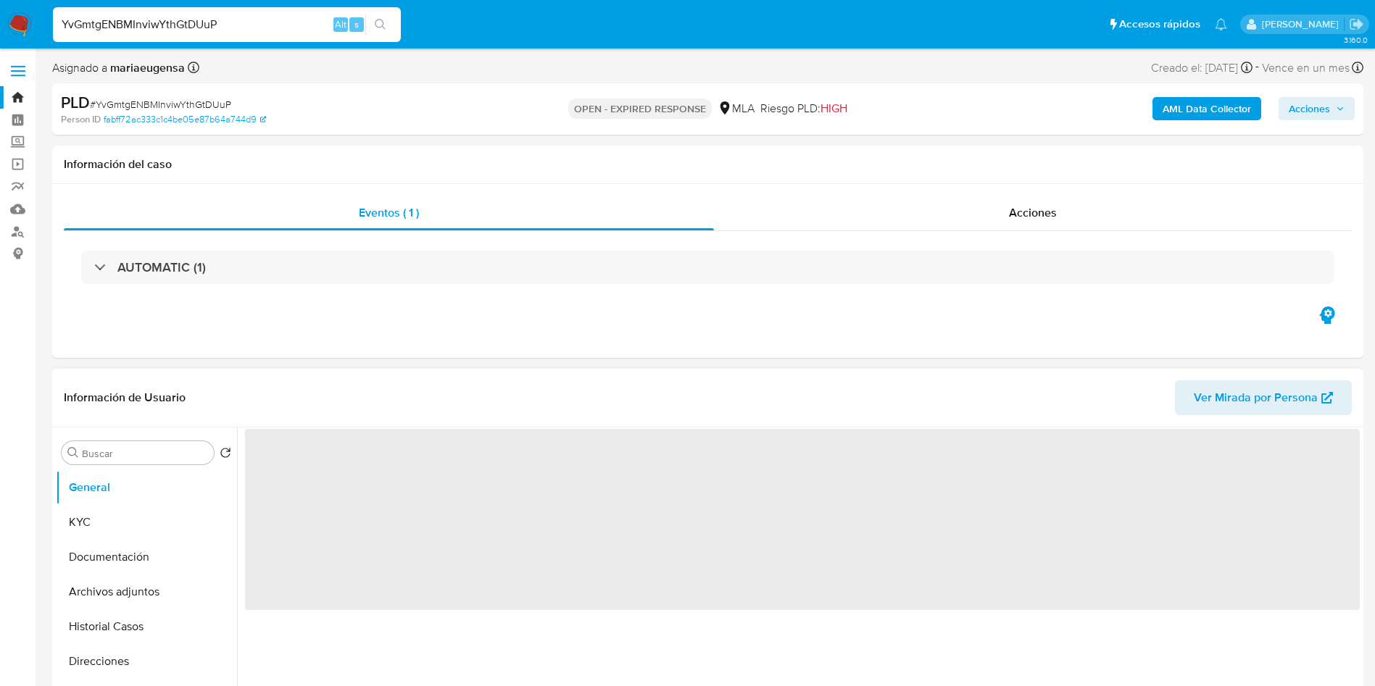
select select "10"
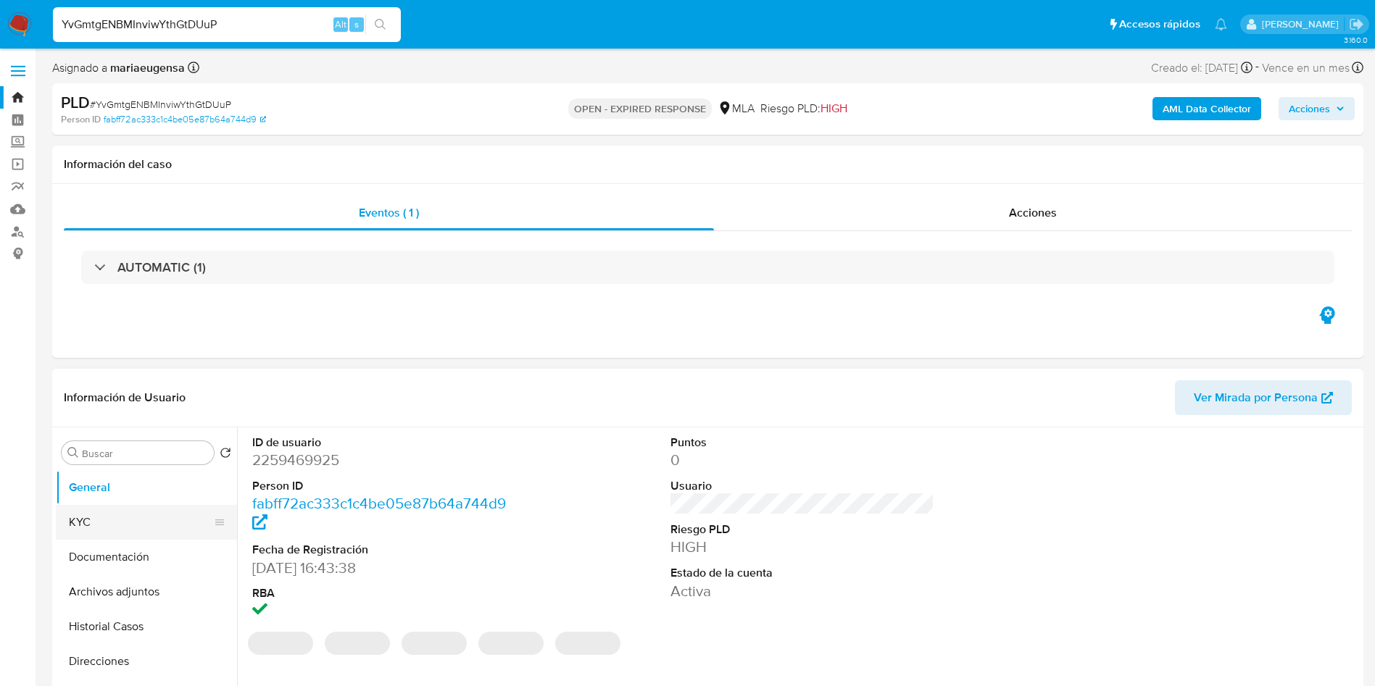
click at [116, 526] on button "KYC" at bounding box center [141, 522] width 170 height 35
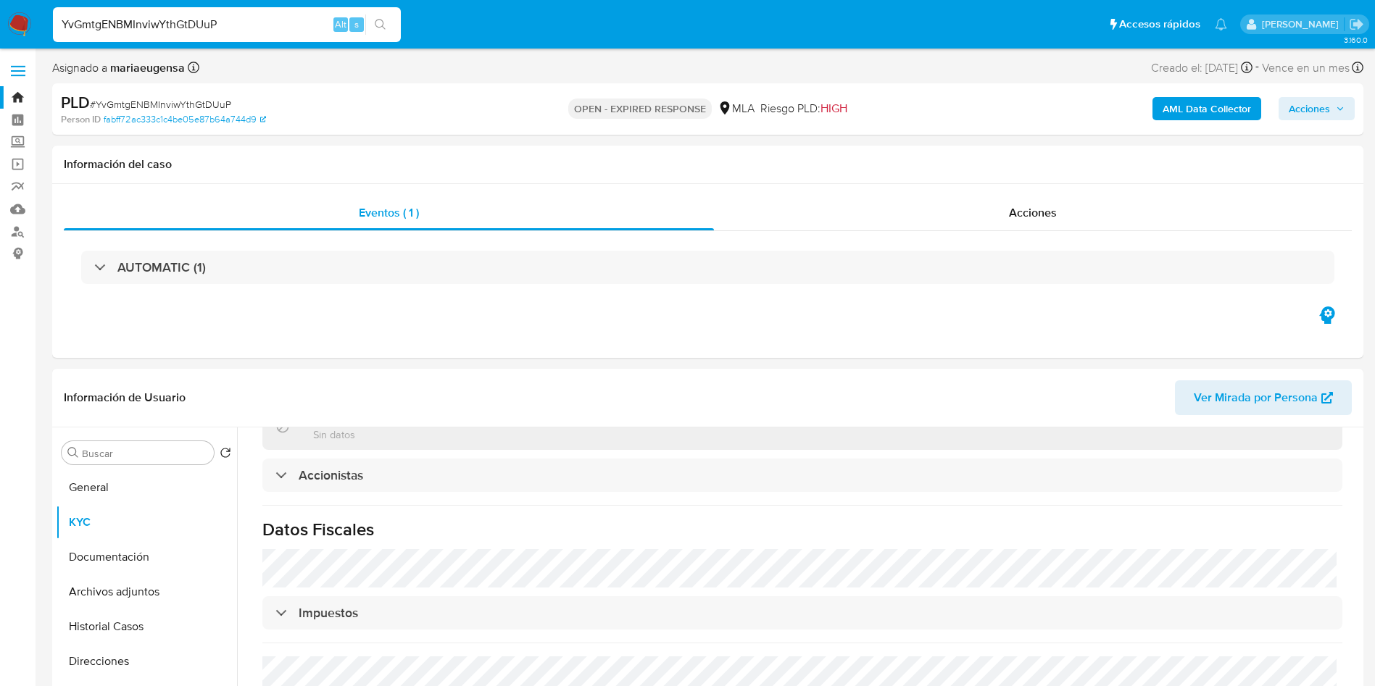
scroll to position [992, 0]
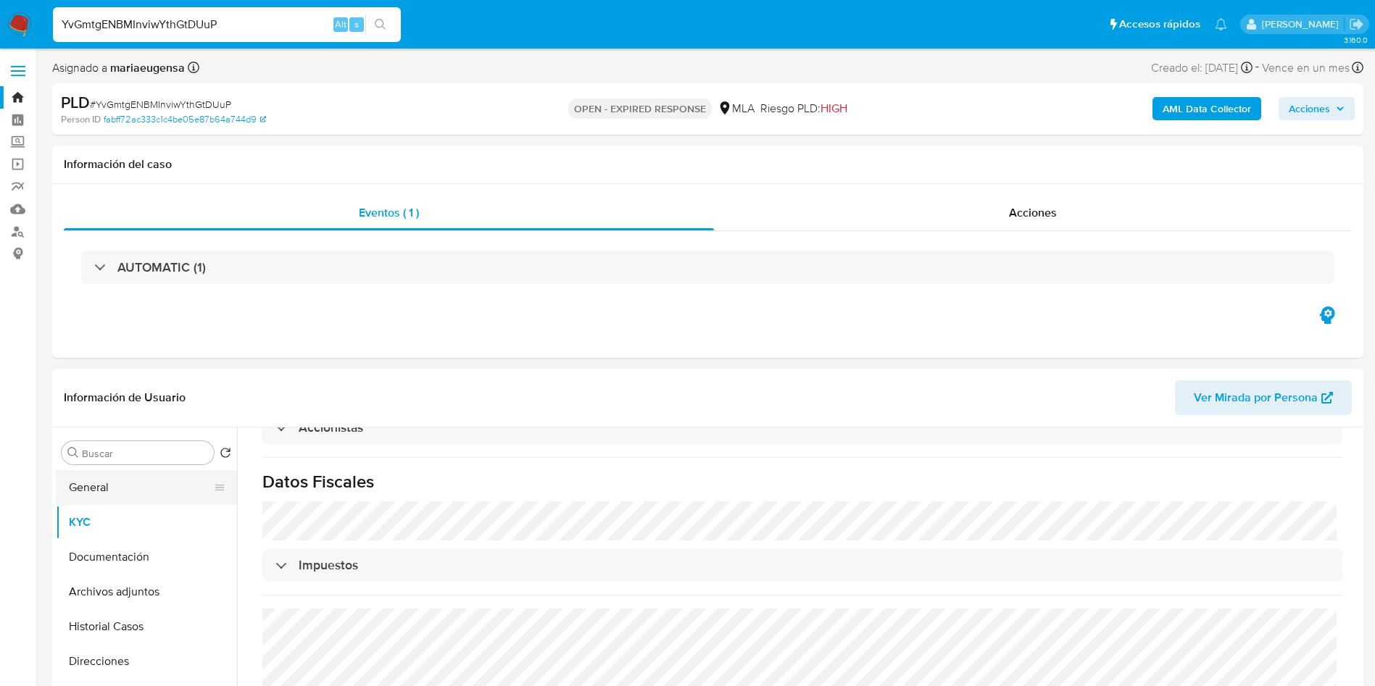
click at [125, 482] on button "General" at bounding box center [141, 487] width 170 height 35
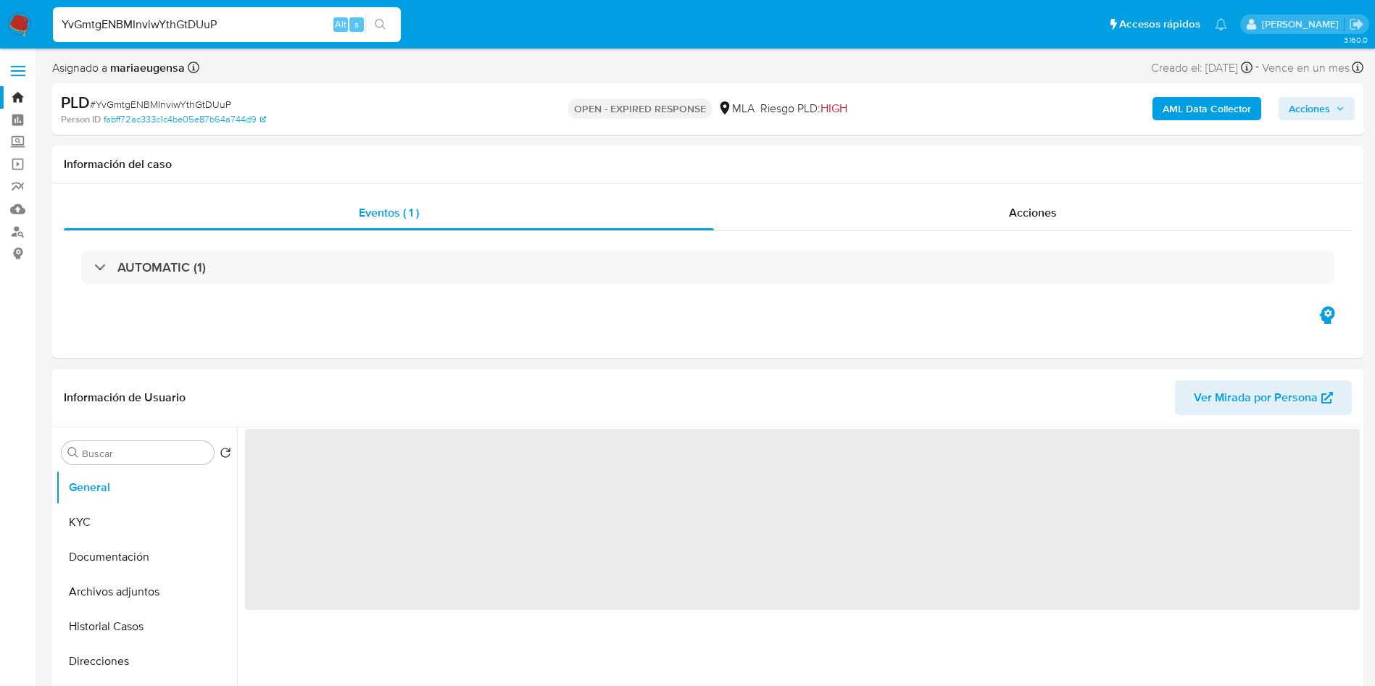
scroll to position [0, 0]
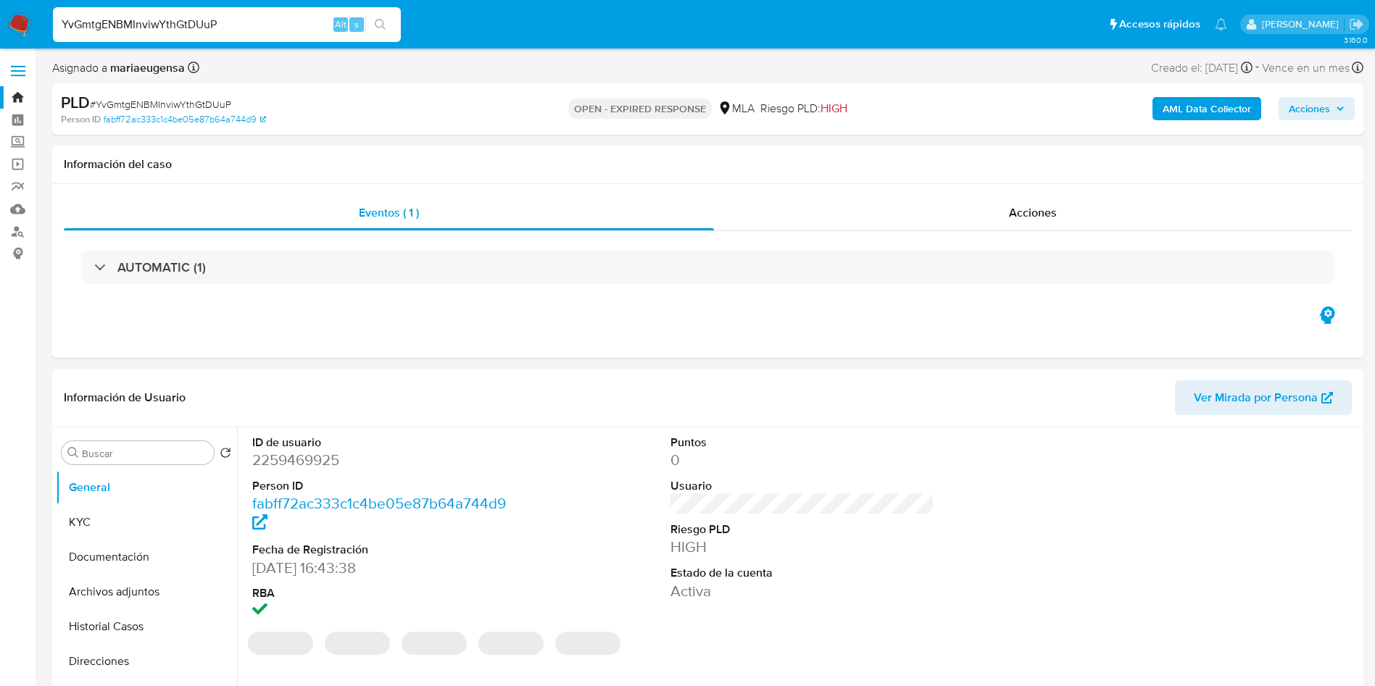
click at [304, 456] on dd "2259469925" at bounding box center [384, 460] width 265 height 20
copy dd "2259469925"
click at [304, 456] on dd "2259469925" at bounding box center [384, 460] width 265 height 20
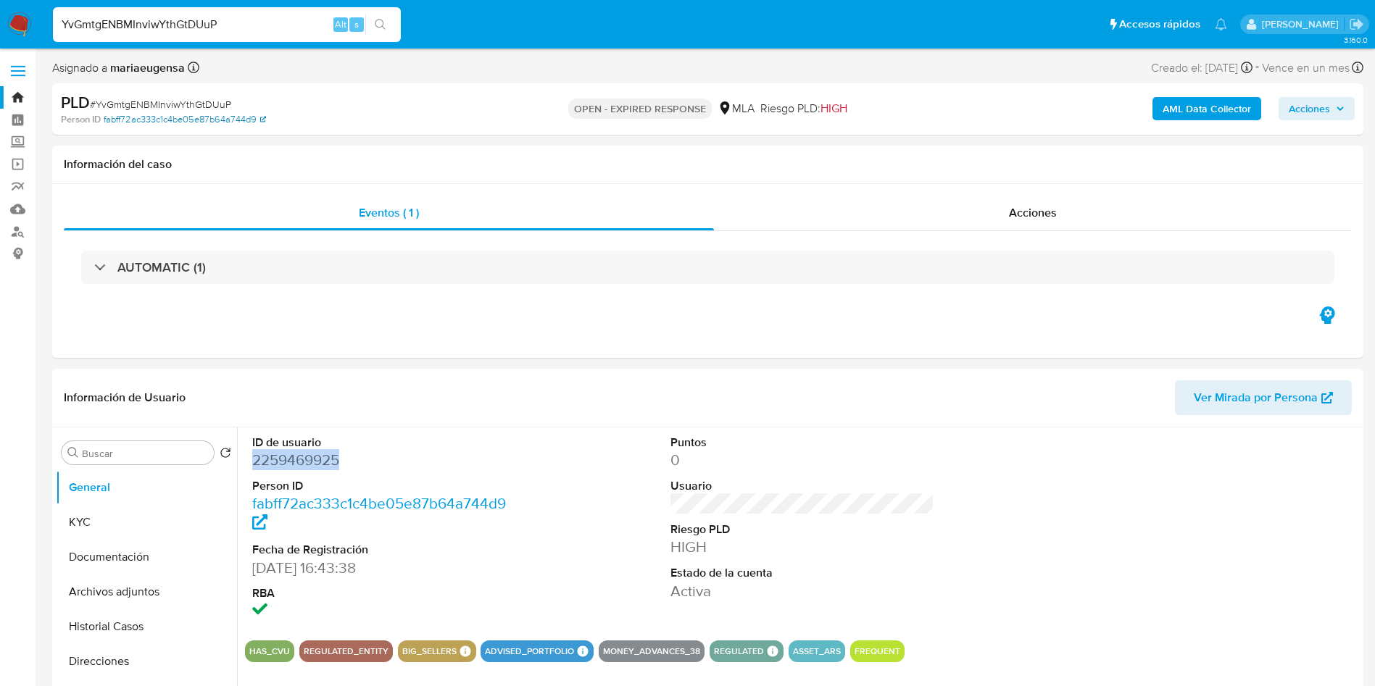
click at [153, 113] on link "fabff72ac333c1c4be05e87b64a744d9" at bounding box center [185, 119] width 162 height 13
click at [198, 96] on div "PLD # YvGmtgENBMInviwYthGtDUuP" at bounding box center [274, 103] width 426 height 22
copy span "YvGmtgENBMInviwYthGtDUuP"
click at [22, 22] on img at bounding box center [19, 24] width 25 height 25
